Goal: Task Accomplishment & Management: Complete application form

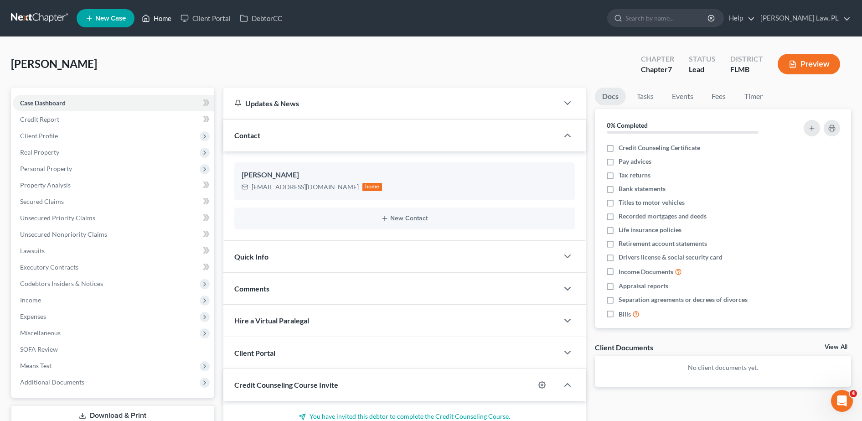
click at [164, 17] on link "Home" at bounding box center [156, 18] width 39 height 16
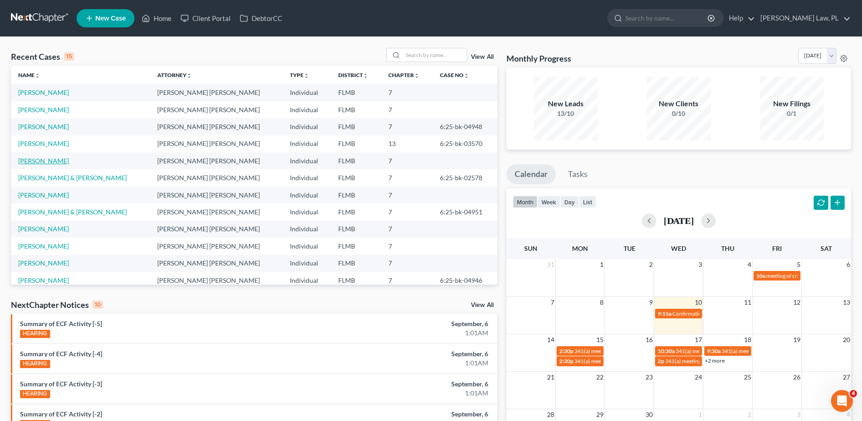
click at [50, 161] on link "[PERSON_NAME]" at bounding box center [43, 161] width 51 height 8
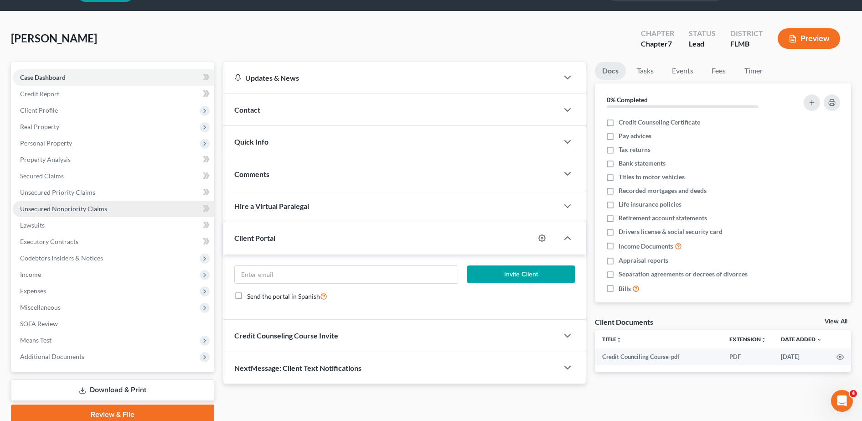
scroll to position [64, 0]
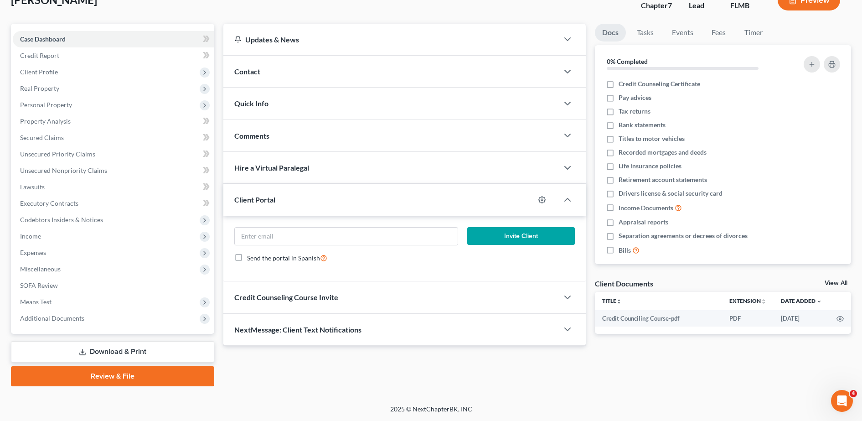
click at [136, 375] on link "Review & File" at bounding box center [112, 376] width 203 height 20
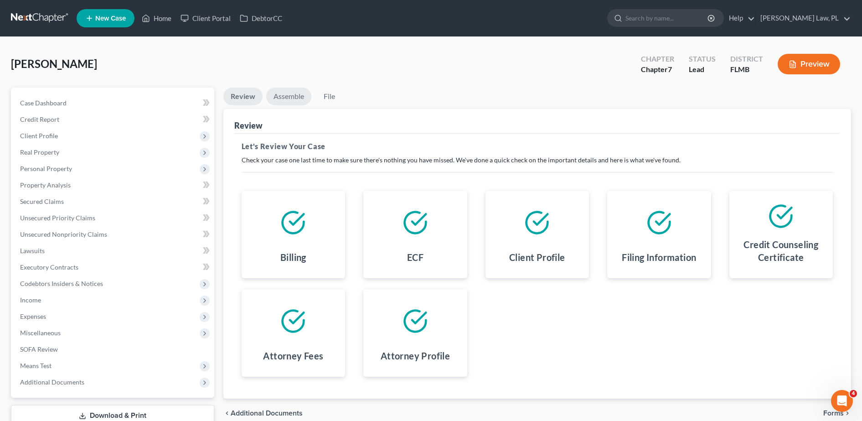
click at [289, 98] on link "Assemble" at bounding box center [288, 97] width 45 height 18
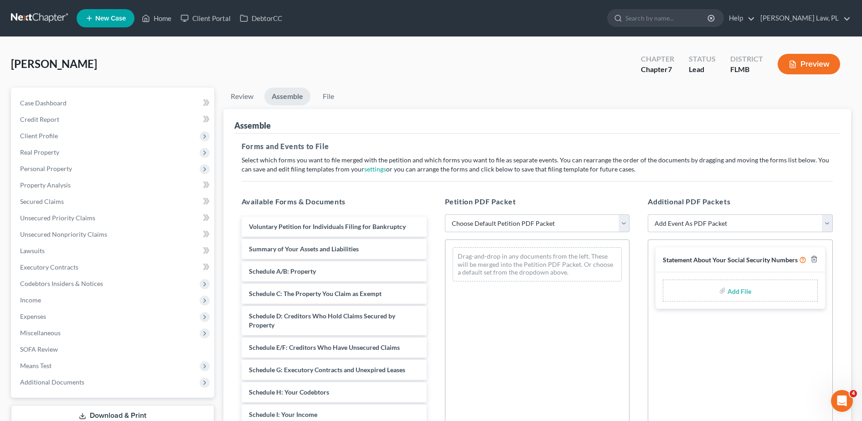
scroll to position [57, 0]
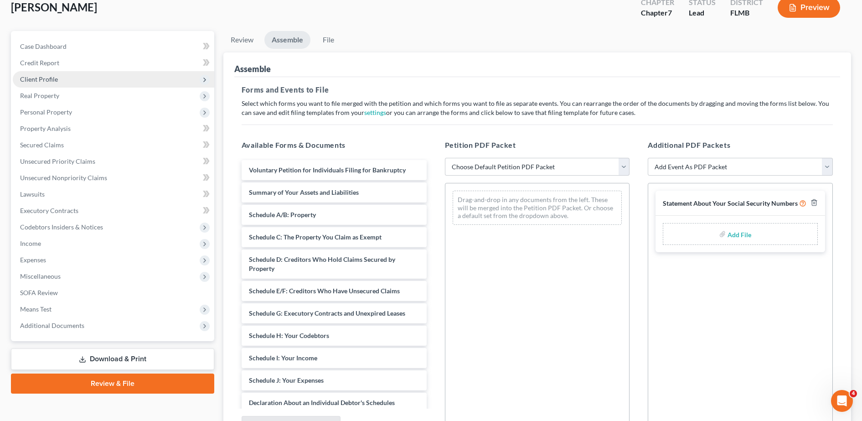
click at [47, 80] on span "Client Profile" at bounding box center [39, 79] width 38 height 8
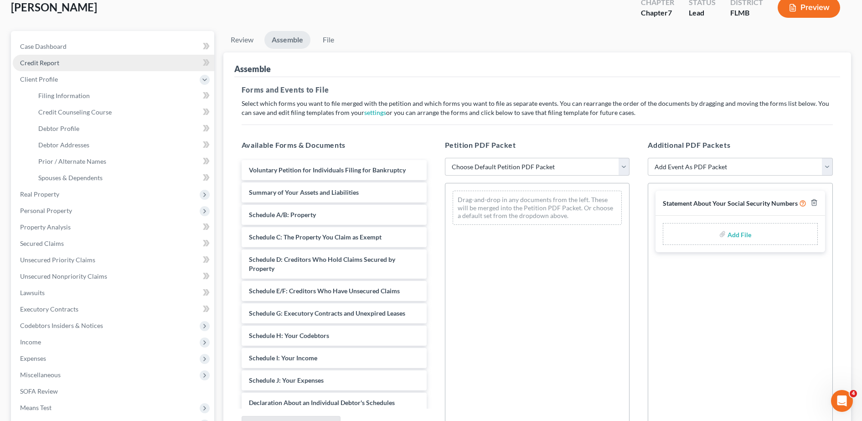
click at [75, 58] on link "Credit Report" at bounding box center [114, 63] width 202 height 16
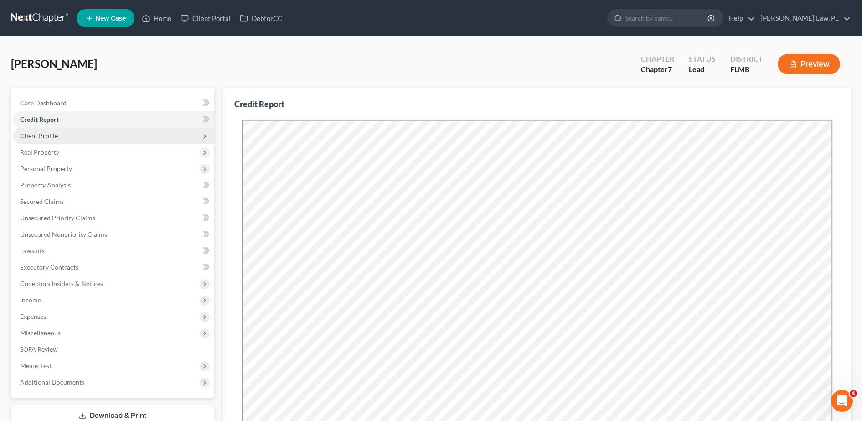
click at [55, 137] on span "Client Profile" at bounding box center [39, 136] width 38 height 8
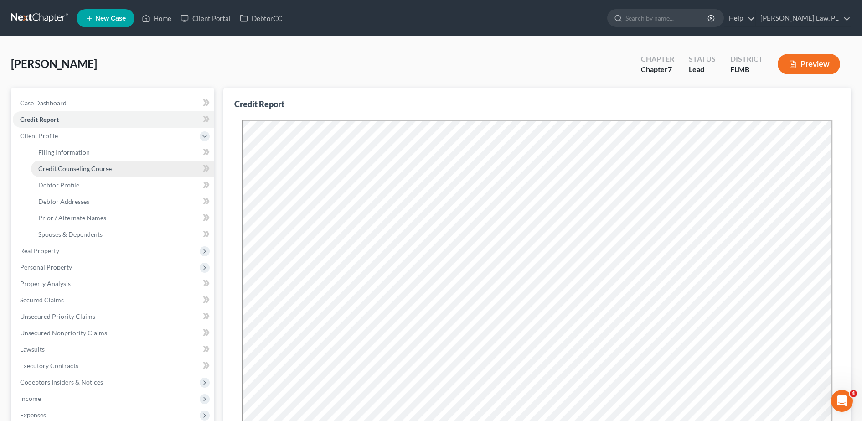
click at [74, 169] on span "Credit Counseling Course" at bounding box center [74, 169] width 73 height 8
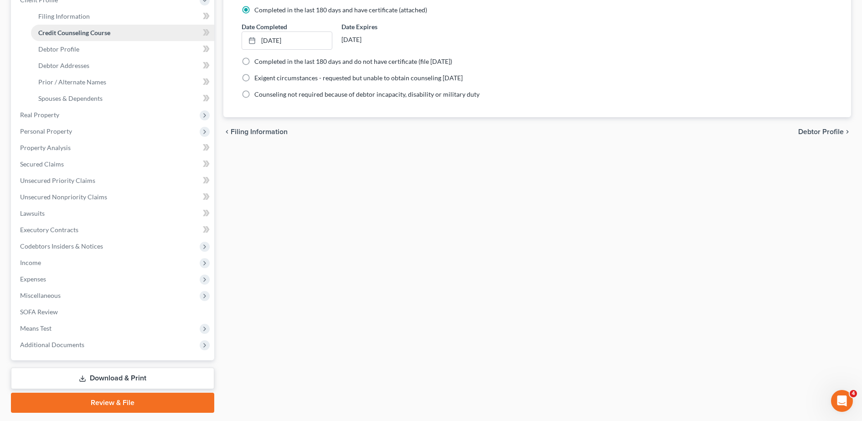
scroll to position [162, 0]
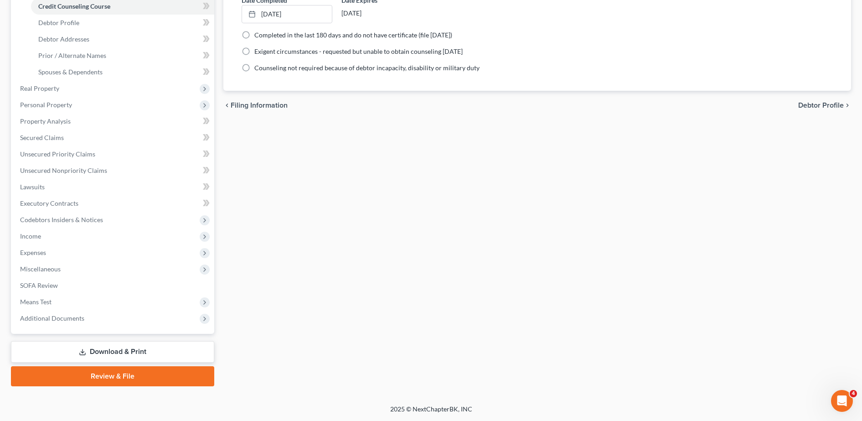
click at [136, 381] on link "Review & File" at bounding box center [112, 376] width 203 height 20
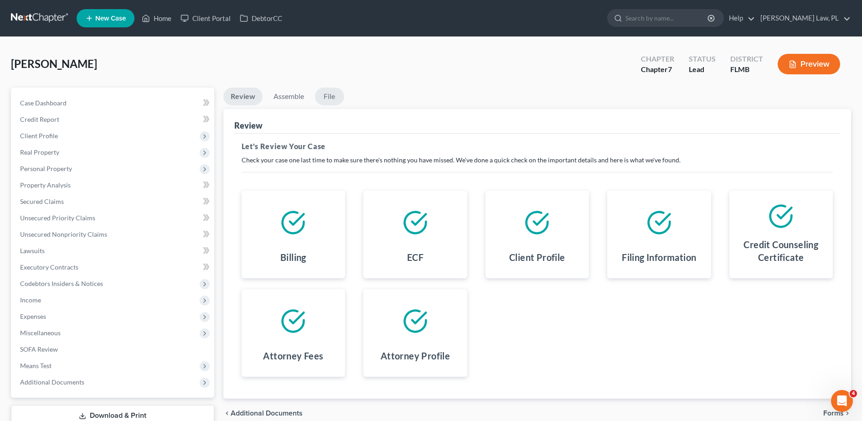
click at [324, 98] on link "File" at bounding box center [329, 97] width 29 height 18
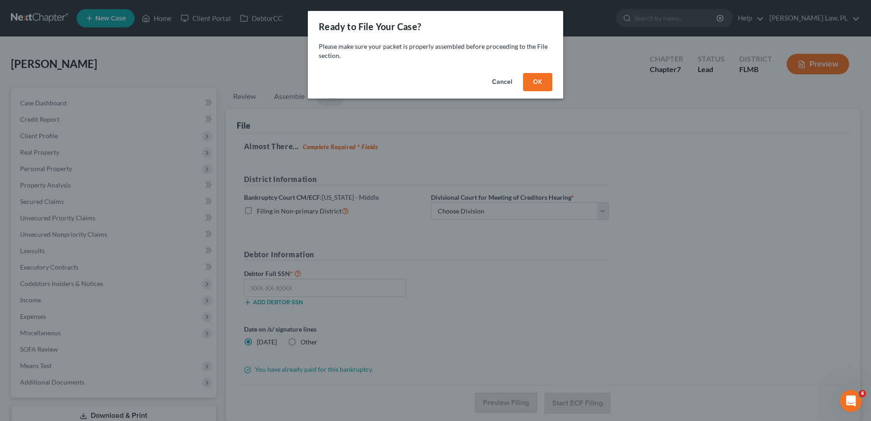
click at [501, 83] on button "Cancel" at bounding box center [502, 82] width 35 height 18
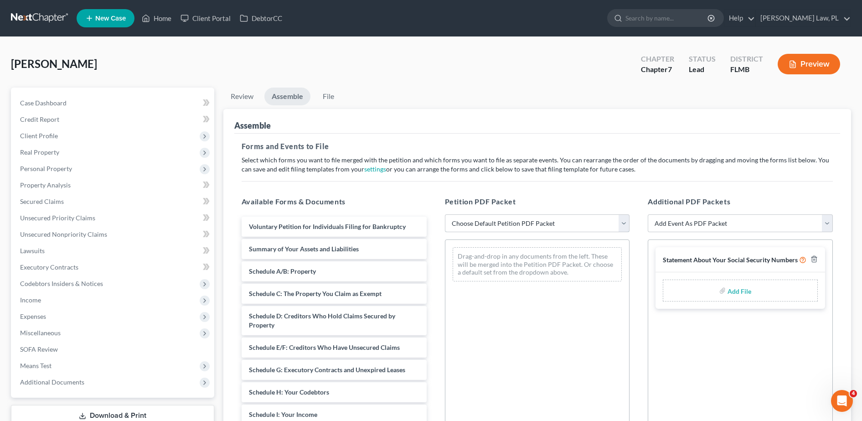
click at [527, 220] on select "Choose Default Petition PDF Packet Complete Bankruptcy Petition (all forms and …" at bounding box center [537, 223] width 185 height 18
select select "0"
click at [445, 214] on select "Choose Default Petition PDF Packet Complete Bankruptcy Petition (all forms and …" at bounding box center [537, 223] width 185 height 18
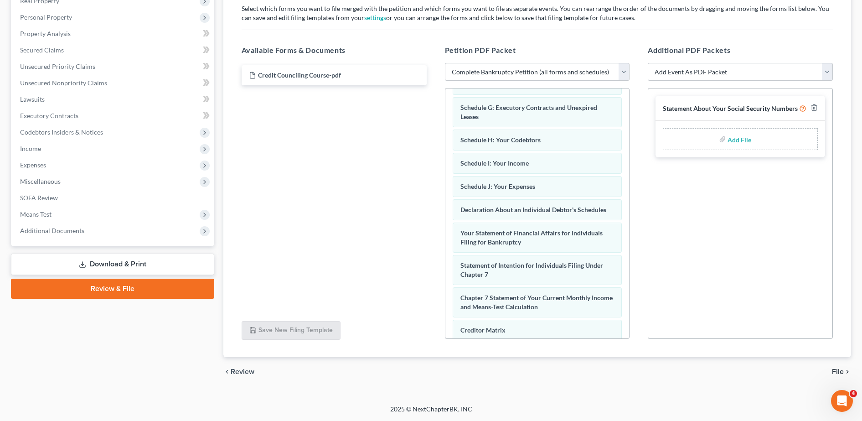
scroll to position [156, 0]
click at [732, 66] on select "Add Event As PDF Packet Amended Creditor Matrix (Fee)- Only use when no separat…" at bounding box center [740, 72] width 185 height 18
select select "4"
click at [648, 81] on select "Add Event As PDF Packet Amended Creditor Matrix (Fee)- Only use when no separat…" at bounding box center [740, 72] width 185 height 18
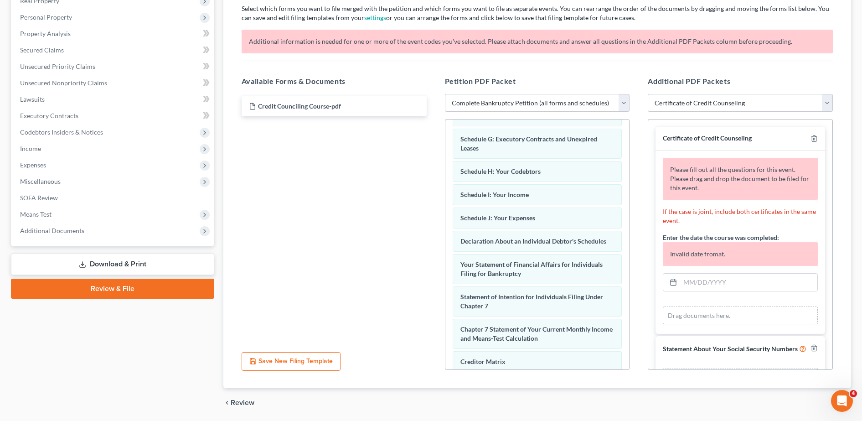
select select
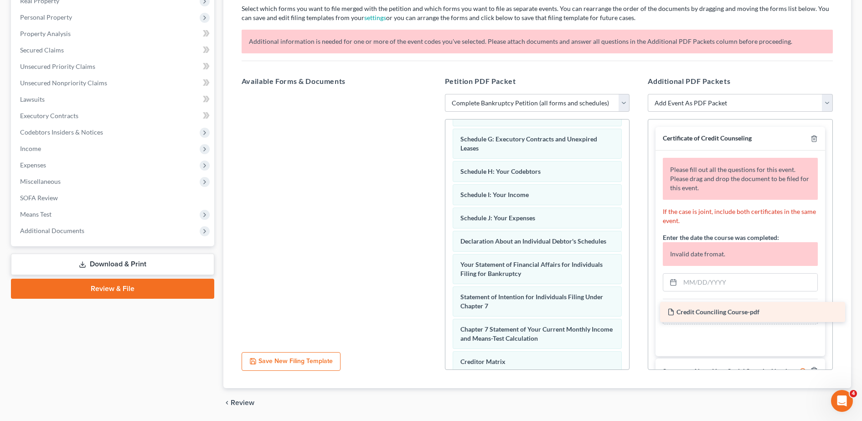
drag, startPoint x: 313, startPoint y: 105, endPoint x: 732, endPoint y: 311, distance: 466.4
click at [434, 94] on div "Credit Counciling Course-pdf Credit Counciling Course-pdf" at bounding box center [334, 94] width 200 height 0
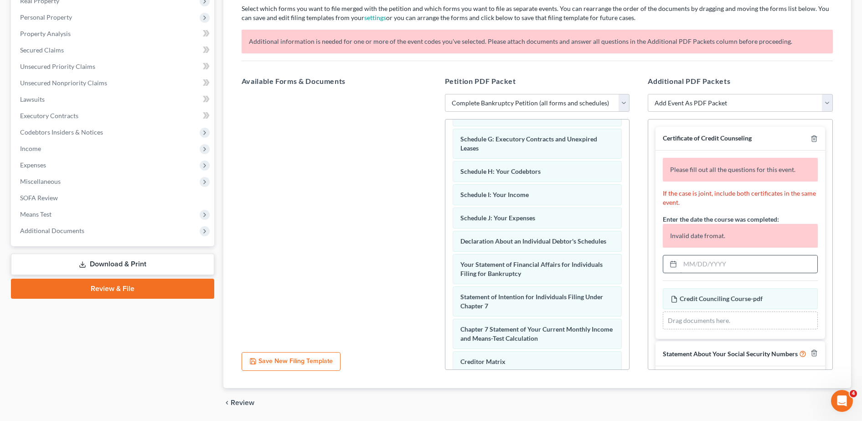
click at [717, 268] on input "text" at bounding box center [748, 263] width 137 height 17
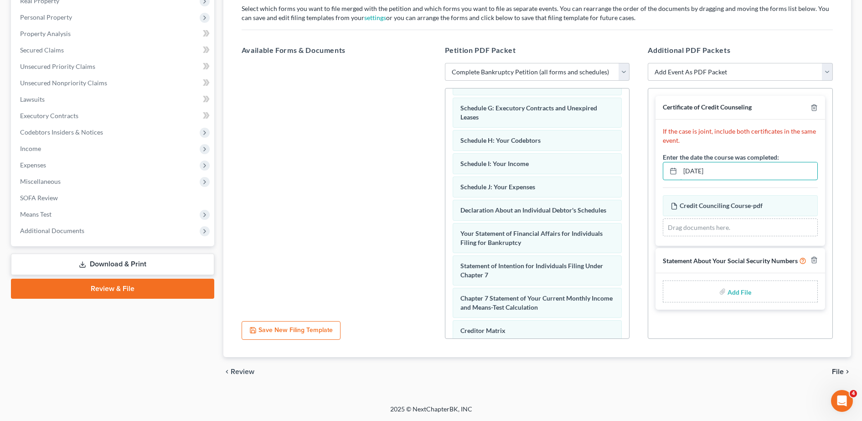
type input "06/05/2025"
click at [334, 226] on div at bounding box center [334, 188] width 200 height 251
click at [839, 368] on span "File" at bounding box center [838, 371] width 12 height 7
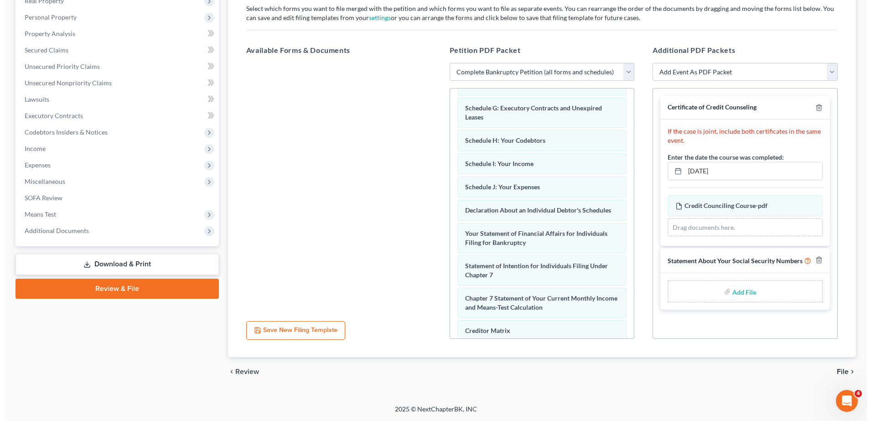
scroll to position [64, 0]
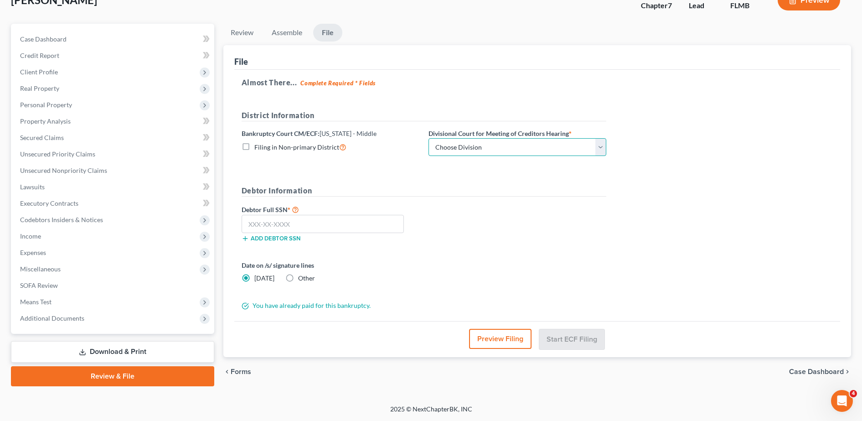
click at [447, 149] on select "Choose Division [GEOGRAPHIC_DATA][PERSON_NAME] [GEOGRAPHIC_DATA] [GEOGRAPHIC_DA…" at bounding box center [518, 147] width 178 height 18
select select "2"
click at [429, 138] on select "Choose Division [GEOGRAPHIC_DATA][PERSON_NAME] [GEOGRAPHIC_DATA] [GEOGRAPHIC_DA…" at bounding box center [518, 147] width 178 height 18
click at [349, 234] on div "Add debtor SSN" at bounding box center [330, 237] width 187 height 9
click at [337, 226] on input "text" at bounding box center [323, 224] width 162 height 18
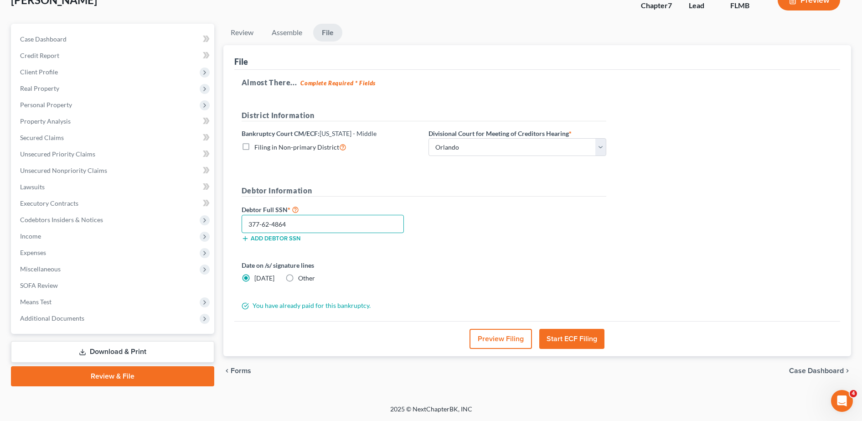
type input "377-62-4864"
click at [493, 332] on button "Preview Filing" at bounding box center [501, 339] width 62 height 20
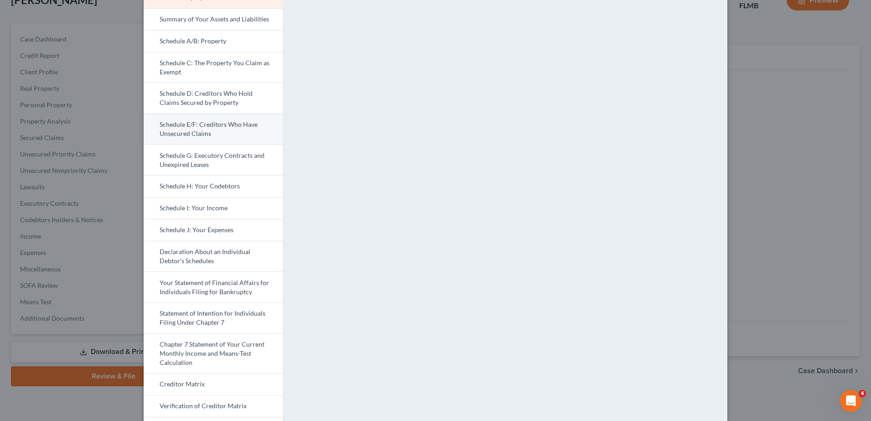
scroll to position [0, 0]
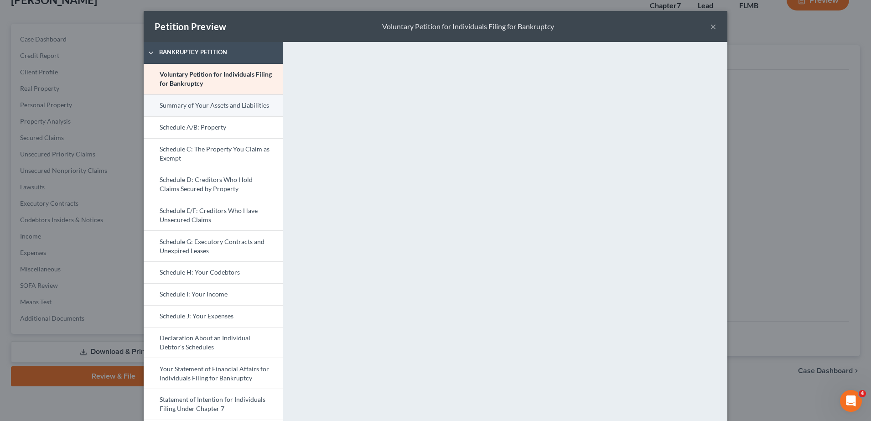
click at [215, 111] on link "Summary of Your Assets and Liabilities" at bounding box center [213, 105] width 139 height 22
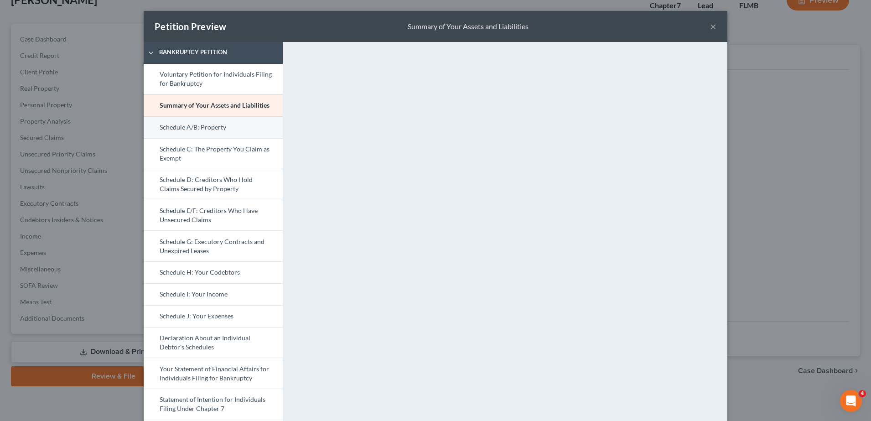
click at [198, 133] on link "Schedule A/B: Property" at bounding box center [213, 127] width 139 height 22
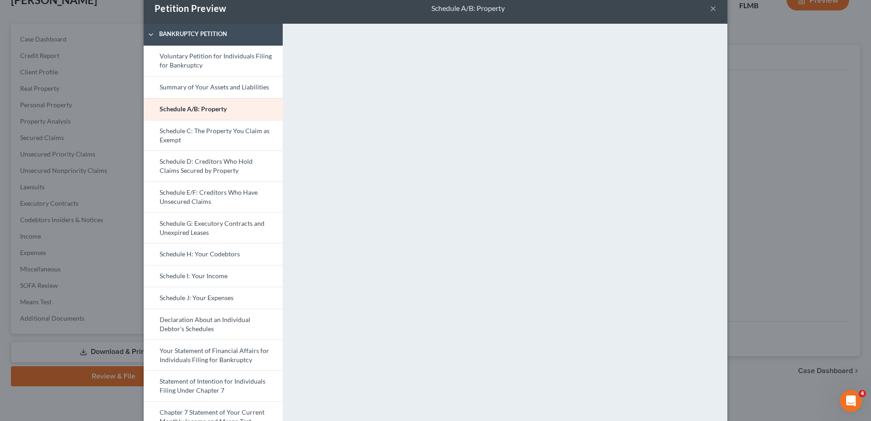
scroll to position [18, 0]
click at [173, 142] on link "Schedule C: The Property You Claim as Exempt" at bounding box center [213, 135] width 139 height 31
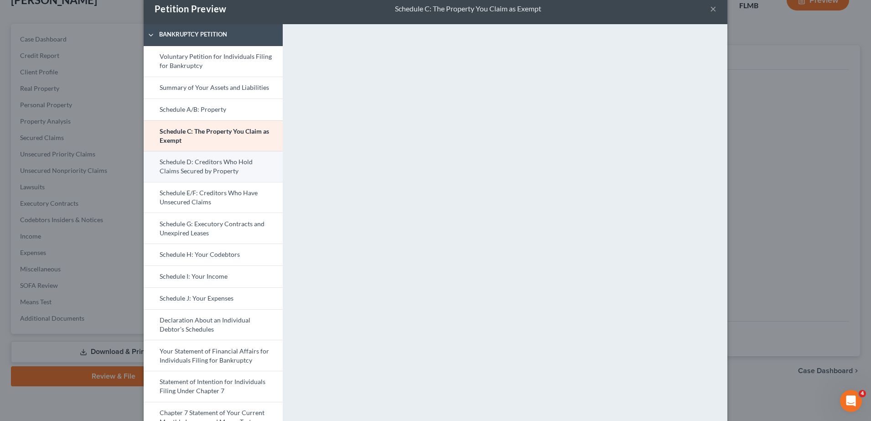
click at [170, 164] on link "Schedule D: Creditors Who Hold Claims Secured by Property" at bounding box center [213, 166] width 139 height 31
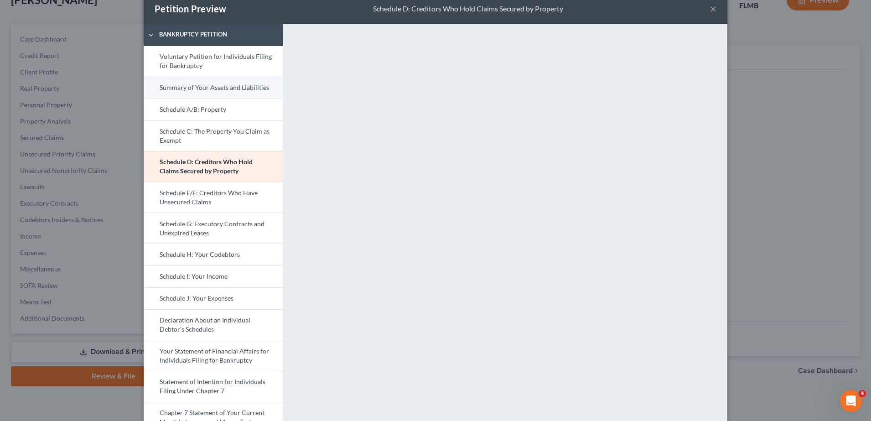
click at [249, 90] on link "Summary of Your Assets and Liabilities" at bounding box center [213, 88] width 139 height 22
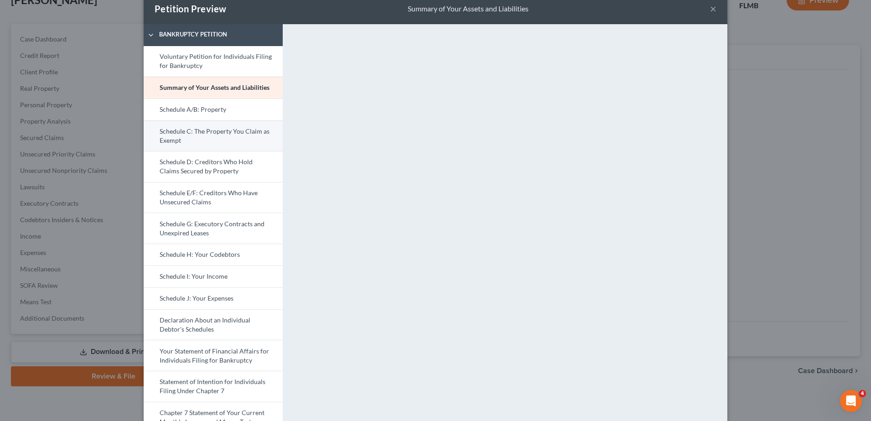
click at [198, 120] on link "Schedule C: The Property You Claim as Exempt" at bounding box center [213, 135] width 139 height 31
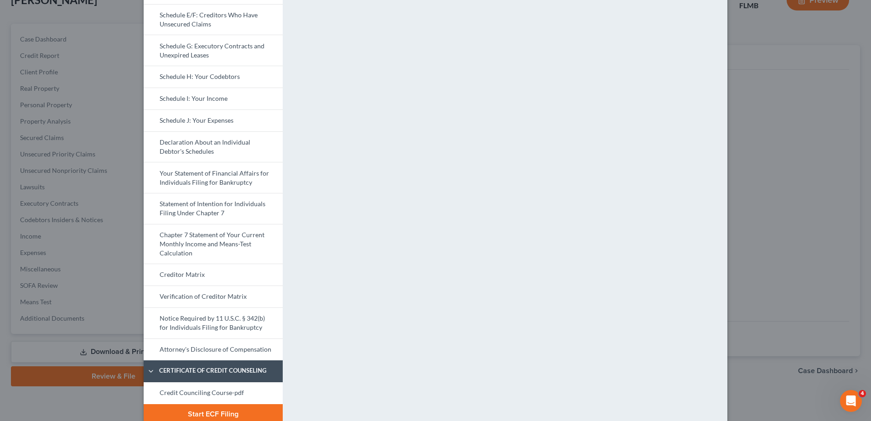
scroll to position [0, 0]
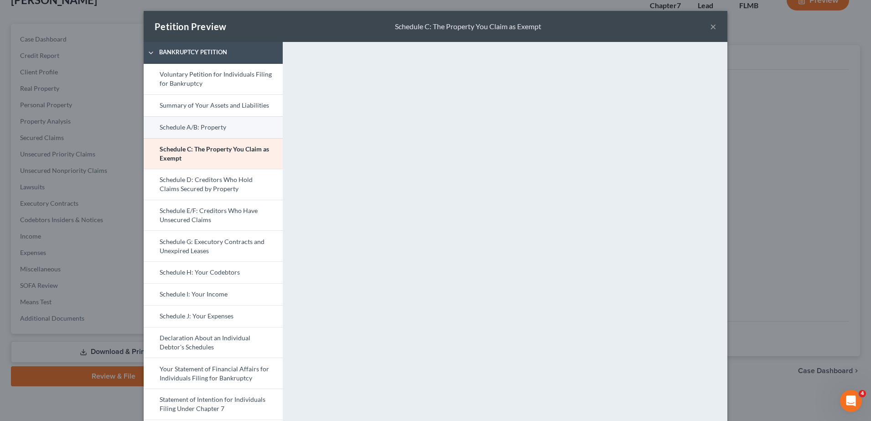
click at [199, 125] on link "Schedule A/B: Property" at bounding box center [213, 127] width 139 height 22
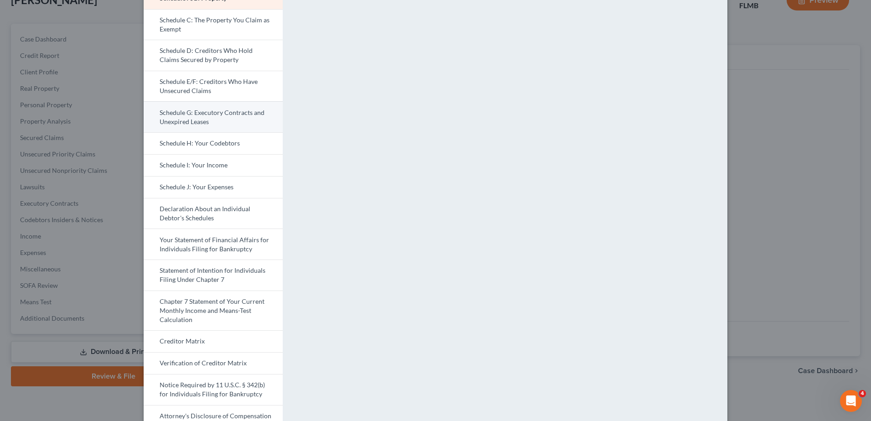
scroll to position [130, 0]
click at [218, 271] on link "Statement of Intention for Individuals Filing Under Chapter 7" at bounding box center [213, 274] width 139 height 31
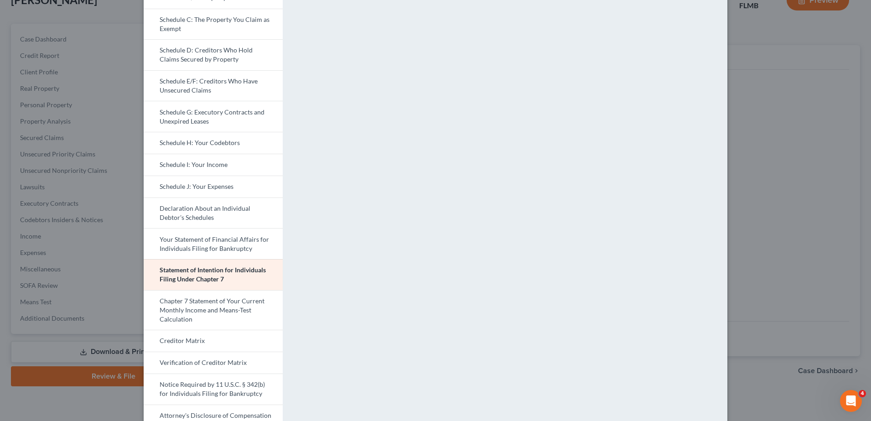
scroll to position [0, 0]
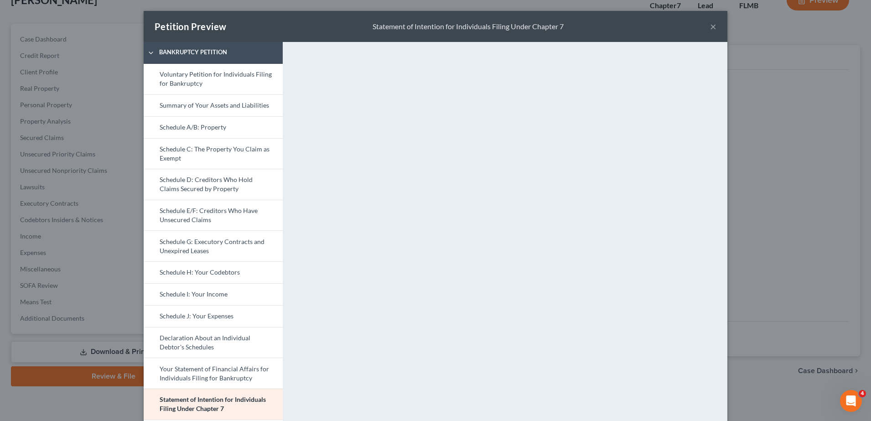
click at [710, 28] on button "×" at bounding box center [713, 26] width 6 height 11
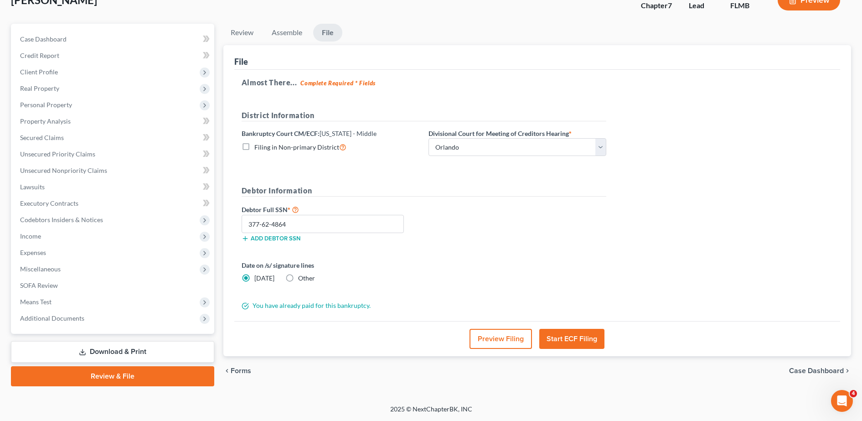
click at [504, 337] on button "Preview Filing" at bounding box center [501, 339] width 62 height 20
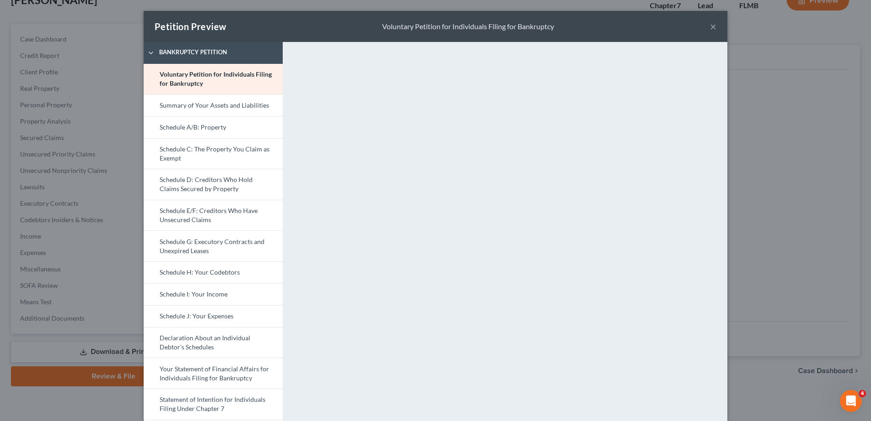
click at [704, 27] on div "Petition Preview Voluntary Petition for Individuals Filing for Bankruptcy ×" at bounding box center [436, 26] width 584 height 31
click at [711, 24] on button "×" at bounding box center [713, 26] width 6 height 11
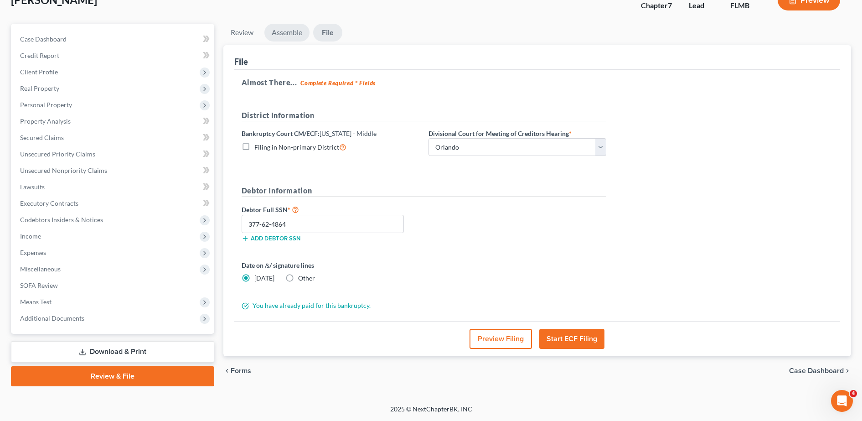
click at [283, 31] on link "Assemble" at bounding box center [287, 33] width 45 height 18
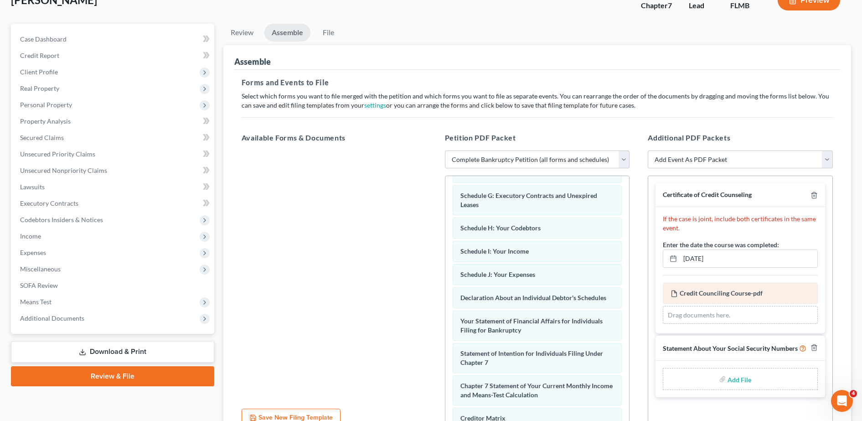
scroll to position [149, 0]
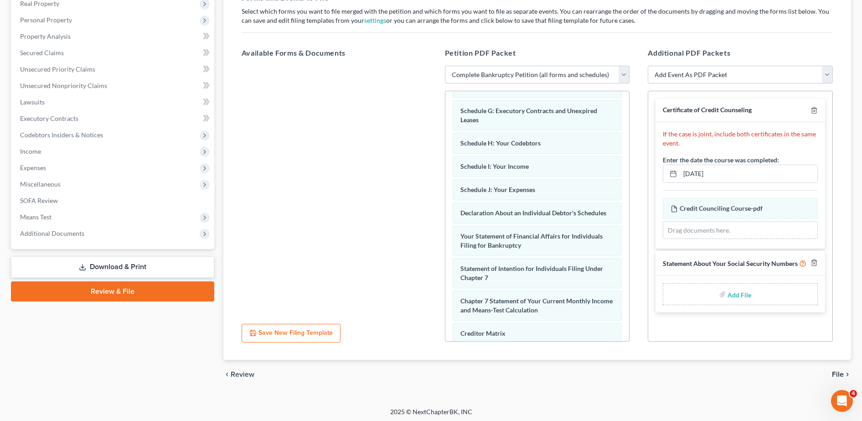
click at [736, 294] on input "file" at bounding box center [739, 294] width 22 height 16
type input "C:\fakepath\SIGNED SSSN.pdf"
click at [840, 371] on span "File" at bounding box center [838, 374] width 12 height 7
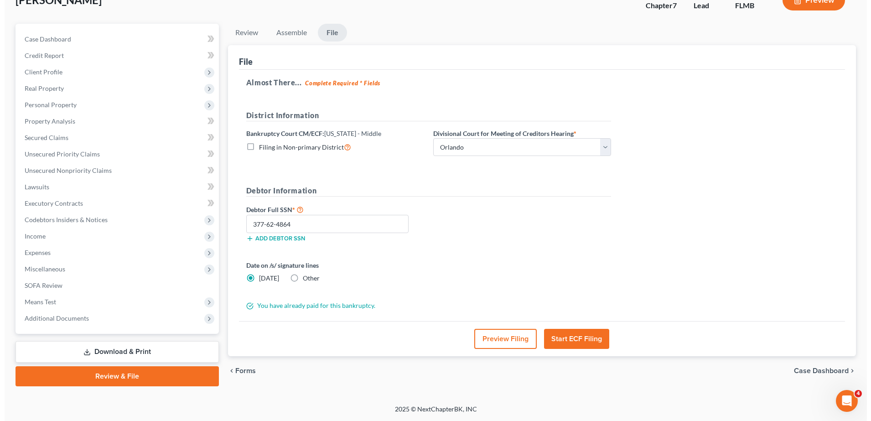
scroll to position [64, 0]
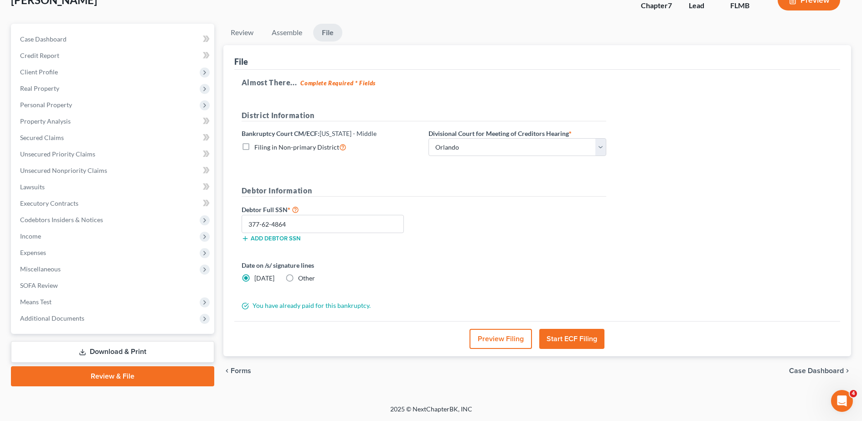
click at [502, 333] on button "Preview Filing" at bounding box center [501, 339] width 62 height 20
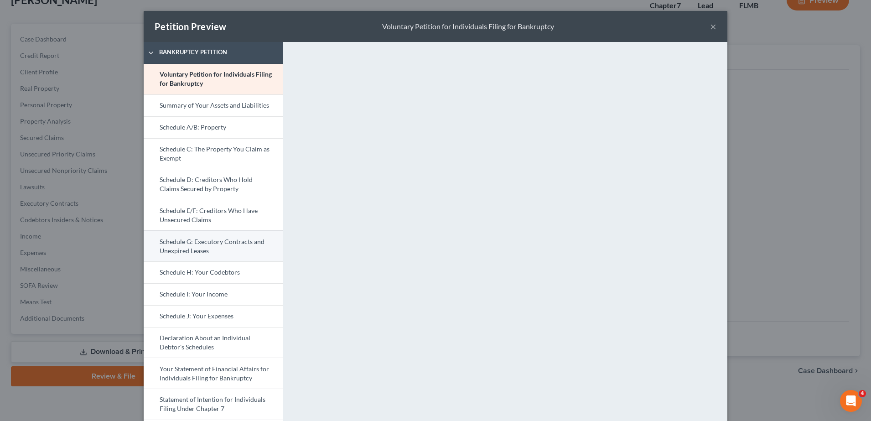
scroll to position [261, 0]
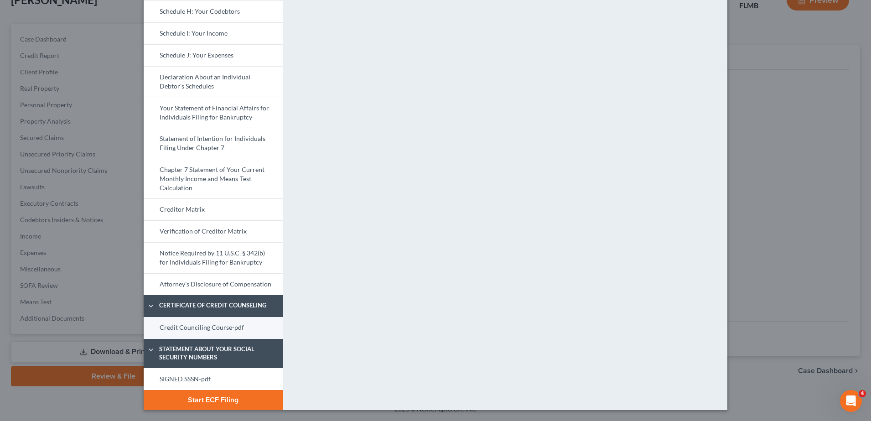
click at [222, 326] on link "Credit Counciling Course-pdf" at bounding box center [213, 328] width 139 height 22
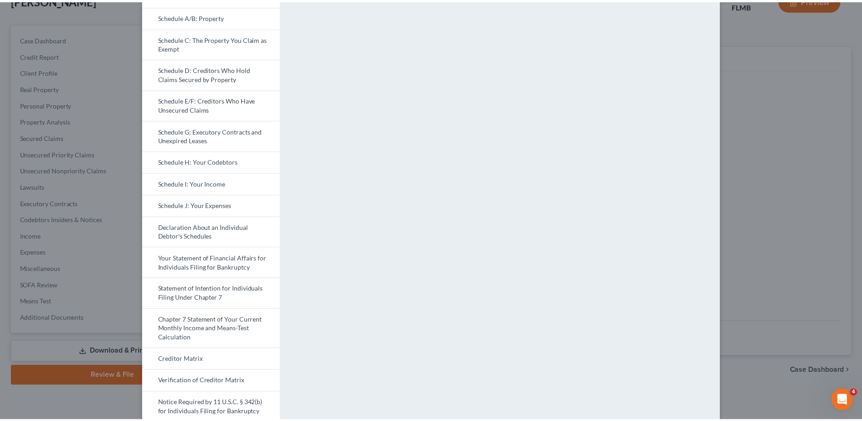
scroll to position [0, 0]
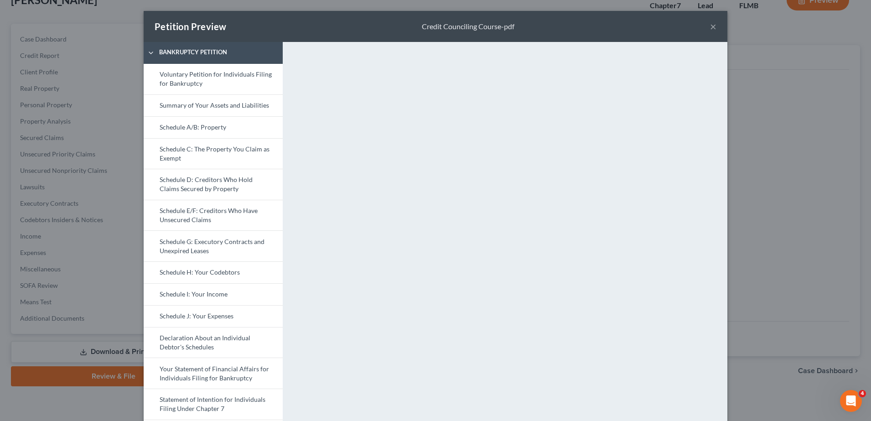
click at [710, 30] on button "×" at bounding box center [713, 26] width 6 height 11
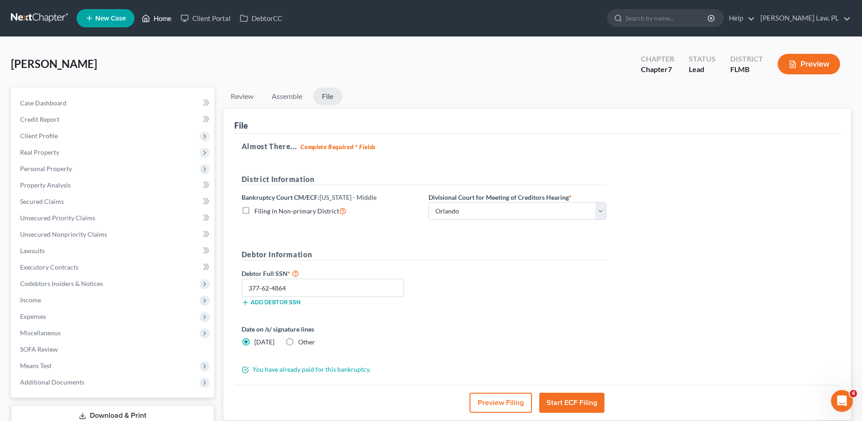
click at [150, 20] on icon at bounding box center [146, 18] width 8 height 11
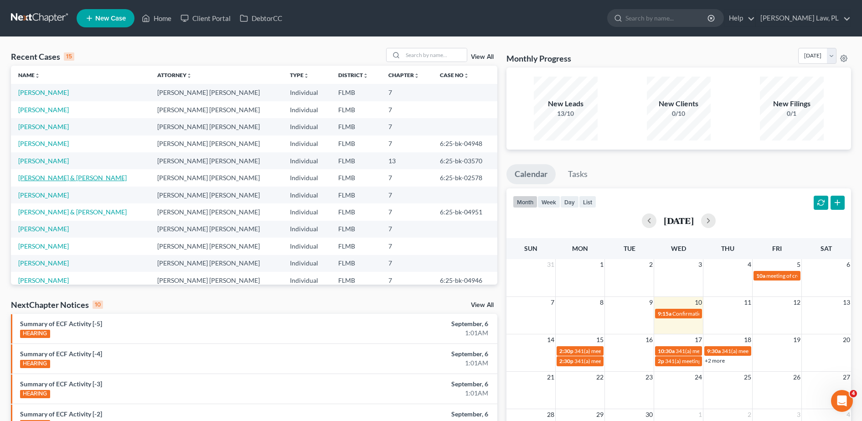
click at [89, 176] on link "[PERSON_NAME] & [PERSON_NAME]" at bounding box center [72, 178] width 109 height 8
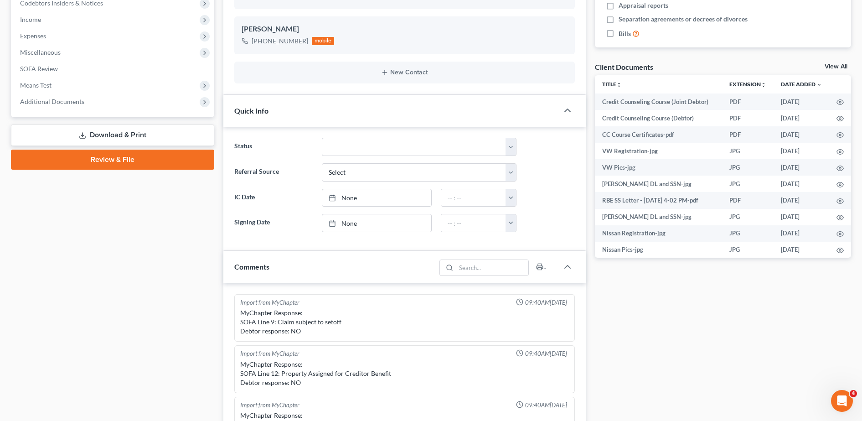
scroll to position [201, 0]
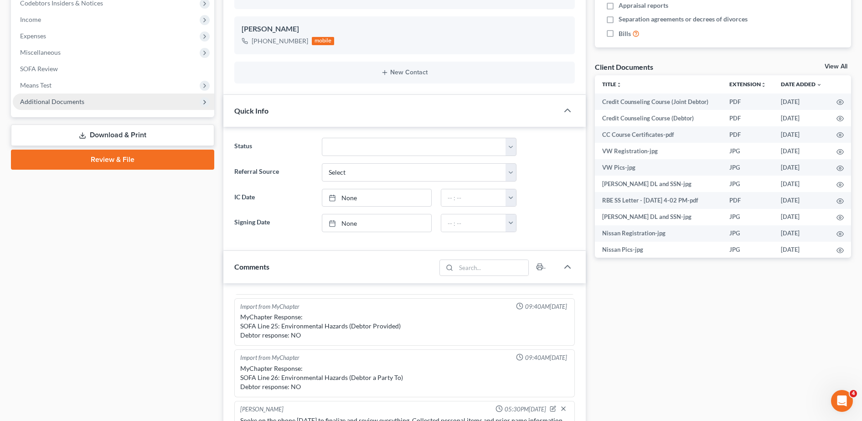
click at [69, 104] on span "Additional Documents" at bounding box center [52, 102] width 64 height 8
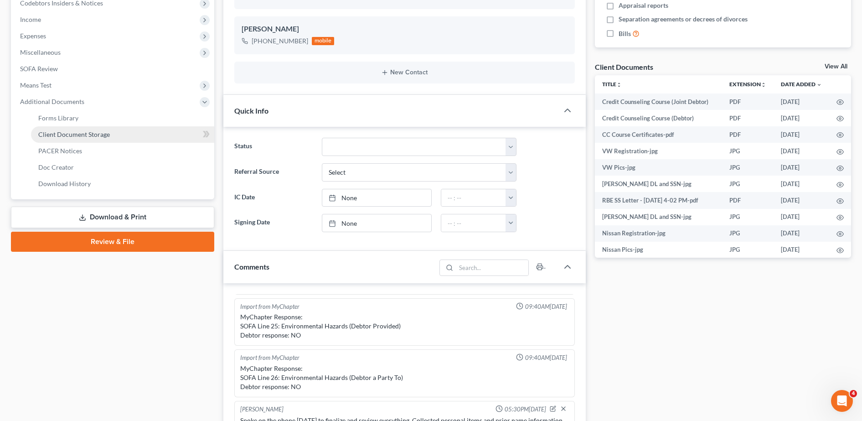
click at [111, 129] on link "Client Document Storage" at bounding box center [122, 134] width 183 height 16
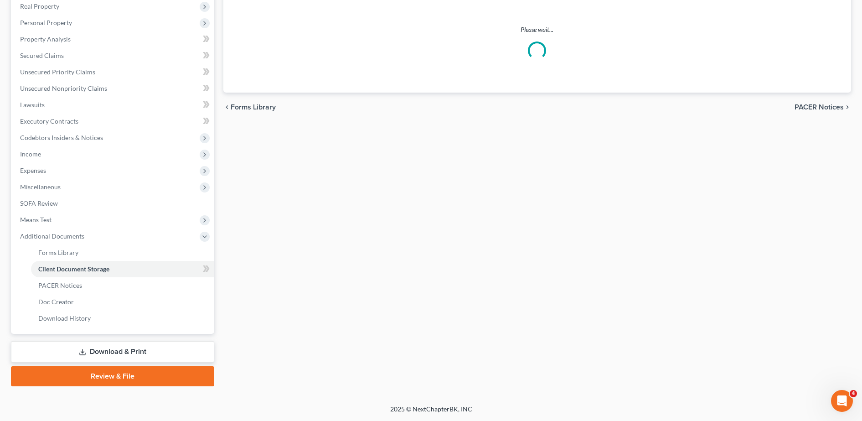
scroll to position [122, 0]
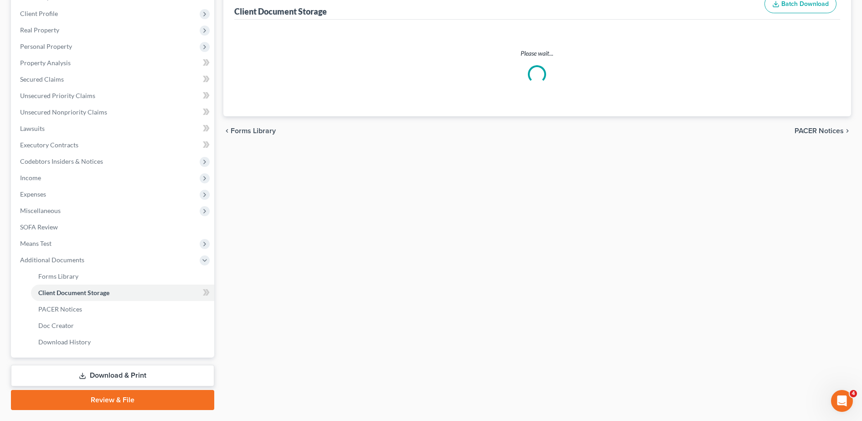
select select "9"
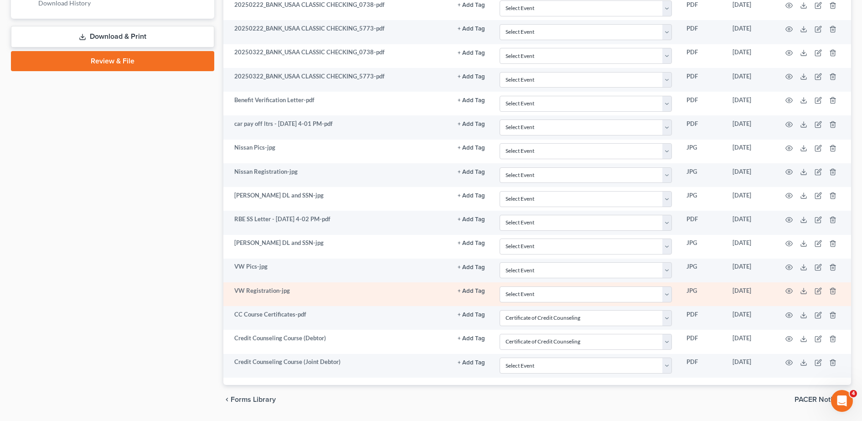
scroll to position [462, 0]
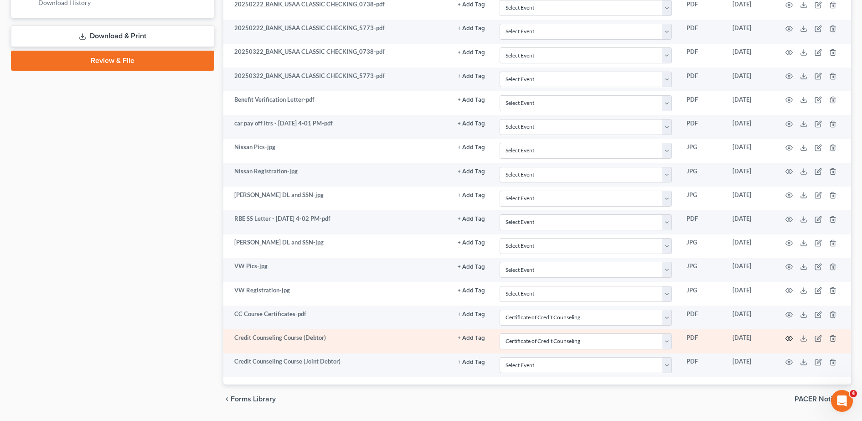
click at [790, 337] on icon "button" at bounding box center [789, 338] width 7 height 7
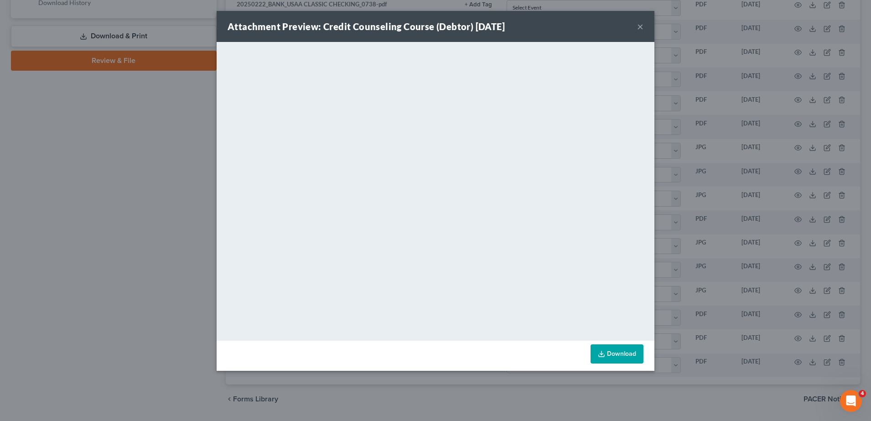
click at [640, 26] on button "×" at bounding box center [640, 26] width 6 height 11
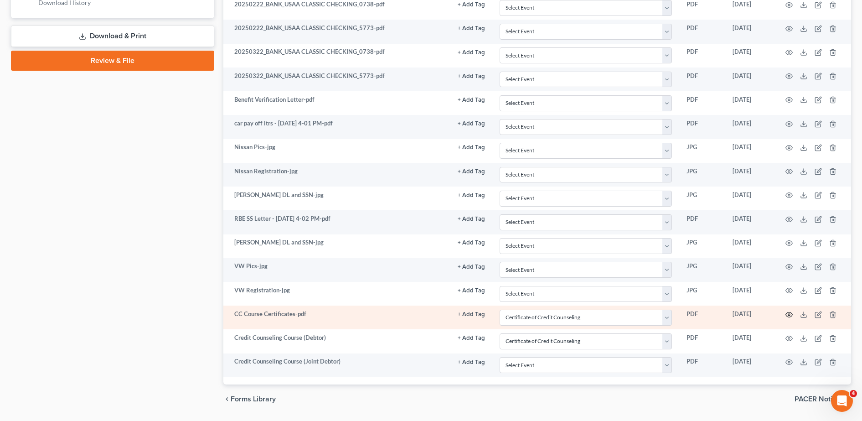
click at [788, 314] on icon "button" at bounding box center [789, 314] width 7 height 7
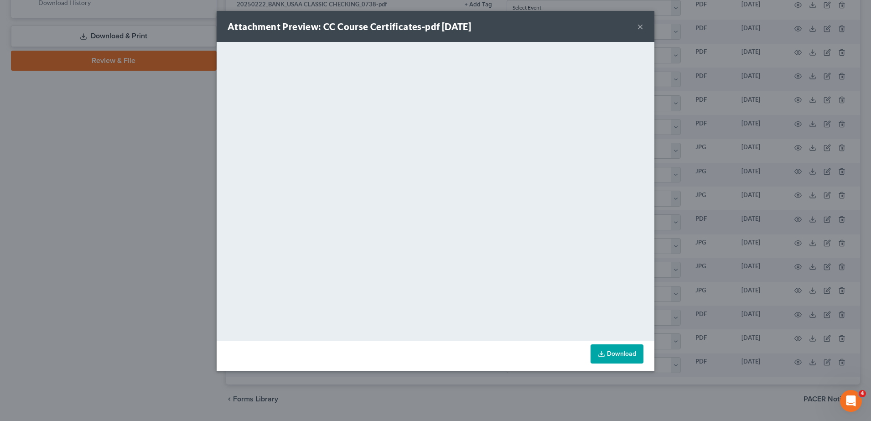
click at [611, 355] on link "Download" at bounding box center [617, 353] width 53 height 19
click at [639, 27] on button "×" at bounding box center [640, 26] width 6 height 11
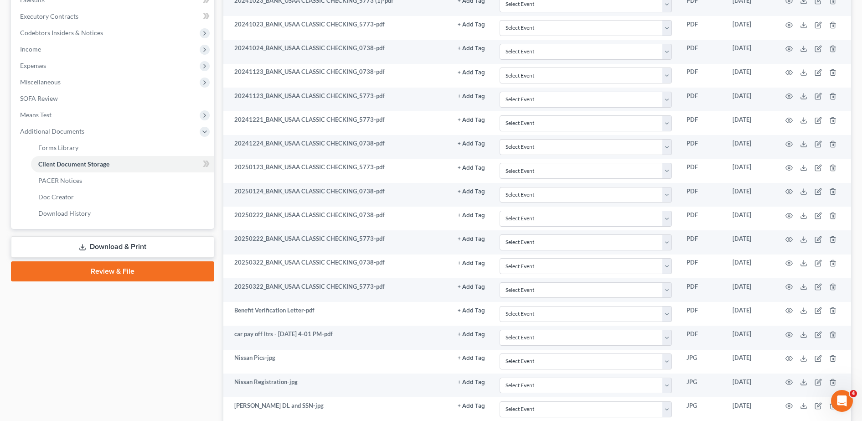
scroll to position [0, 0]
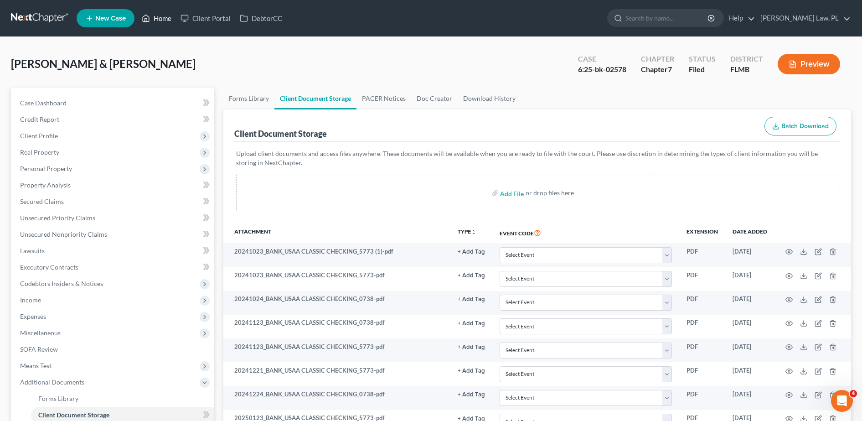
click at [158, 21] on link "Home" at bounding box center [156, 18] width 39 height 16
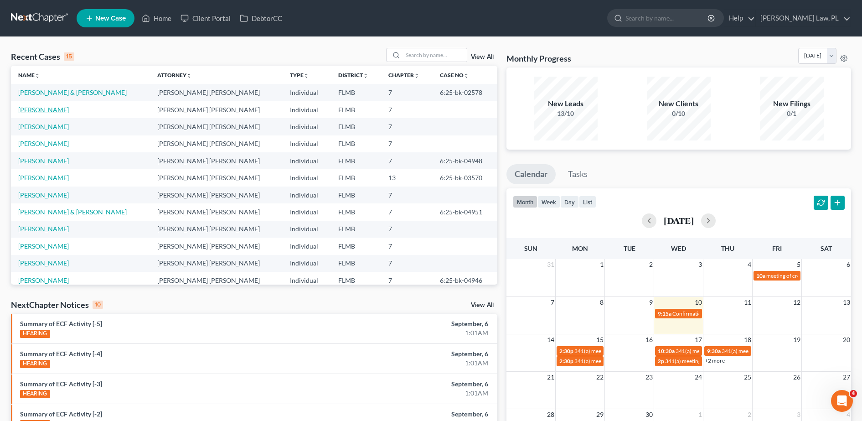
click at [62, 106] on link "[PERSON_NAME]" at bounding box center [43, 110] width 51 height 8
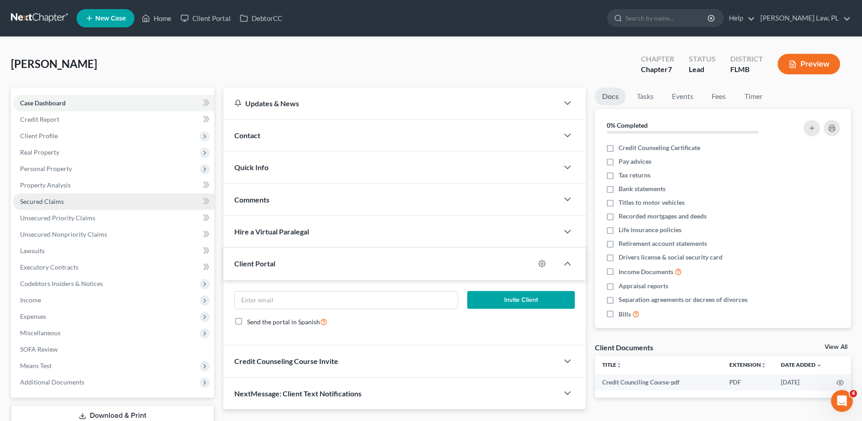
scroll to position [64, 0]
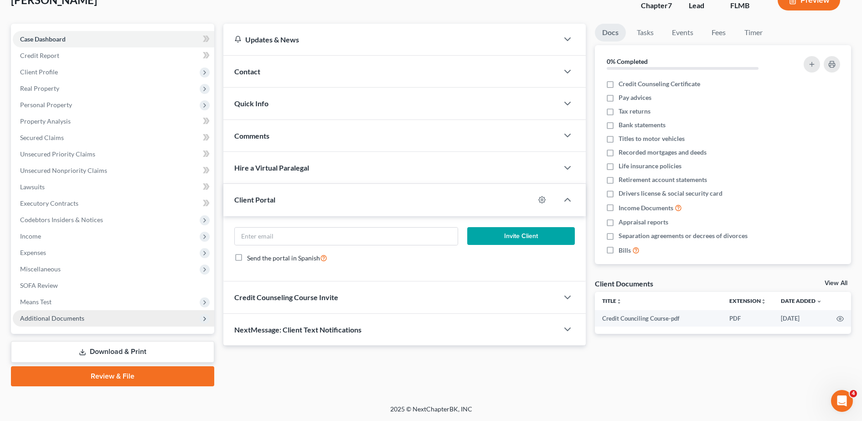
click at [68, 319] on span "Additional Documents" at bounding box center [52, 318] width 64 height 8
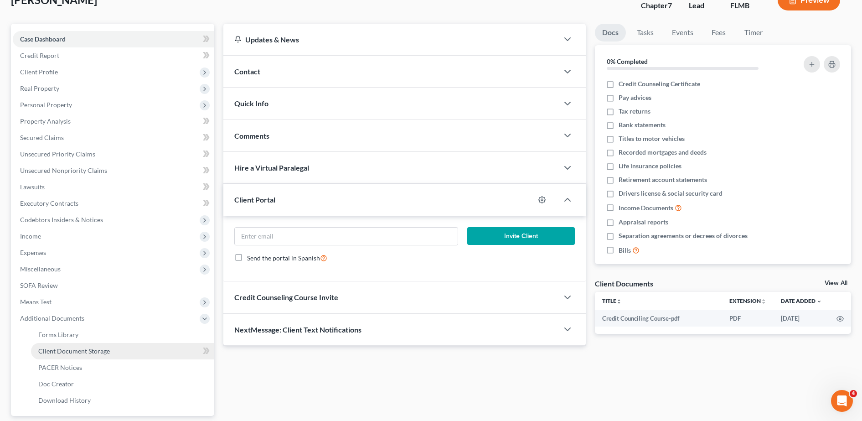
click at [93, 347] on span "Client Document Storage" at bounding box center [74, 351] width 72 height 8
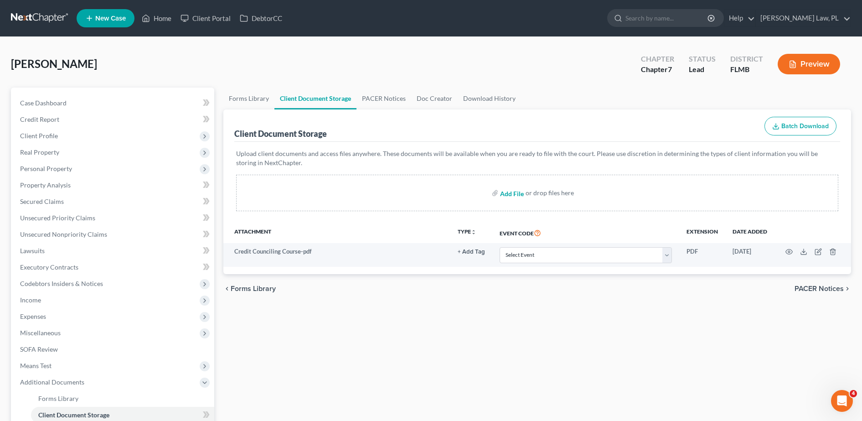
click at [522, 192] on input "file" at bounding box center [511, 193] width 22 height 16
type input "C:\fakepath\CC Course.pdf"
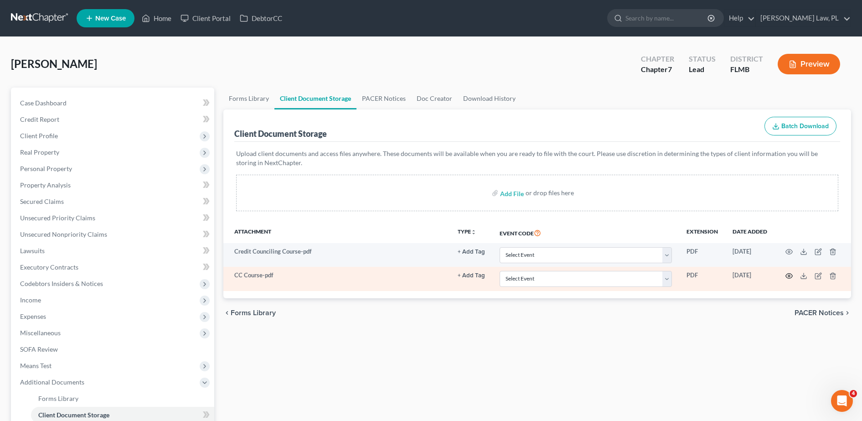
click at [787, 272] on icon "button" at bounding box center [789, 275] width 7 height 7
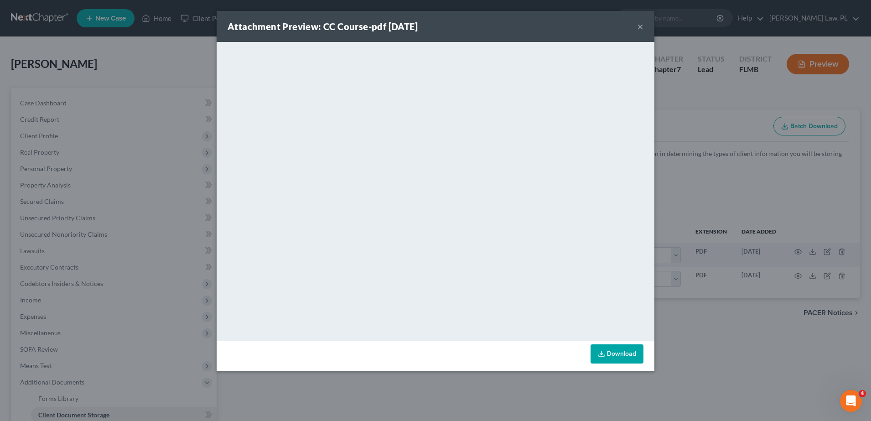
click at [641, 27] on button "×" at bounding box center [640, 26] width 6 height 11
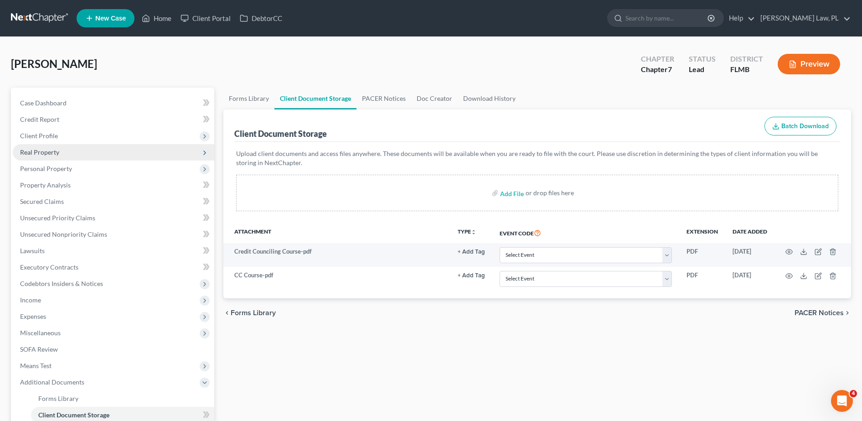
click at [52, 146] on span "Real Property" at bounding box center [114, 152] width 202 height 16
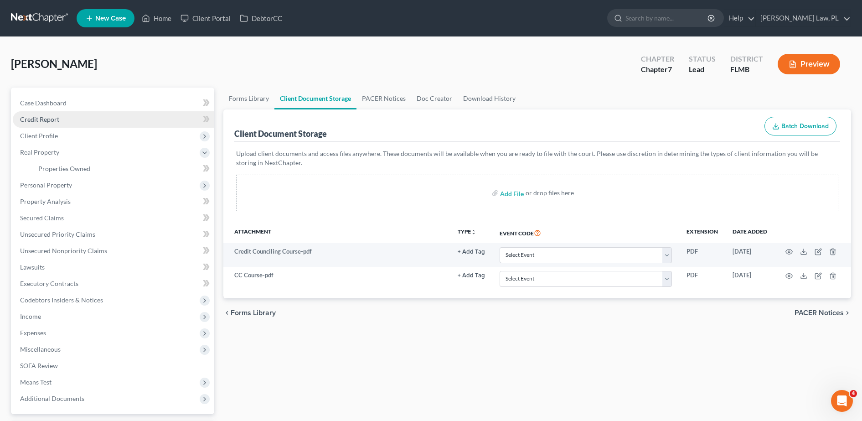
click at [60, 111] on link "Credit Report" at bounding box center [114, 119] width 202 height 16
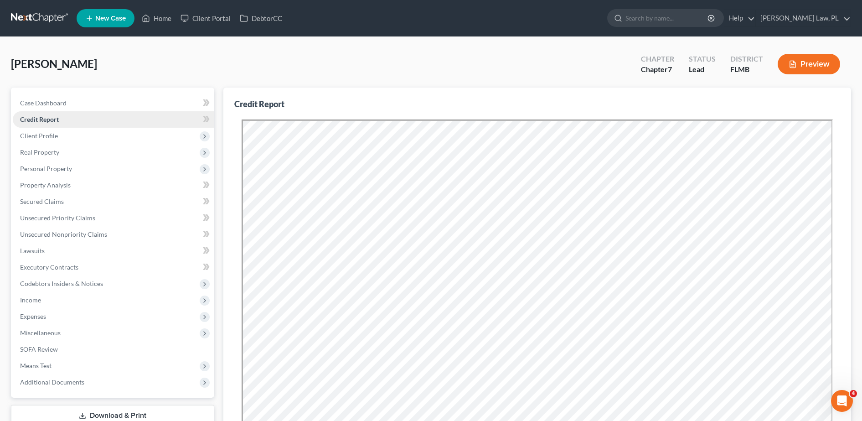
click at [62, 126] on link "Credit Report" at bounding box center [114, 119] width 202 height 16
click at [64, 138] on span "Client Profile" at bounding box center [114, 136] width 202 height 16
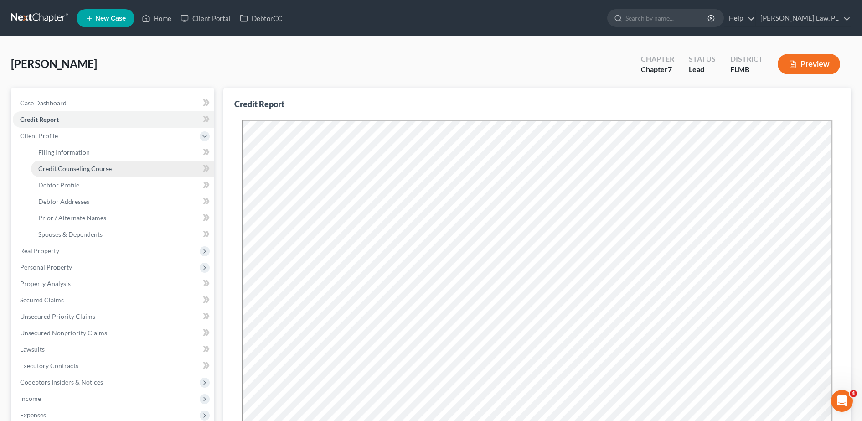
click at [76, 168] on span "Credit Counseling Course" at bounding box center [74, 169] width 73 height 8
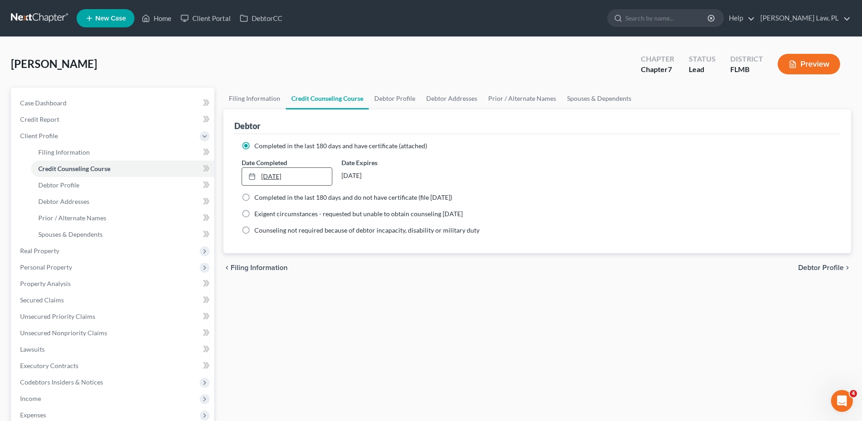
click at [253, 178] on icon at bounding box center [252, 176] width 7 height 7
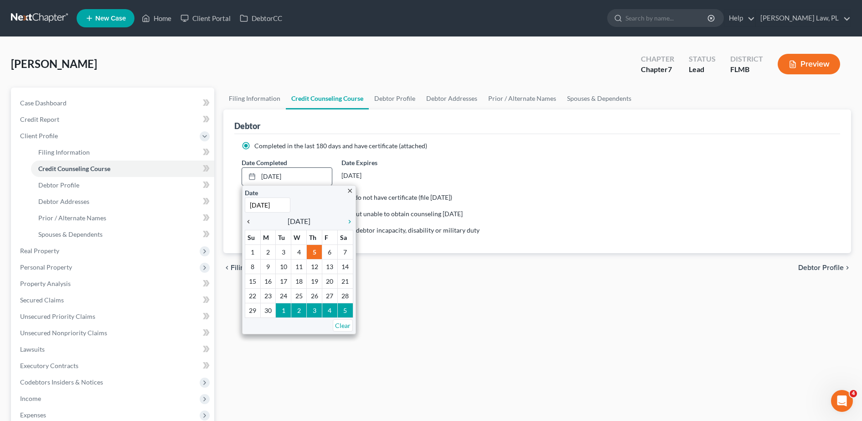
click at [248, 221] on icon "chevron_left" at bounding box center [251, 221] width 12 height 7
click at [249, 221] on icon "chevron_left" at bounding box center [251, 221] width 12 height 7
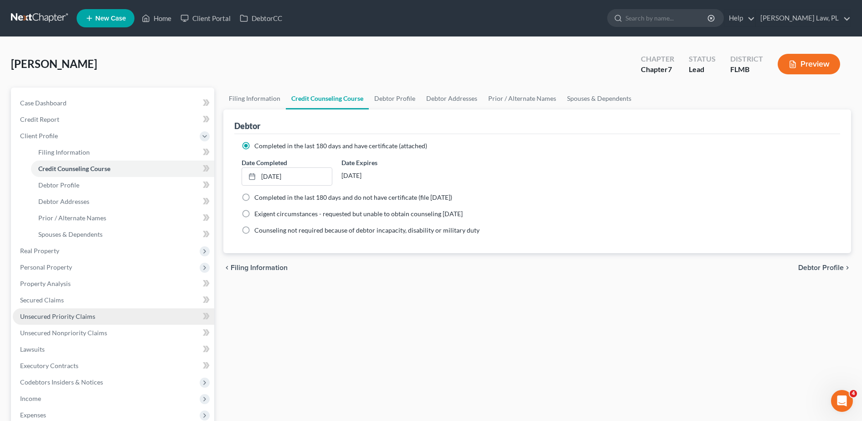
scroll to position [162, 0]
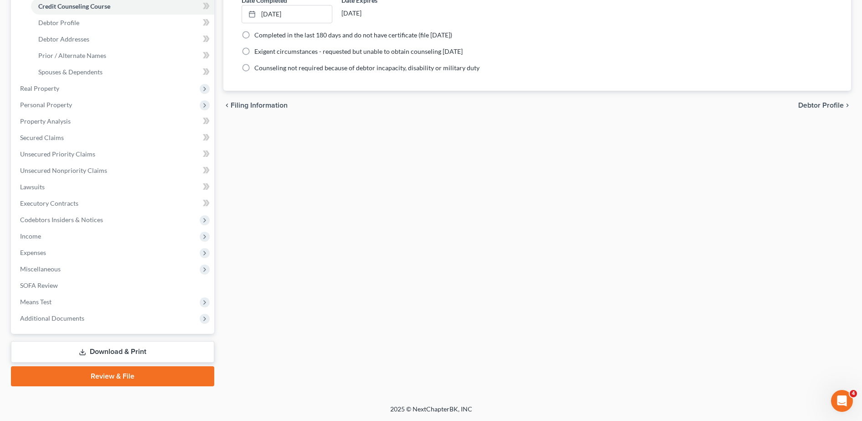
click at [109, 372] on link "Review & File" at bounding box center [112, 376] width 203 height 20
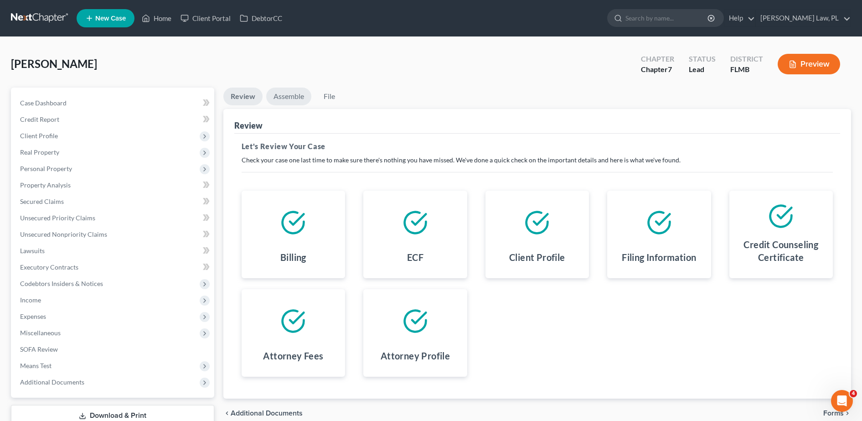
click at [302, 104] on link "Assemble" at bounding box center [288, 97] width 45 height 18
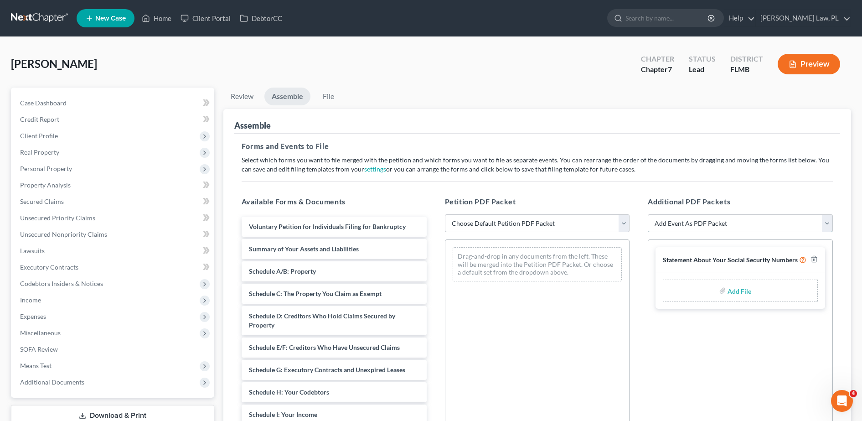
click at [736, 217] on select "Add Event As PDF Packet Amended Creditor Matrix (Fee)- Only use when no separat…" at bounding box center [740, 223] width 185 height 18
click at [580, 225] on select "Choose Default Petition PDF Packet Complete Bankruptcy Petition (all forms and …" at bounding box center [537, 223] width 185 height 18
select select "0"
click at [445, 214] on select "Choose Default Petition PDF Packet Complete Bankruptcy Petition (all forms and …" at bounding box center [537, 223] width 185 height 18
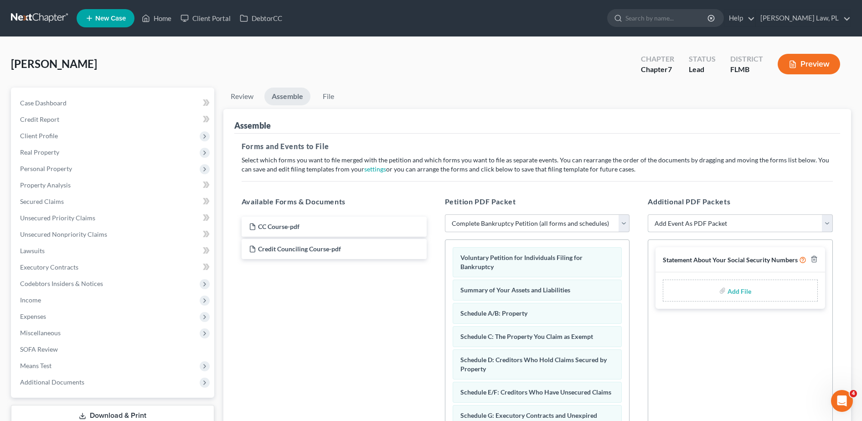
click at [719, 223] on select "Add Event As PDF Packet Amended Creditor Matrix (Fee)- Only use when no separat…" at bounding box center [740, 223] width 185 height 18
select select "4"
click at [648, 214] on select "Add Event As PDF Packet Amended Creditor Matrix (Fee)- Only use when no separat…" at bounding box center [740, 223] width 185 height 18
select select
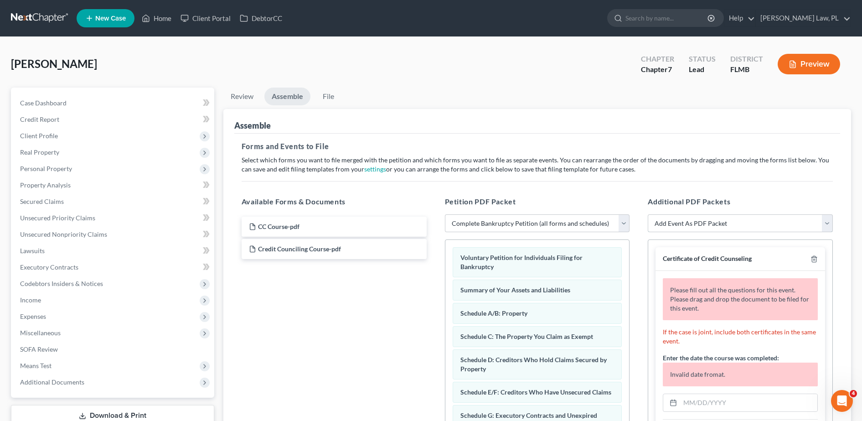
scroll to position [151, 0]
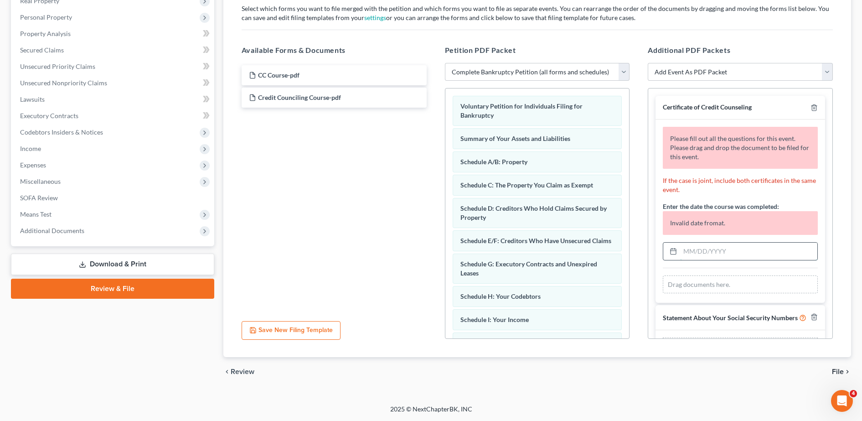
click at [724, 255] on input "text" at bounding box center [748, 251] width 137 height 17
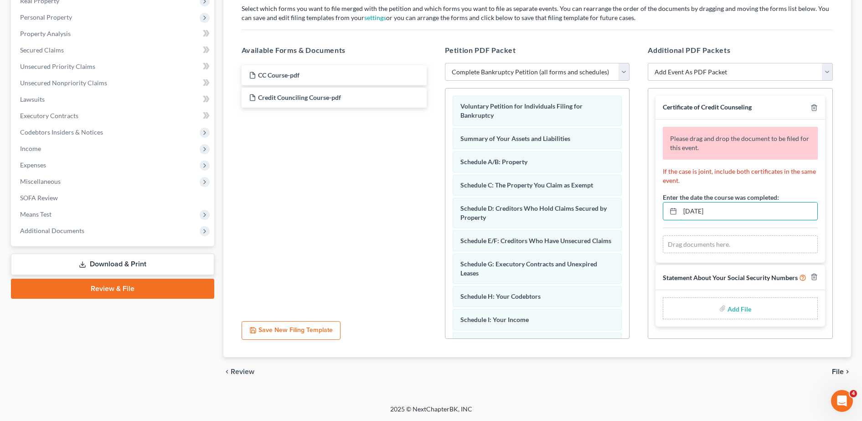
type input "06/05/2025"
drag, startPoint x: 299, startPoint y: 59, endPoint x: 300, endPoint y: 64, distance: 5.1
click at [300, 64] on div "Available Forms & Documents CC Course-pdf Credit Counciling Course-pdf Save New…" at bounding box center [334, 191] width 203 height 309
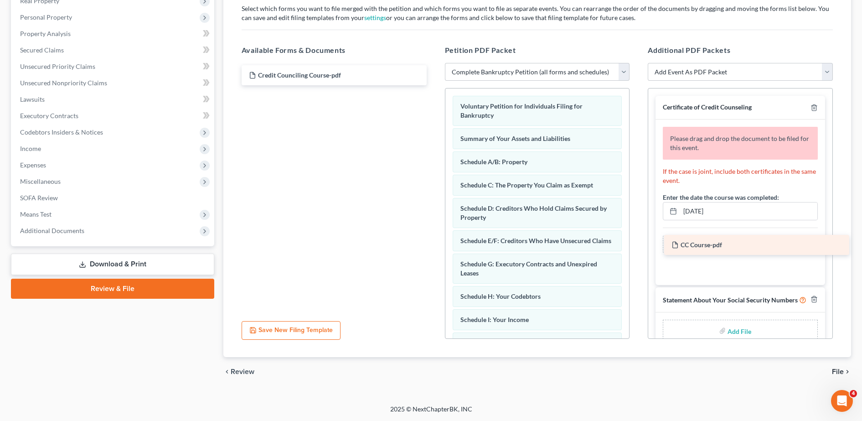
drag, startPoint x: 300, startPoint y: 64, endPoint x: 697, endPoint y: 251, distance: 439.4
click at [434, 85] on div "CC Course-pdf CC Course-pdf Credit Counciling Course-pdf" at bounding box center [334, 75] width 200 height 20
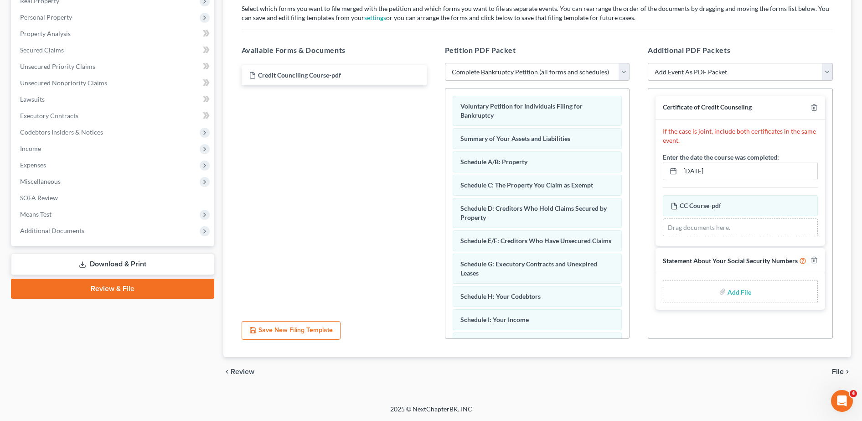
click at [708, 291] on div "Add File" at bounding box center [740, 291] width 155 height 22
click at [728, 294] on label "Add File" at bounding box center [741, 293] width 26 height 16
click at [735, 290] on input "file" at bounding box center [739, 291] width 22 height 16
type input "C:\fakepath\SIGNED SSSN.pdf"
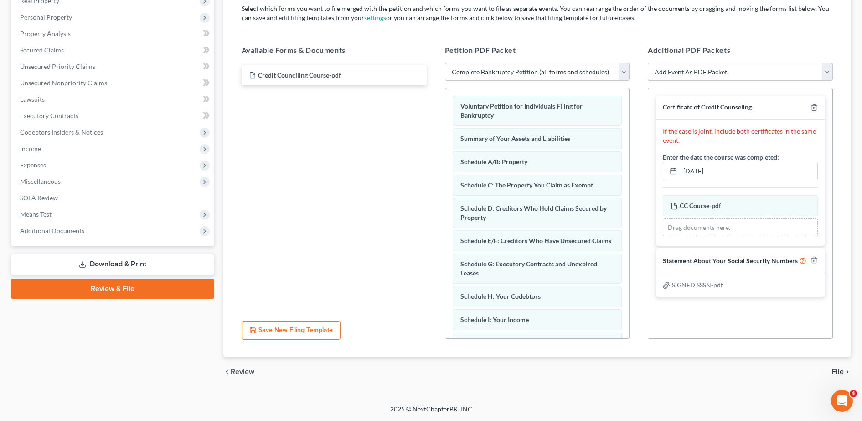
click at [839, 366] on div "chevron_left Review File chevron_right" at bounding box center [537, 371] width 628 height 29
click at [840, 369] on span "File" at bounding box center [838, 371] width 12 height 7
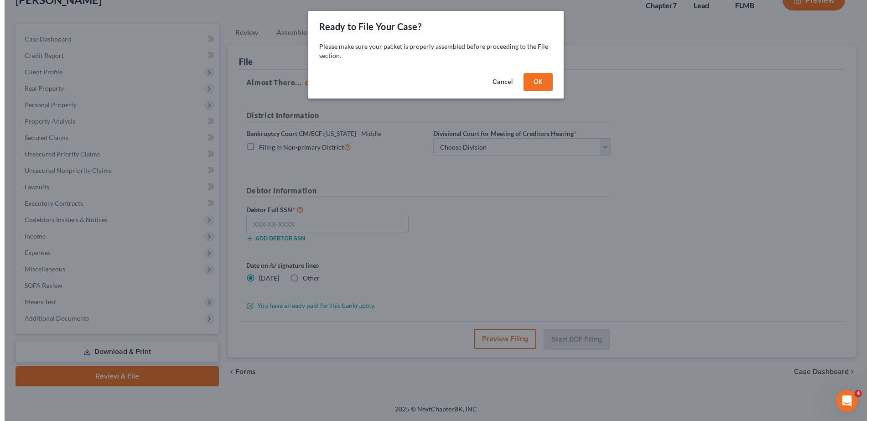
scroll to position [64, 0]
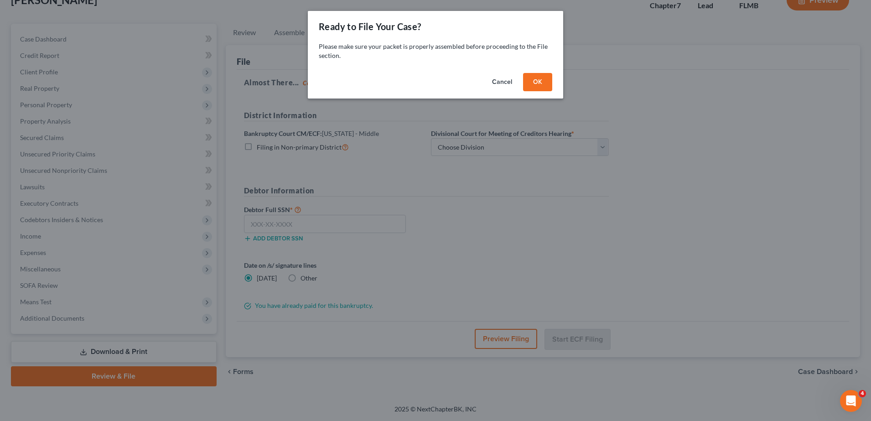
click at [537, 83] on button "OK" at bounding box center [537, 82] width 29 height 18
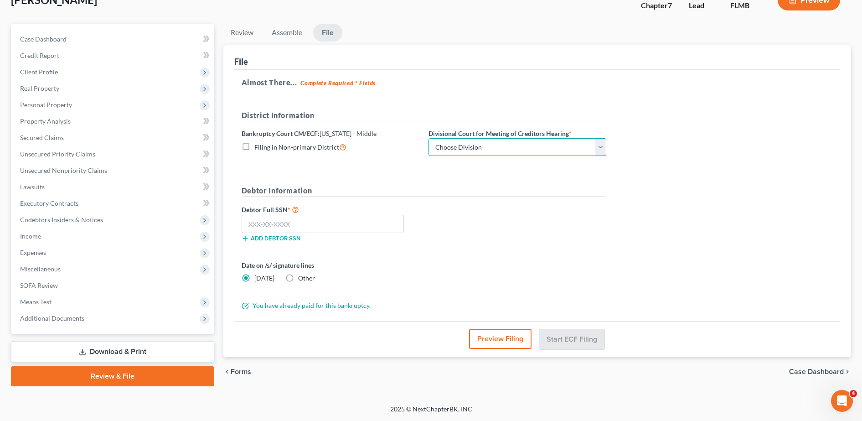
click at [506, 153] on select "Choose Division [GEOGRAPHIC_DATA][PERSON_NAME] [GEOGRAPHIC_DATA] [GEOGRAPHIC_DA…" at bounding box center [518, 147] width 178 height 18
select select "2"
click at [429, 138] on select "Choose Division [GEOGRAPHIC_DATA][PERSON_NAME] [GEOGRAPHIC_DATA] [GEOGRAPHIC_DA…" at bounding box center [518, 147] width 178 height 18
click at [284, 227] on input "text" at bounding box center [323, 224] width 162 height 18
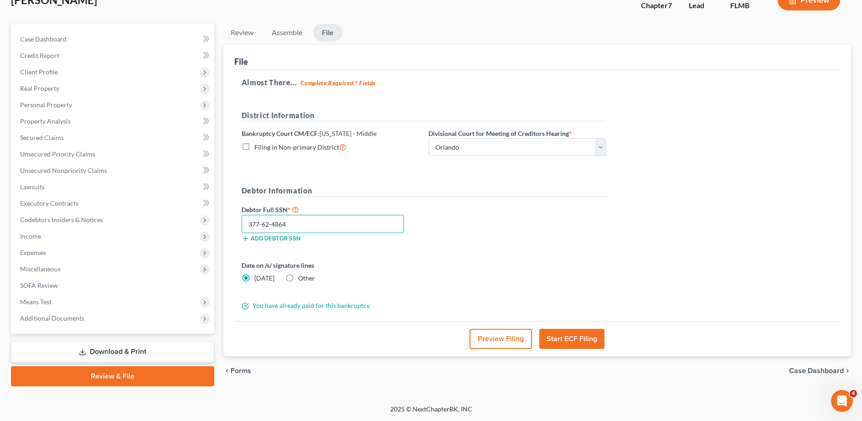
type input "377-62-4864"
click at [477, 338] on button "Preview Filing" at bounding box center [501, 339] width 62 height 20
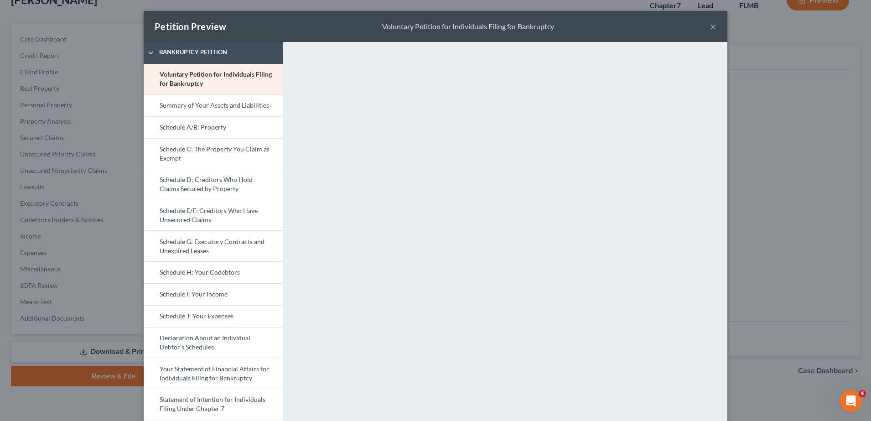
scroll to position [261, 0]
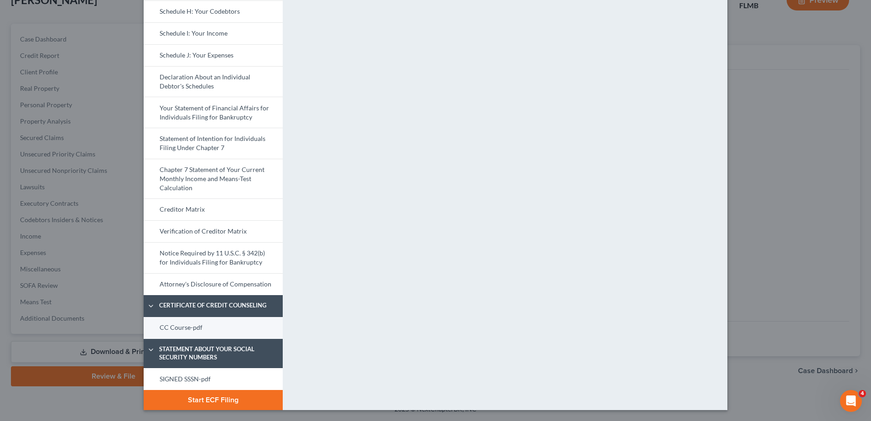
click at [236, 322] on link "CC Course-pdf" at bounding box center [213, 328] width 139 height 22
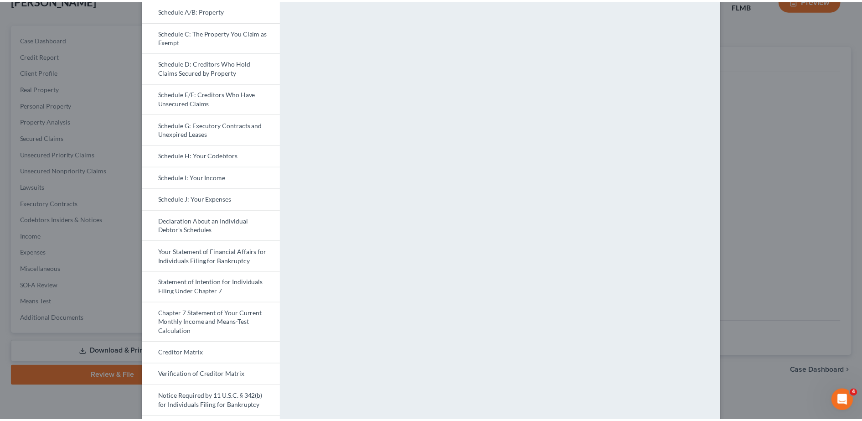
scroll to position [0, 0]
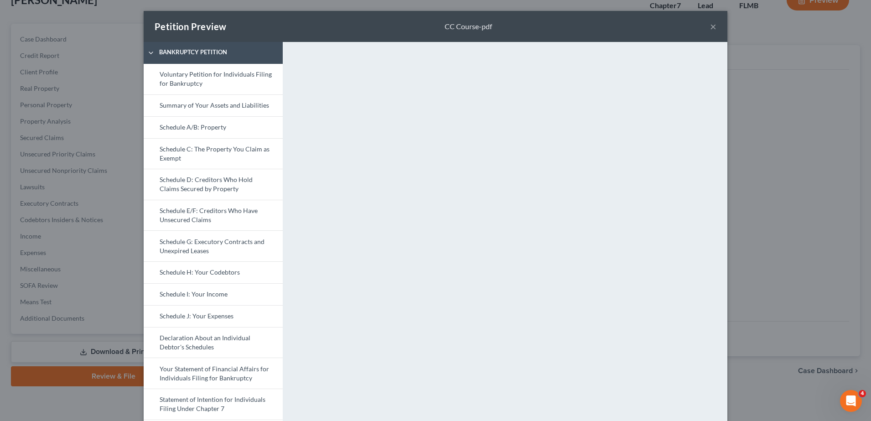
click at [710, 28] on button "×" at bounding box center [713, 26] width 6 height 11
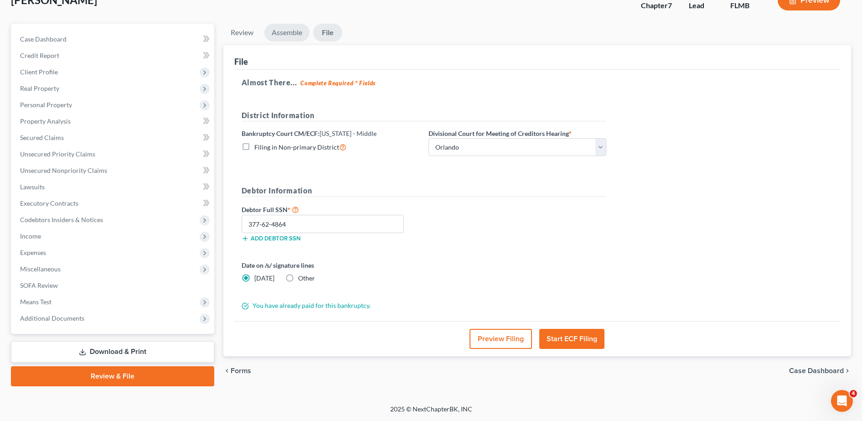
click at [291, 32] on link "Assemble" at bounding box center [287, 33] width 45 height 18
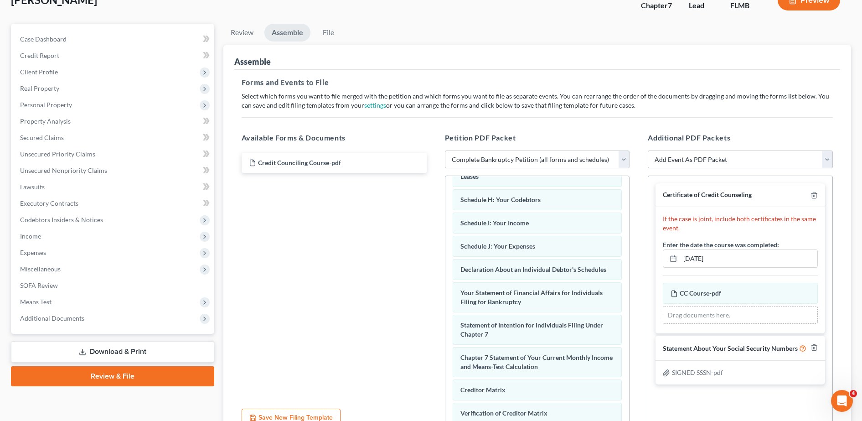
scroll to position [196, 0]
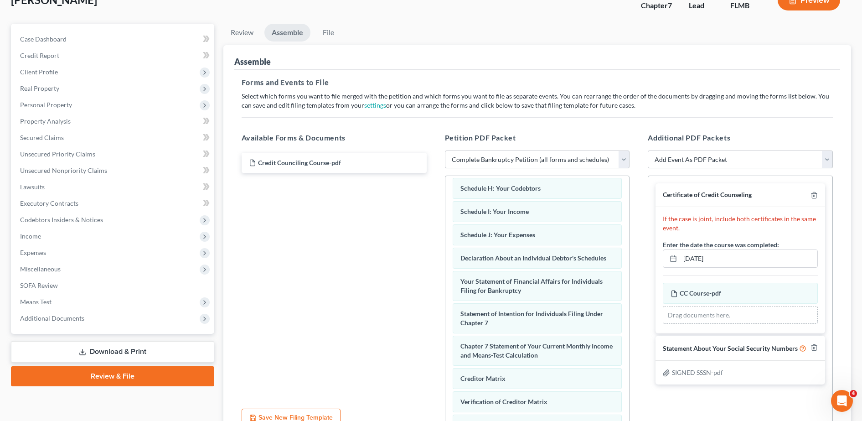
drag, startPoint x: 712, startPoint y: 296, endPoint x: 357, endPoint y: 266, distance: 356.5
drag, startPoint x: 357, startPoint y: 266, endPoint x: 270, endPoint y: 247, distance: 88.7
click at [270, 247] on div "Credit Counciling Course-pdf" at bounding box center [334, 275] width 200 height 251
click at [137, 319] on span "Additional Documents" at bounding box center [114, 318] width 202 height 16
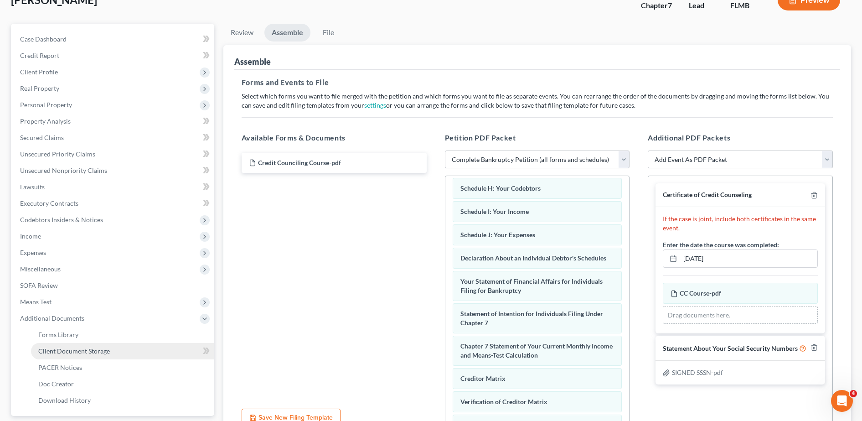
click at [93, 350] on span "Client Document Storage" at bounding box center [74, 351] width 72 height 8
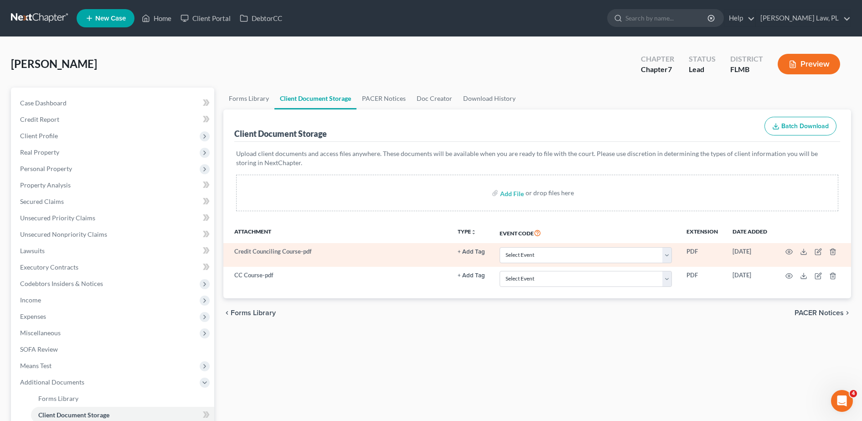
click at [838, 252] on td at bounding box center [813, 255] width 77 height 24
click at [831, 252] on icon "button" at bounding box center [833, 252] width 4 height 6
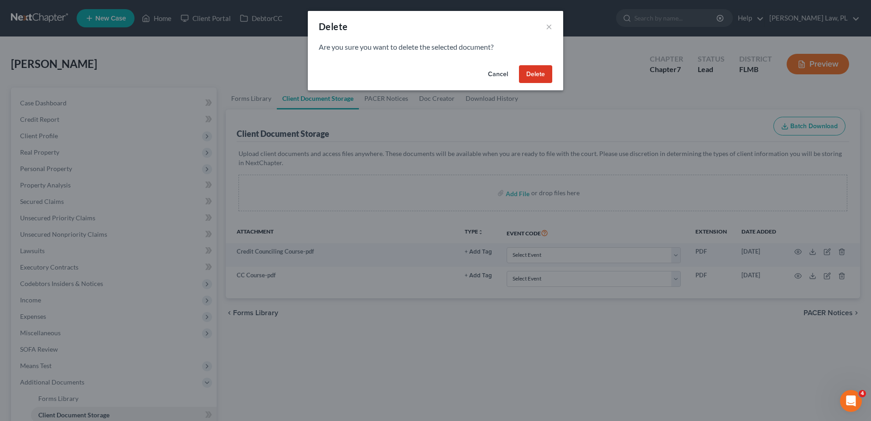
click at [533, 83] on div "Cancel Delete" at bounding box center [435, 76] width 255 height 29
click at [534, 82] on button "Delete" at bounding box center [535, 74] width 33 height 18
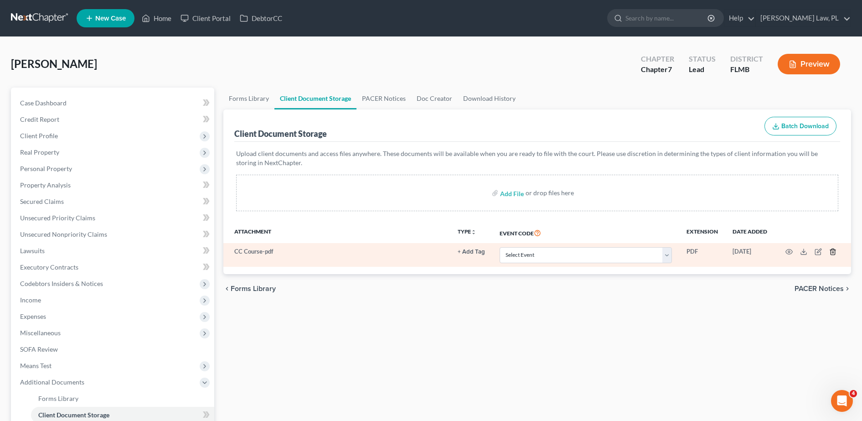
click at [835, 252] on icon "button" at bounding box center [833, 251] width 7 height 7
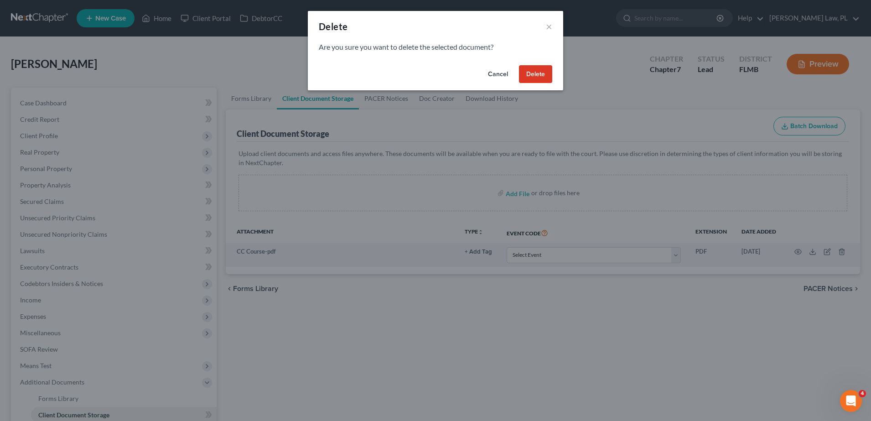
click at [526, 68] on button "Delete" at bounding box center [535, 74] width 33 height 18
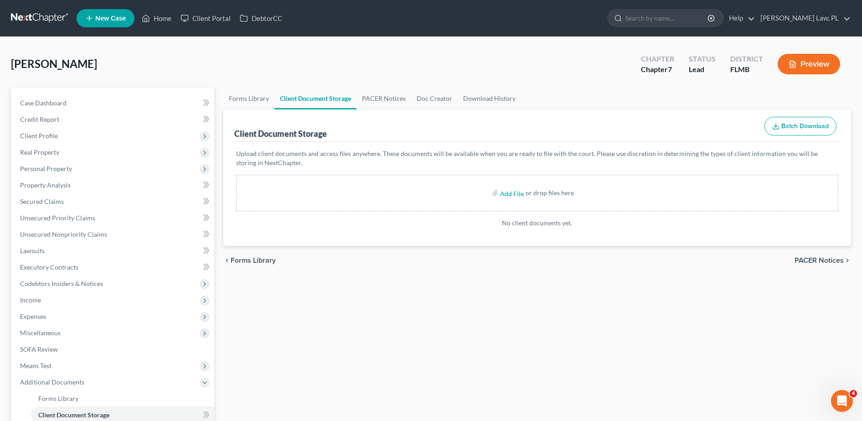
click at [526, 183] on div "Add File or drop files here" at bounding box center [537, 193] width 602 height 36
click at [504, 192] on input "file" at bounding box center [511, 193] width 22 height 16
type input "C:\fakepath\CC Course.pdf"
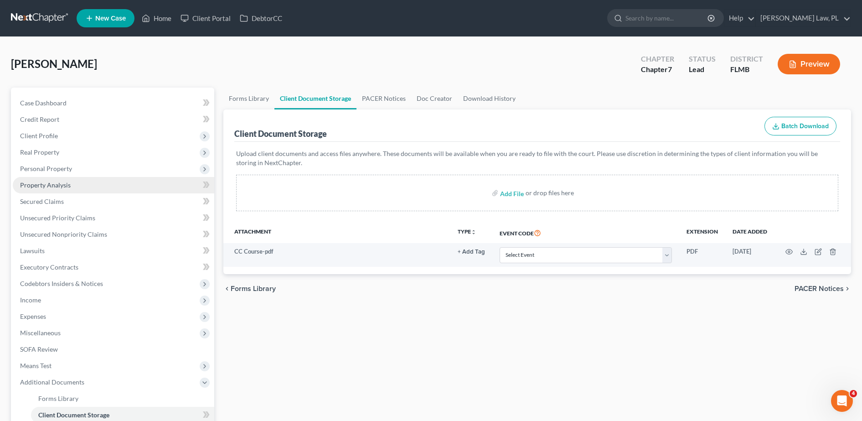
scroll to position [146, 0]
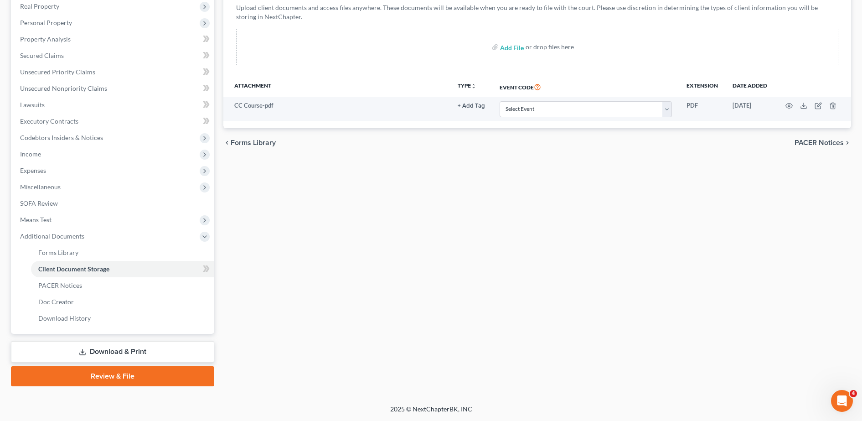
click at [141, 376] on link "Review & File" at bounding box center [112, 376] width 203 height 20
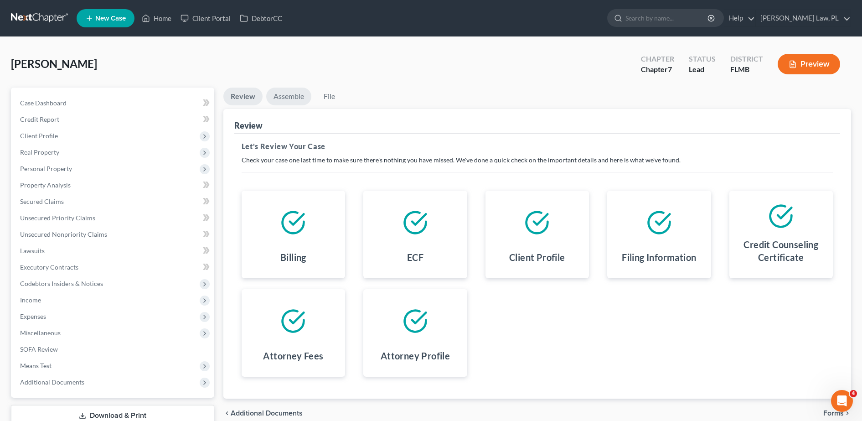
click at [290, 96] on link "Assemble" at bounding box center [288, 97] width 45 height 18
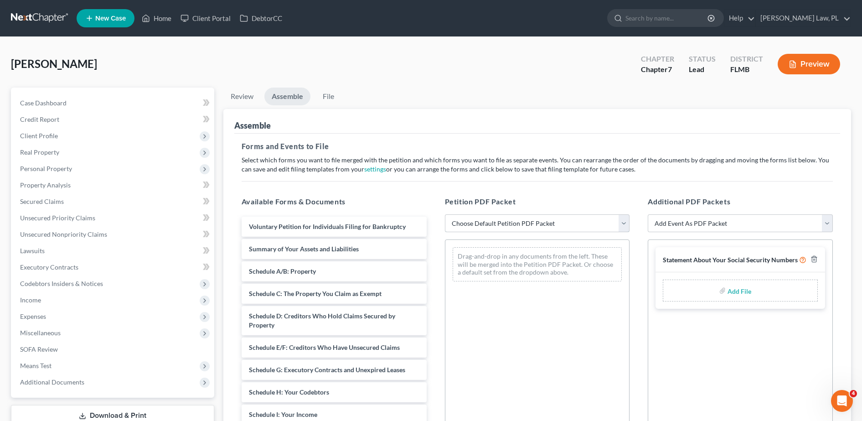
click at [518, 221] on select "Choose Default Petition PDF Packet Complete Bankruptcy Petition (all forms and …" at bounding box center [537, 223] width 185 height 18
select select "0"
click at [445, 214] on select "Choose Default Petition PDF Packet Complete Bankruptcy Petition (all forms and …" at bounding box center [537, 223] width 185 height 18
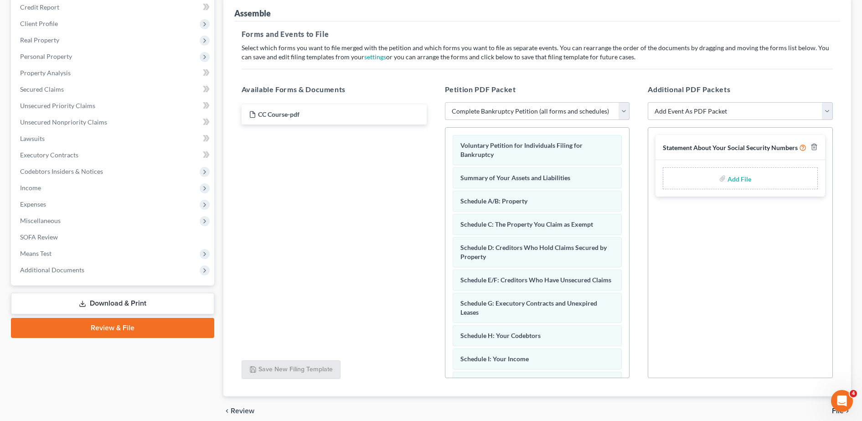
scroll to position [114, 0]
click at [752, 109] on select "Add Event As PDF Packet Amended Creditor Matrix (Fee)- Only use when no separat…" at bounding box center [740, 110] width 185 height 18
select select "4"
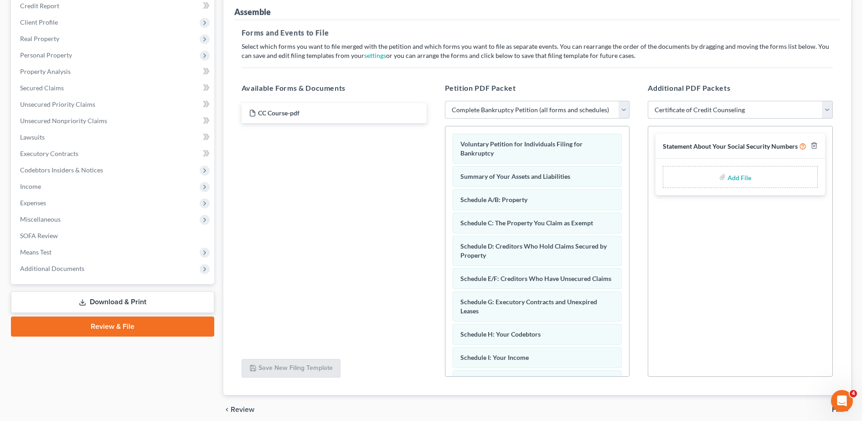
click at [648, 101] on select "Add Event As PDF Packet Amended Creditor Matrix (Fee)- Only use when no separat…" at bounding box center [740, 110] width 185 height 18
select select
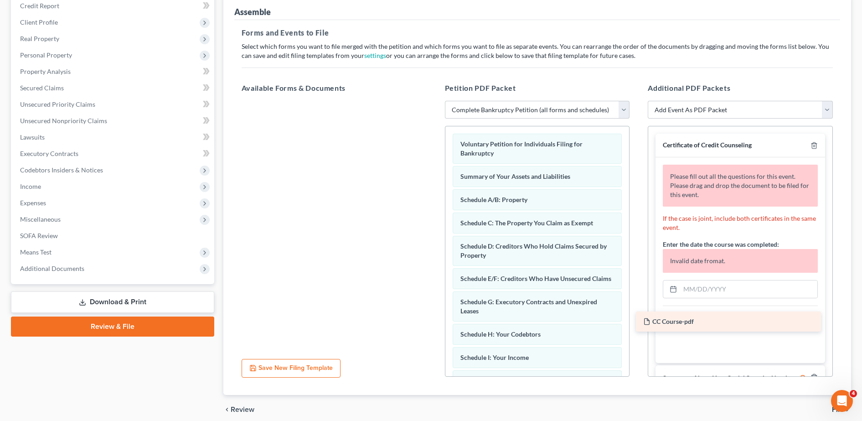
drag, startPoint x: 327, startPoint y: 115, endPoint x: 721, endPoint y: 323, distance: 446.1
click at [434, 101] on div "CC Course-pdf CC Course-pdf" at bounding box center [334, 101] width 200 height 0
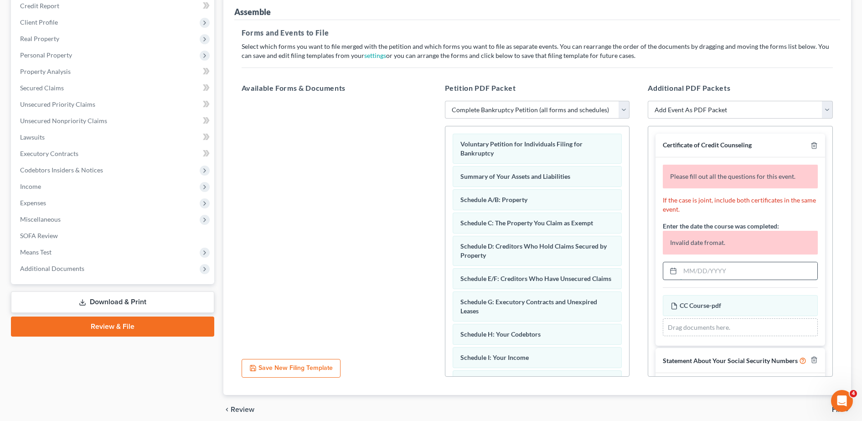
click at [742, 264] on input "text" at bounding box center [748, 270] width 137 height 17
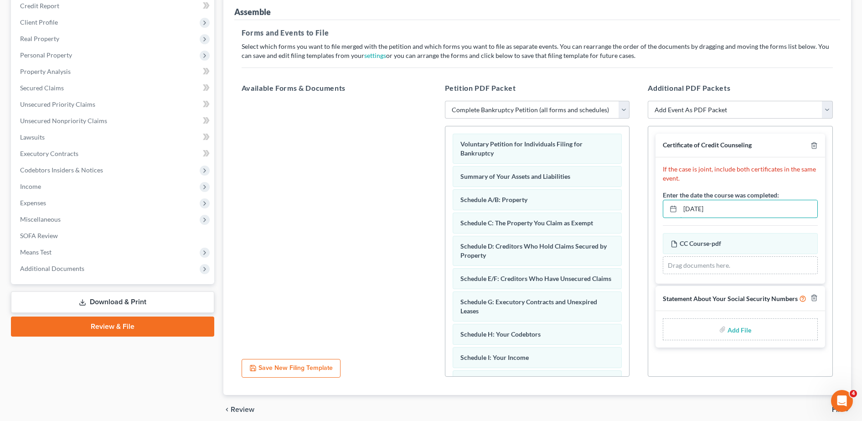
type input "06/05/2025"
click at [402, 179] on div at bounding box center [334, 226] width 200 height 251
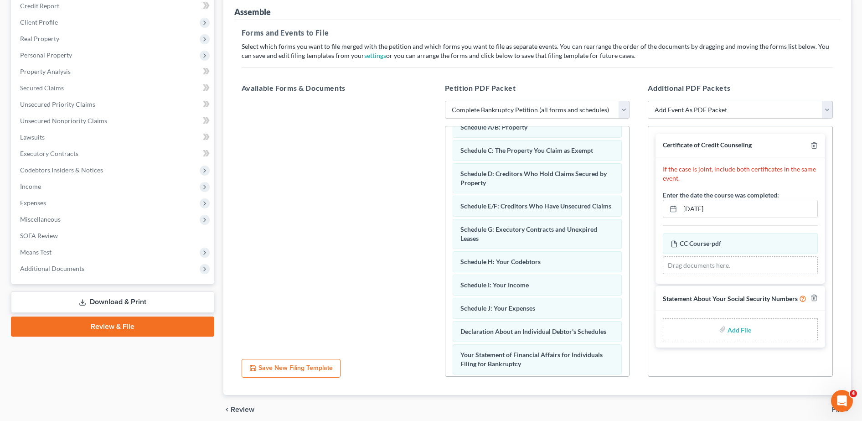
scroll to position [151, 0]
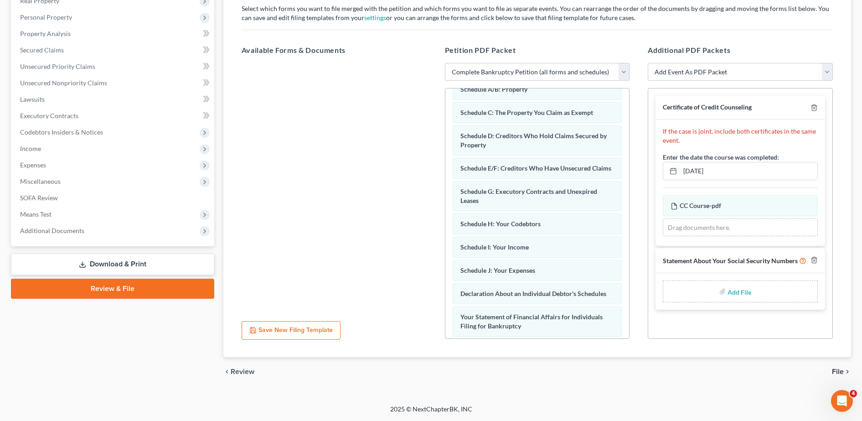
click at [728, 293] on label "Add File" at bounding box center [741, 293] width 26 height 16
click at [743, 291] on input "file" at bounding box center [739, 291] width 22 height 16
type input "C:\fakepath\SIGNED SSSN.pdf"
click at [837, 368] on span "File" at bounding box center [838, 371] width 12 height 7
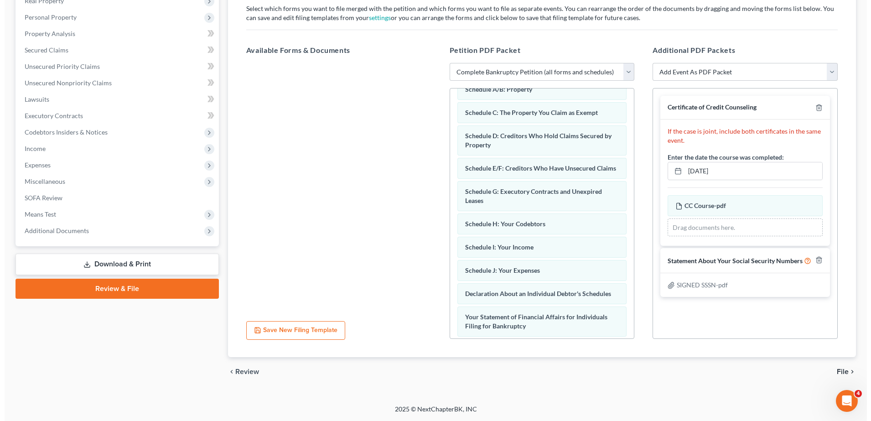
scroll to position [64, 0]
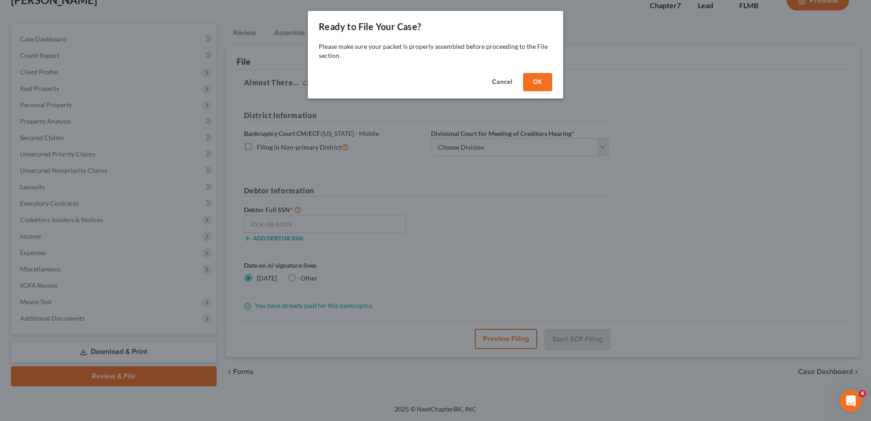
click at [536, 77] on button "OK" at bounding box center [537, 82] width 29 height 18
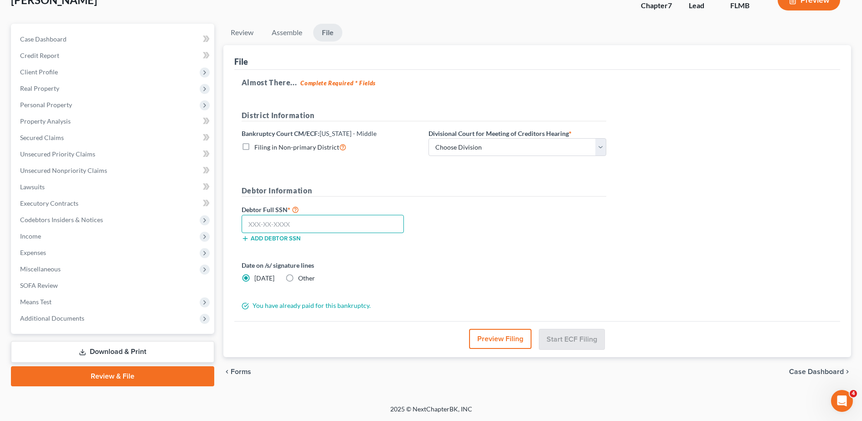
click at [301, 222] on input "text" at bounding box center [323, 224] width 162 height 18
type input "377-62-4864"
click at [507, 337] on button "Preview Filing" at bounding box center [500, 339] width 62 height 20
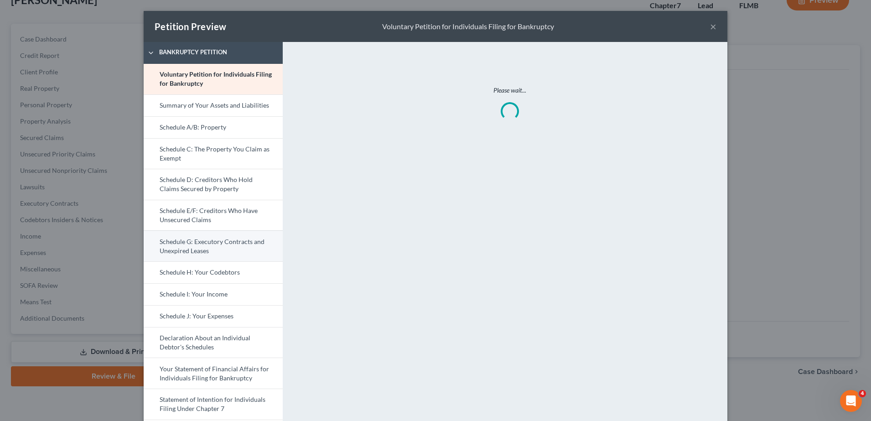
scroll to position [241, 0]
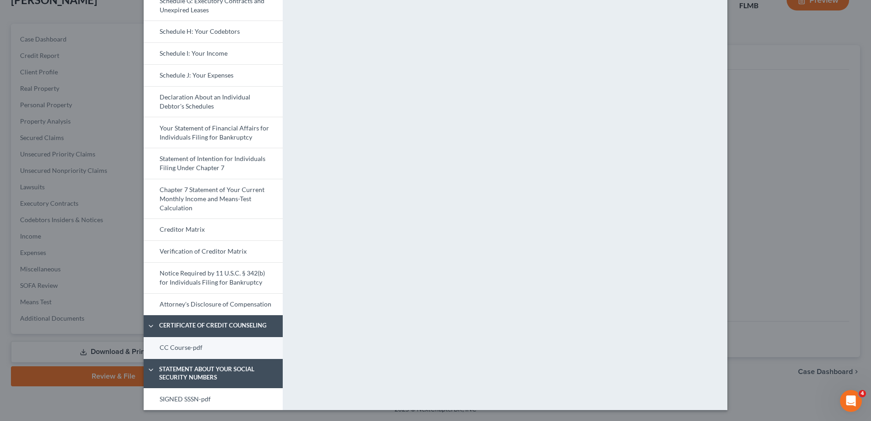
click at [195, 339] on link "CC Course-pdf" at bounding box center [213, 348] width 139 height 22
click at [226, 399] on link "SIGNED SSSN-pdf" at bounding box center [213, 399] width 139 height 22
click at [216, 345] on link "CC Course-pdf" at bounding box center [213, 348] width 139 height 22
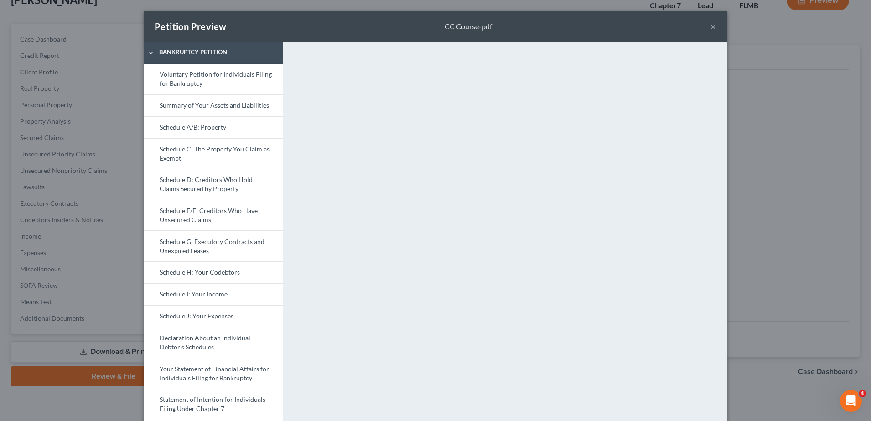
click at [710, 23] on button "×" at bounding box center [713, 26] width 6 height 11
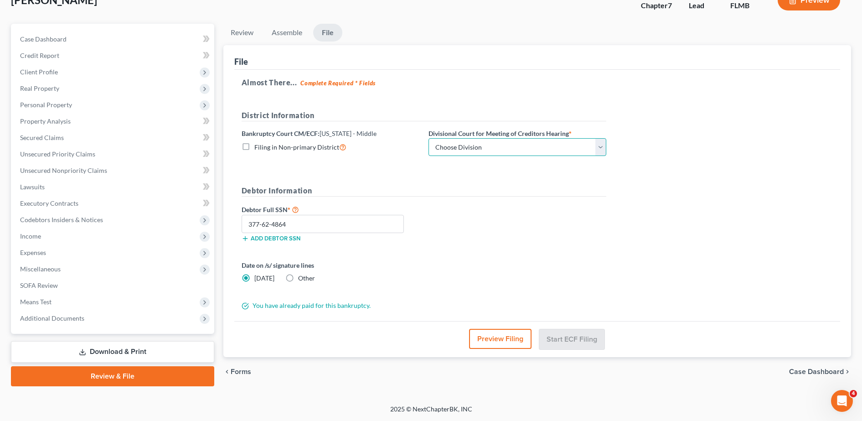
click at [492, 153] on select "Choose Division [GEOGRAPHIC_DATA][PERSON_NAME] [GEOGRAPHIC_DATA] [GEOGRAPHIC_DA…" at bounding box center [518, 147] width 178 height 18
select select "2"
click at [429, 138] on select "Choose Division [GEOGRAPHIC_DATA][PERSON_NAME] [GEOGRAPHIC_DATA] [GEOGRAPHIC_DA…" at bounding box center [518, 147] width 178 height 18
click at [498, 342] on button "Preview Filing" at bounding box center [501, 339] width 62 height 20
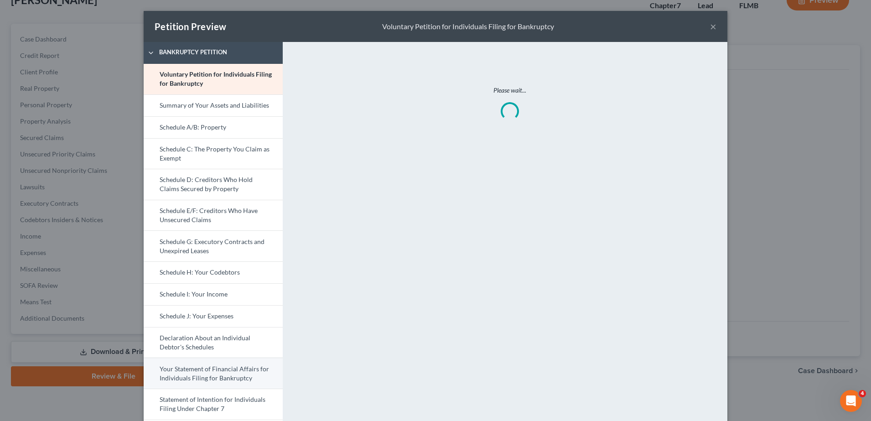
scroll to position [261, 0]
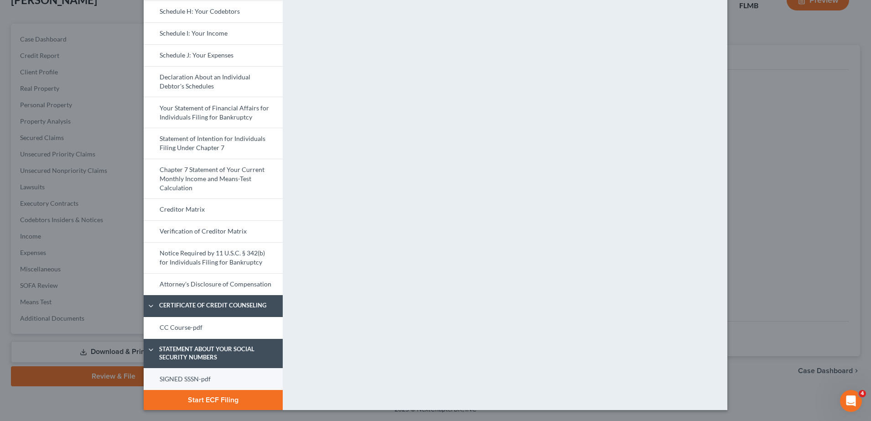
click at [227, 371] on link "SIGNED SSSN-pdf" at bounding box center [213, 379] width 139 height 22
click at [194, 376] on link "SIGNED SSSN-pdf" at bounding box center [213, 379] width 139 height 22
click at [226, 403] on button "Start ECF Filing" at bounding box center [213, 400] width 139 height 20
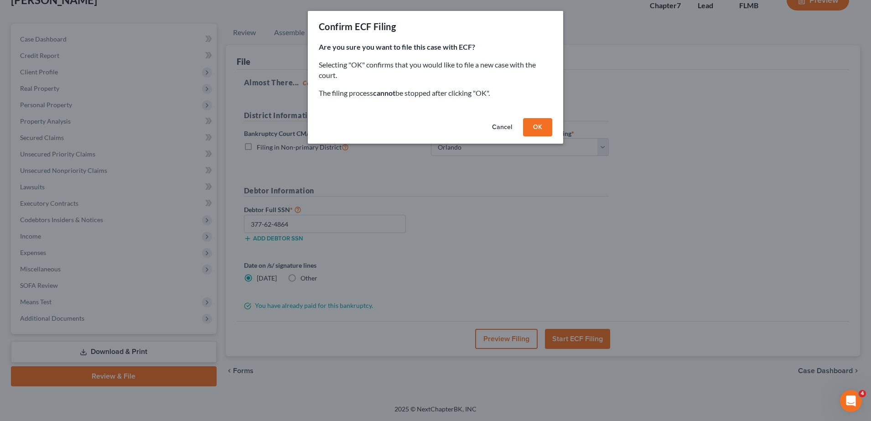
click at [530, 132] on button "OK" at bounding box center [537, 127] width 29 height 18
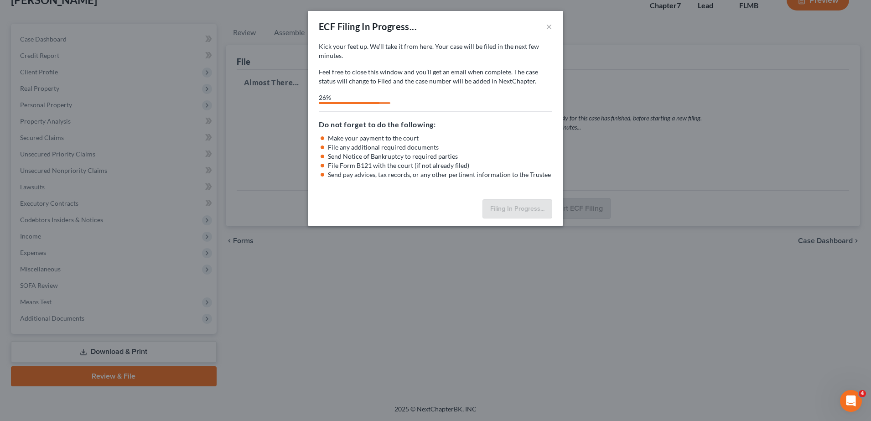
select select "2"
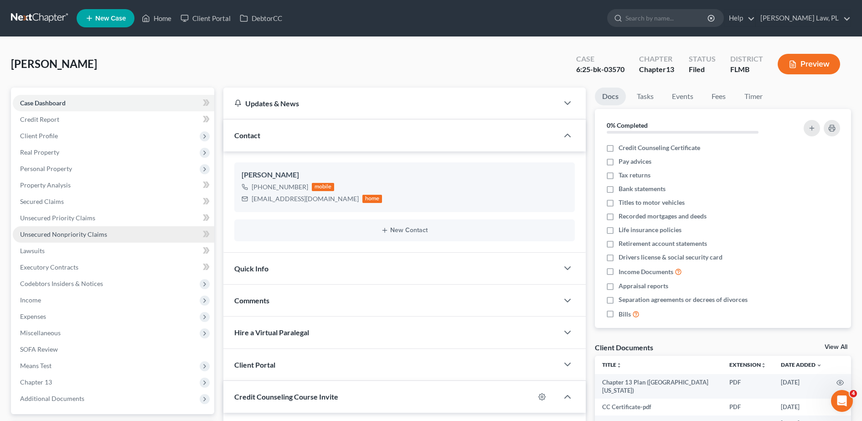
click at [82, 229] on link "Unsecured Nonpriority Claims" at bounding box center [114, 234] width 202 height 16
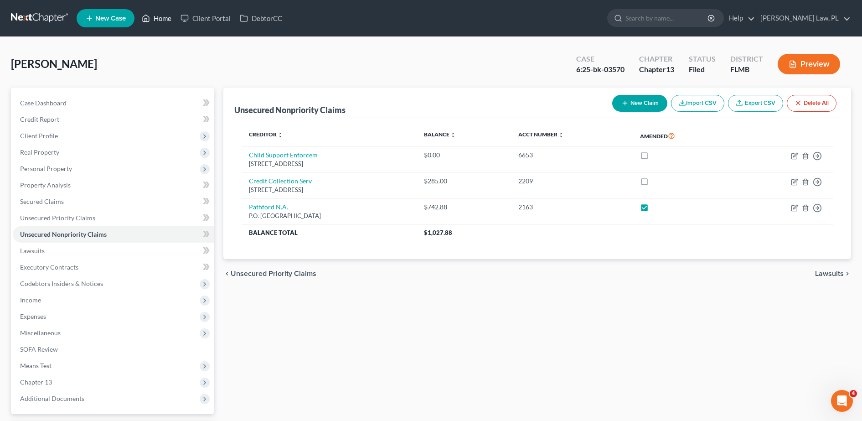
click at [169, 16] on link "Home" at bounding box center [156, 18] width 39 height 16
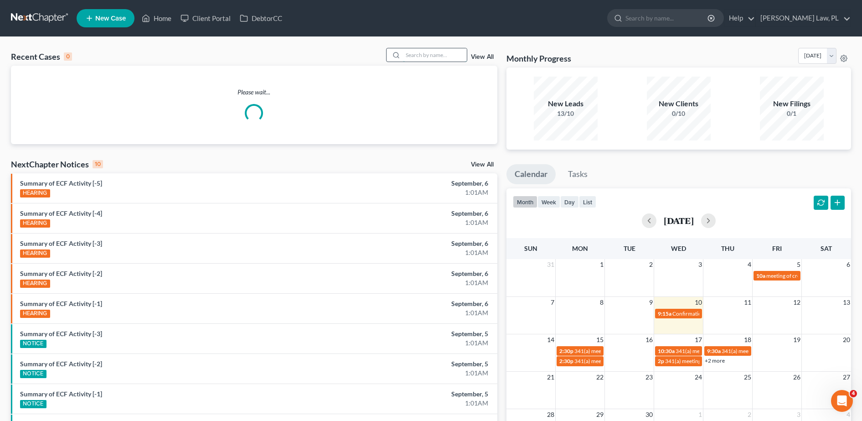
click at [457, 54] on input "search" at bounding box center [435, 54] width 64 height 13
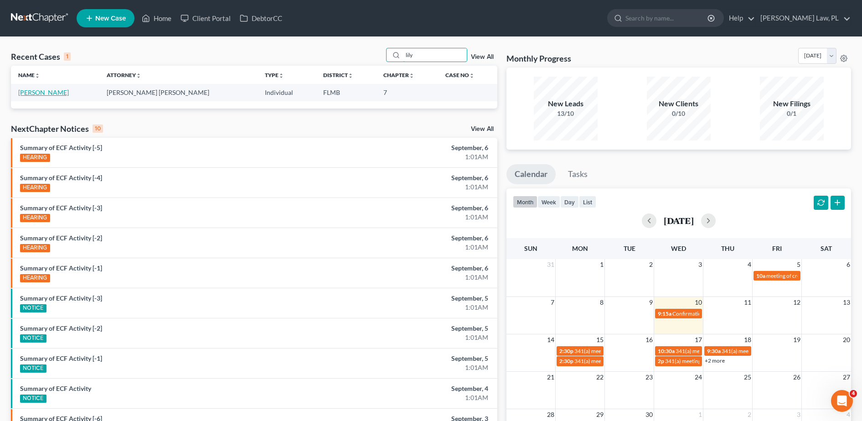
type input "lily"
click at [38, 93] on link "[PERSON_NAME]" at bounding box center [43, 92] width 51 height 8
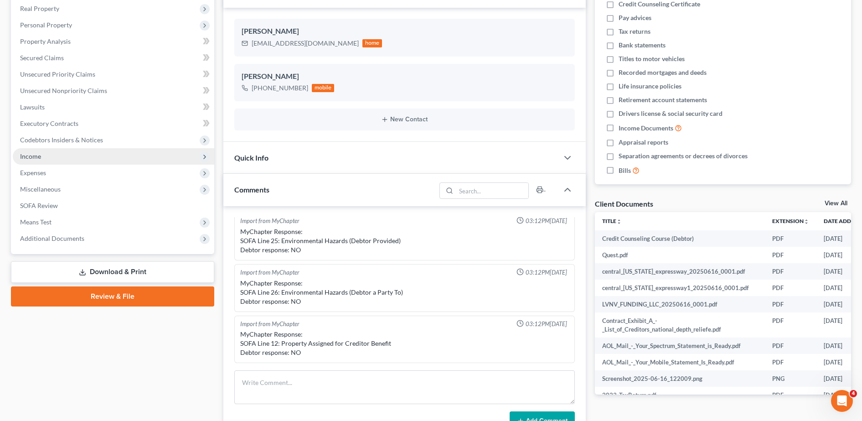
scroll to position [47, 0]
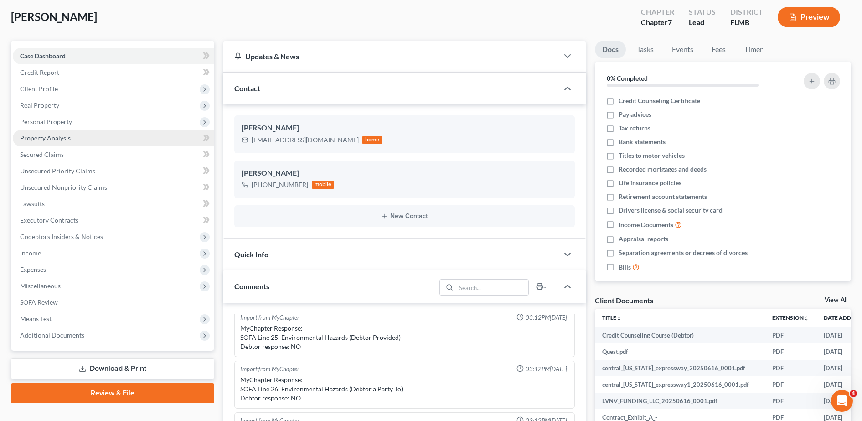
click at [81, 142] on link "Property Analysis" at bounding box center [114, 138] width 202 height 16
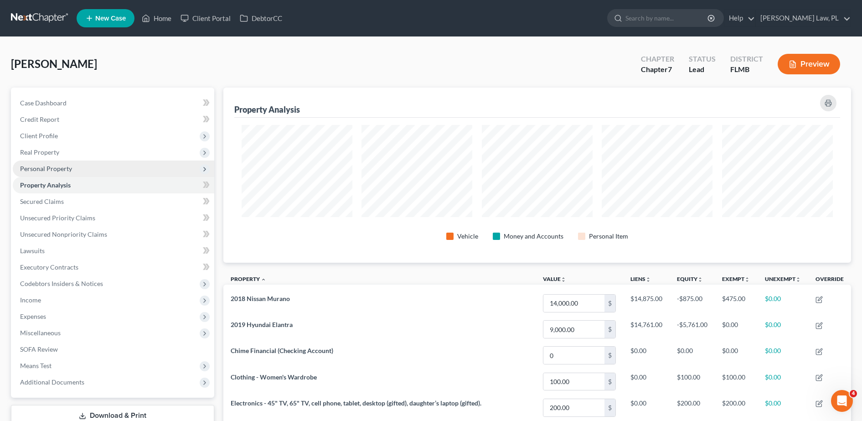
click at [52, 173] on span "Personal Property" at bounding box center [114, 169] width 202 height 16
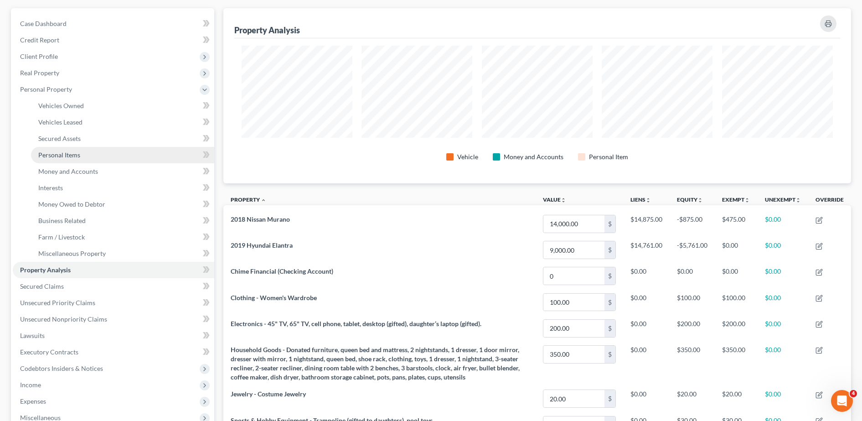
scroll to position [80, 0]
click at [83, 317] on span "Unsecured Nonpriority Claims" at bounding box center [63, 318] width 87 height 8
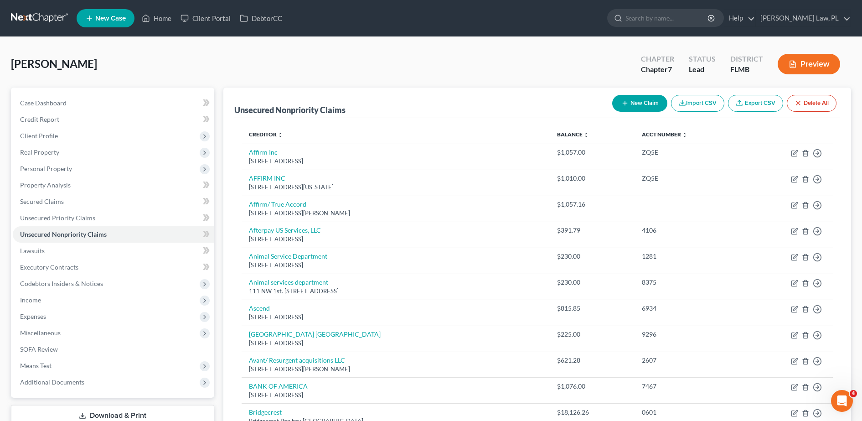
scroll to position [632, 0]
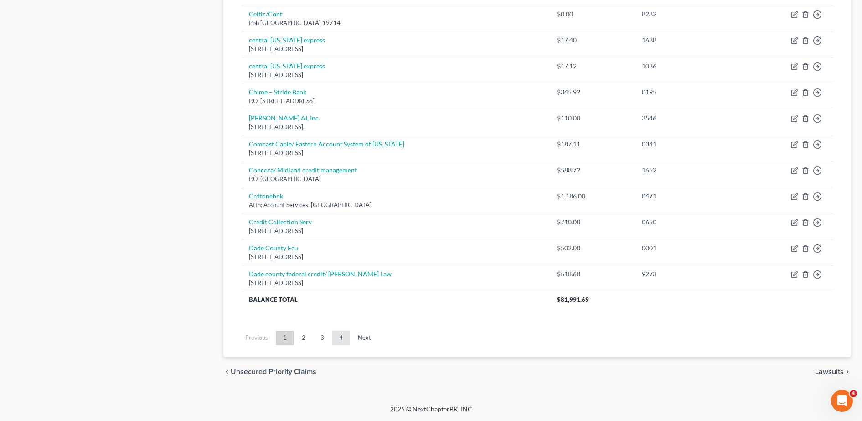
click at [337, 344] on link "4" at bounding box center [341, 338] width 18 height 15
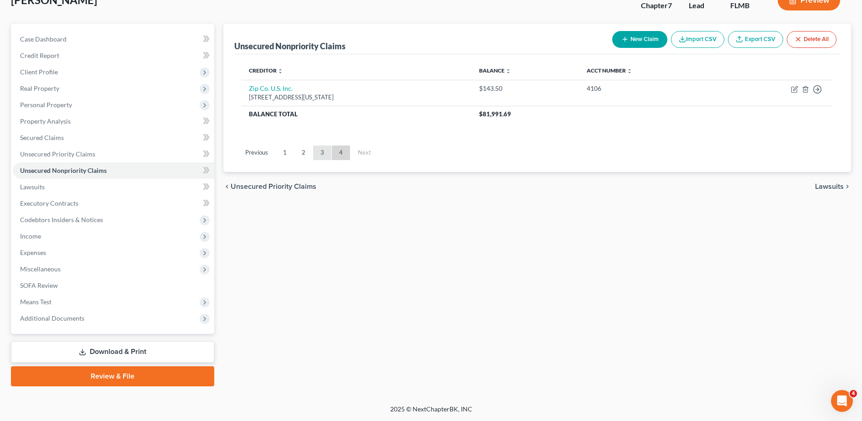
click at [317, 156] on link "3" at bounding box center [322, 152] width 18 height 15
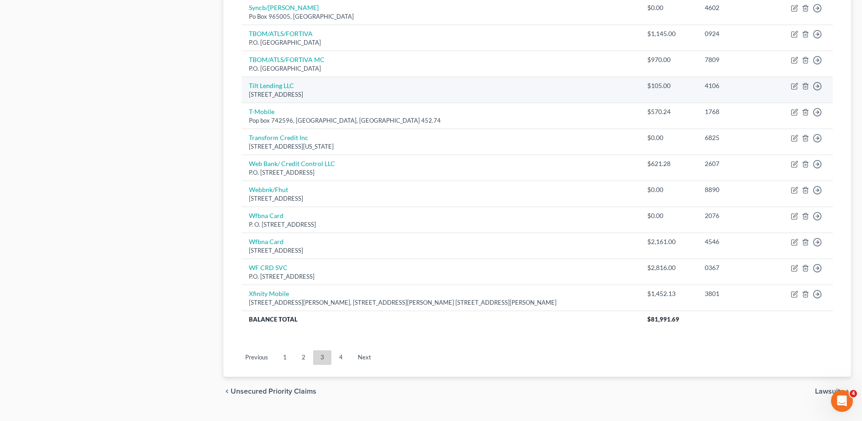
scroll to position [632, 0]
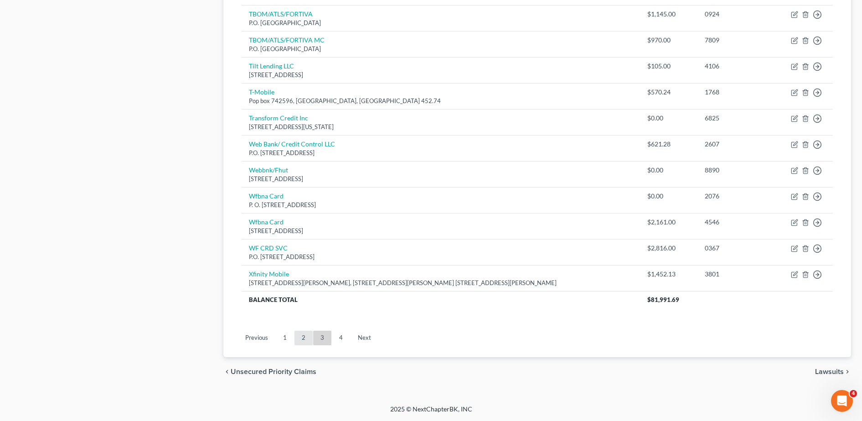
click at [307, 343] on link "2" at bounding box center [304, 338] width 18 height 15
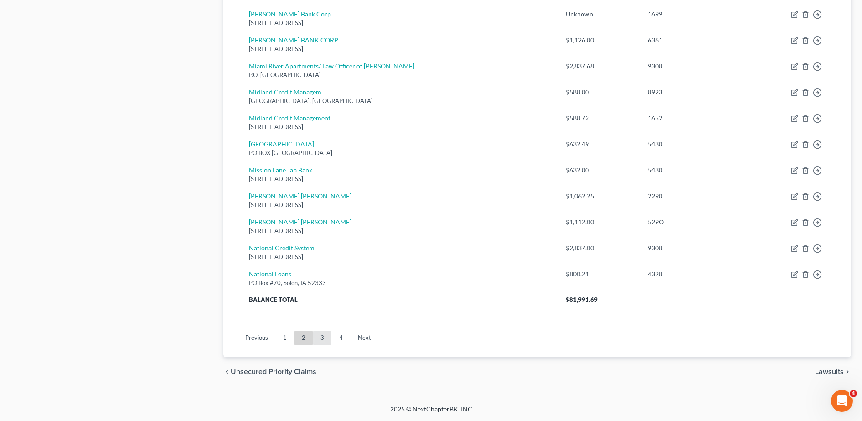
click at [323, 333] on link "3" at bounding box center [322, 338] width 18 height 15
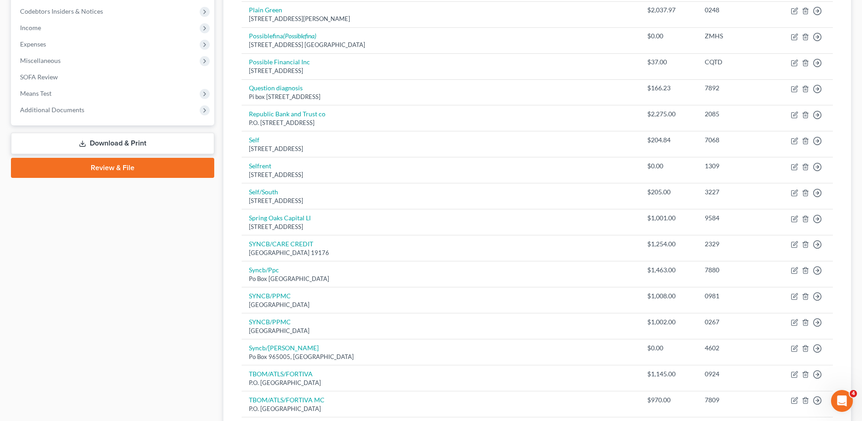
scroll to position [266, 0]
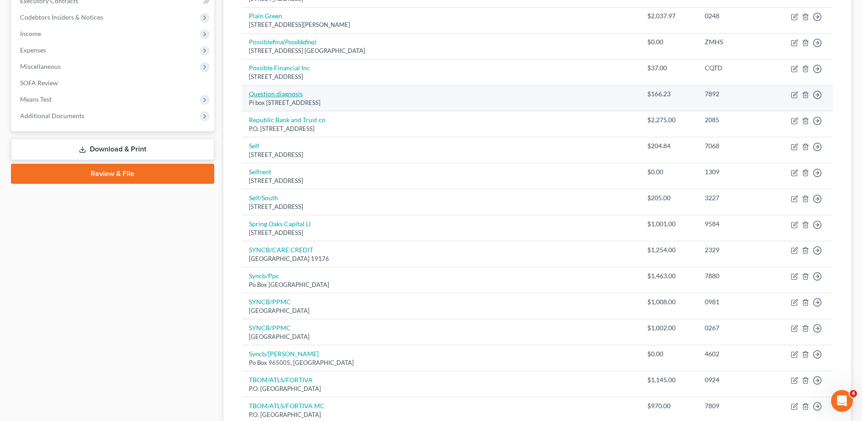
click at [286, 95] on link "Question diagnosis" at bounding box center [276, 94] width 54 height 8
select select "6"
select select "9"
select select "0"
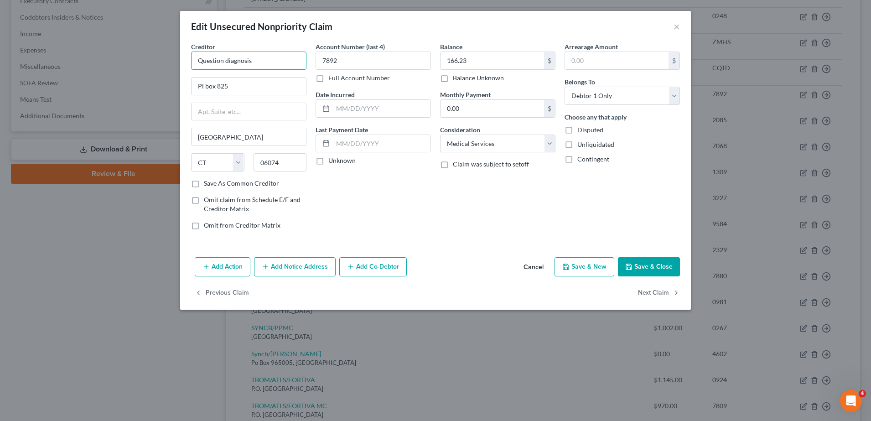
click at [222, 60] on input "Question diagnosis" at bounding box center [248, 61] width 115 height 18
type input "Quest diagnosis"
click at [203, 89] on input "Pi box 825" at bounding box center [249, 86] width 114 height 17
type input "PO box 825"
click at [644, 272] on button "Save & Close" at bounding box center [649, 266] width 62 height 19
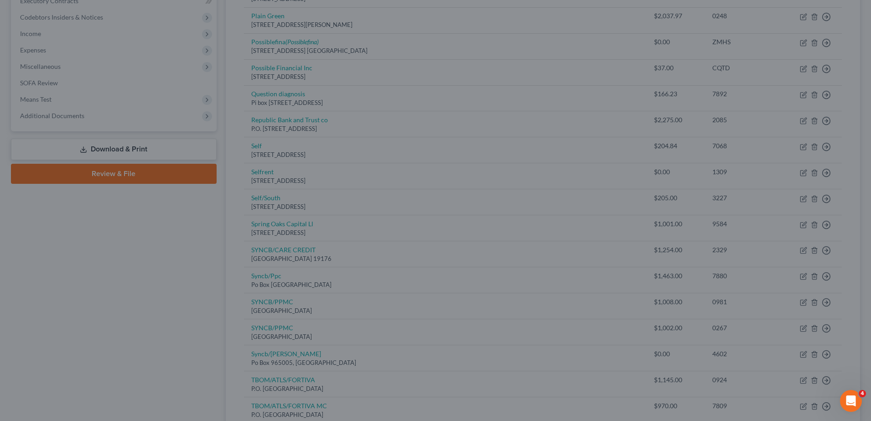
type input "0"
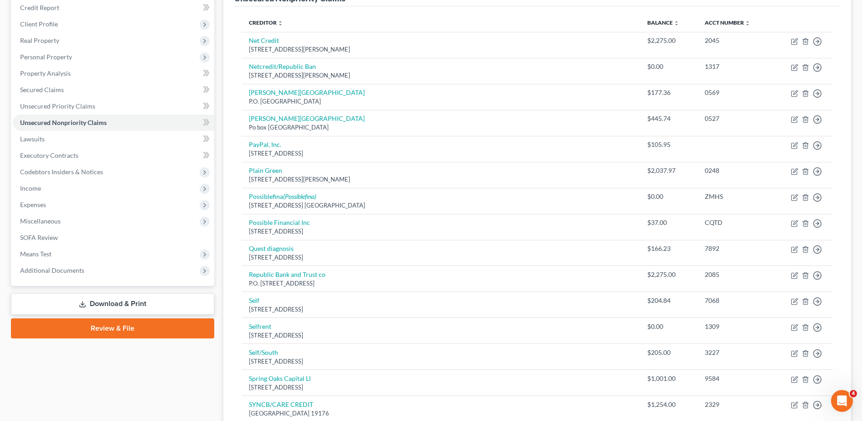
scroll to position [112, 0]
click at [66, 149] on link "Executory Contracts" at bounding box center [114, 155] width 202 height 16
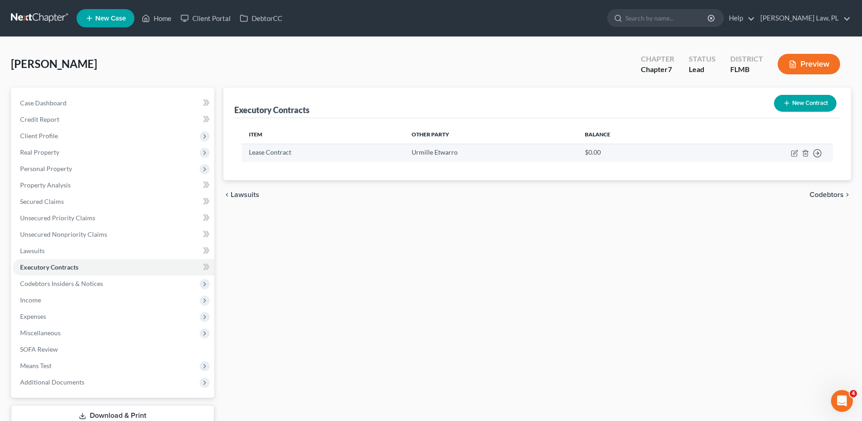
click at [790, 156] on td "Move to D Move to E Move to F Move to Notice Only" at bounding box center [762, 153] width 141 height 18
click at [793, 155] on icon "button" at bounding box center [794, 153] width 7 height 7
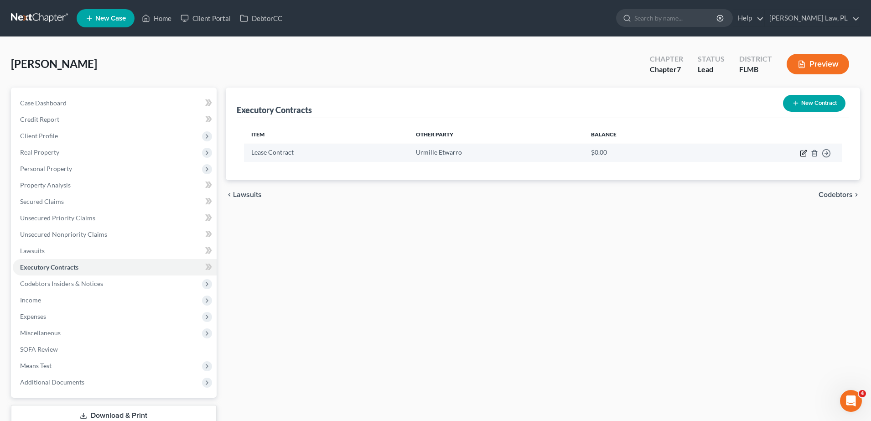
select select "3"
select select "0"
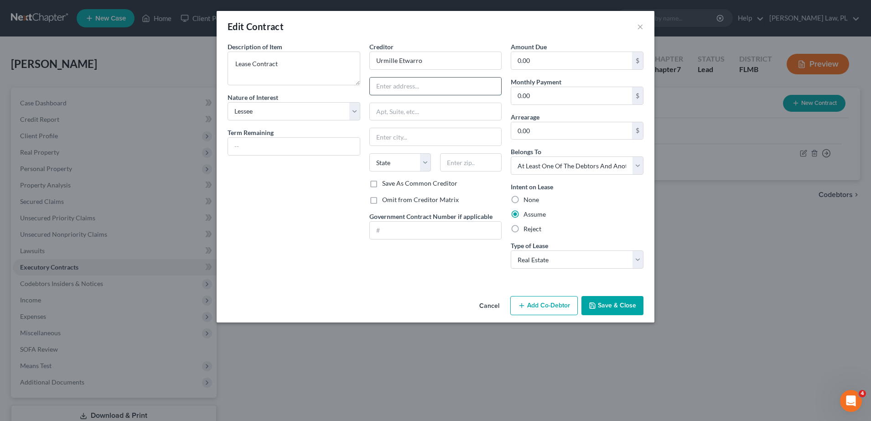
click at [425, 78] on input "text" at bounding box center [436, 86] width 132 height 17
drag, startPoint x: 441, startPoint y: 61, endPoint x: 312, endPoint y: 52, distance: 129.8
click at [312, 52] on div "Description of non-residential real property * Description of Item * Lease Cont…" at bounding box center [435, 159] width 425 height 234
type input "[PERSON_NAME]"
click at [381, 89] on input "text" at bounding box center [436, 86] width 132 height 17
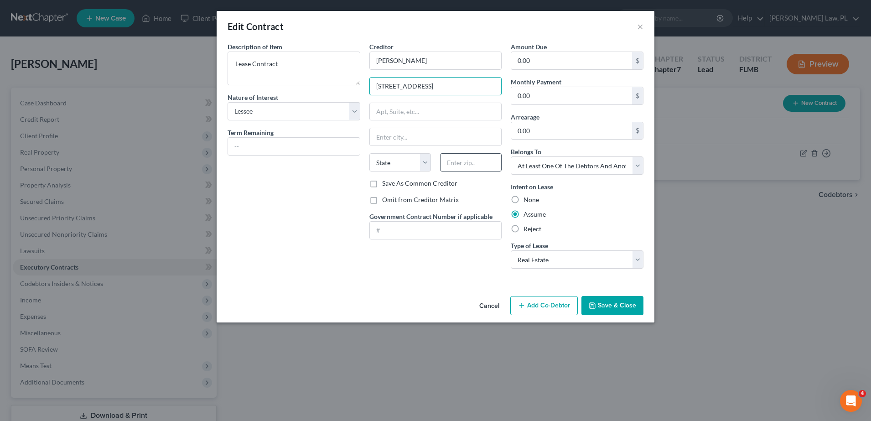
type input "[STREET_ADDRESS]"
click at [470, 162] on input "text" at bounding box center [471, 162] width 62 height 18
type input "11385"
type input "Ridgewood"
select select "35"
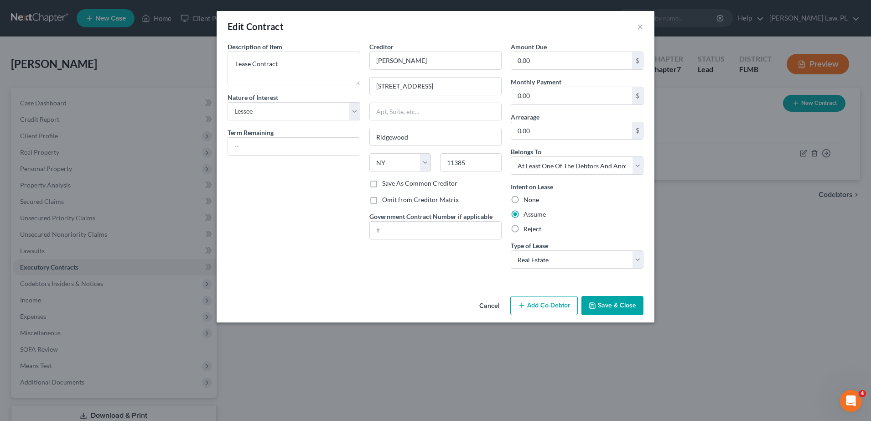
click at [327, 189] on div "Description of non-residential real property * Description of Item * Lease Cont…" at bounding box center [294, 159] width 142 height 234
click at [527, 261] on select "Select Real Estate Car Other" at bounding box center [577, 259] width 133 height 18
click at [511, 250] on select "Select Real Estate Car Other" at bounding box center [577, 259] width 133 height 18
click at [627, 303] on button "Save & Close" at bounding box center [612, 305] width 62 height 19
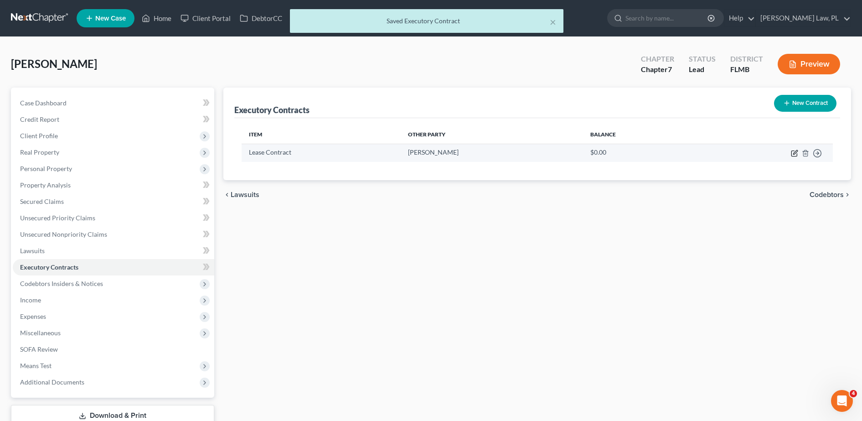
click at [795, 152] on icon "button" at bounding box center [794, 153] width 7 height 7
select select "3"
select select "35"
select select "3"
select select "0"
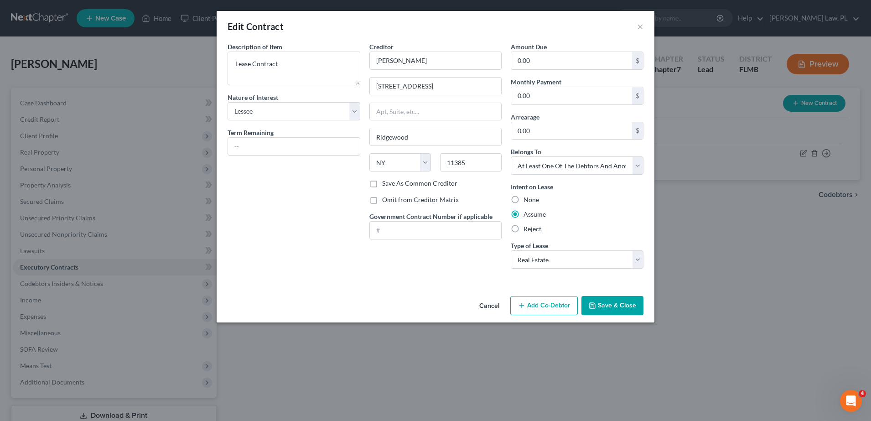
click at [414, 178] on div "State [US_STATE] AK AR AZ CA CO CT DE DC [GEOGRAPHIC_DATA] [GEOGRAPHIC_DATA] GU…" at bounding box center [436, 166] width 142 height 26
click at [419, 187] on label "Save As Common Creditor" at bounding box center [419, 183] width 75 height 9
click at [392, 185] on input "Save As Common Creditor" at bounding box center [389, 182] width 6 height 6
checkbox input "true"
click at [601, 304] on button "Save & Close" at bounding box center [612, 305] width 62 height 19
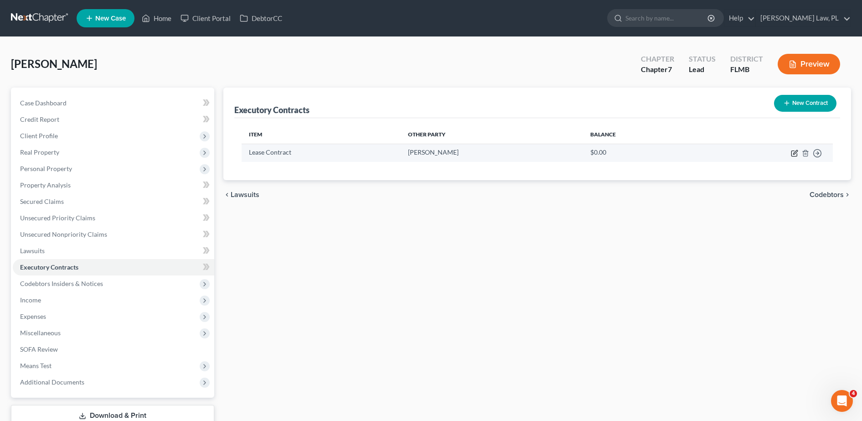
click at [795, 153] on icon "button" at bounding box center [794, 153] width 7 height 7
select select "3"
select select "35"
select select "3"
select select "0"
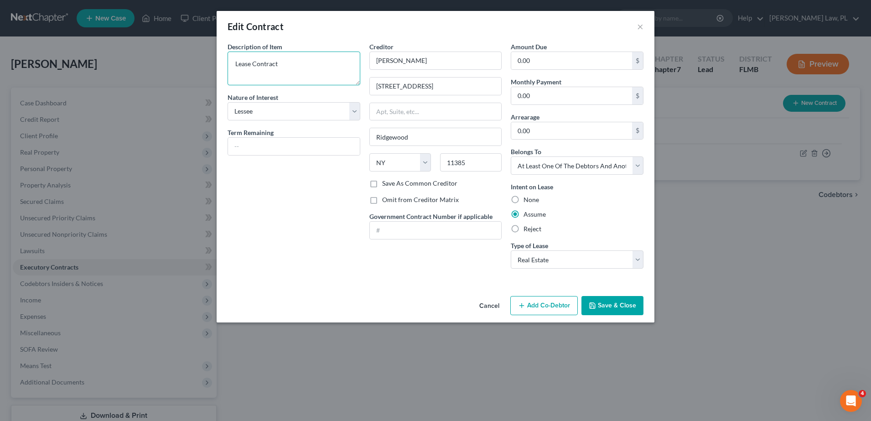
drag, startPoint x: 306, startPoint y: 69, endPoint x: 205, endPoint y: 58, distance: 101.8
click at [205, 58] on div "Edit Contract × Description of non-residential real property * Description of I…" at bounding box center [435, 210] width 871 height 421
click at [328, 259] on div "Description of non-residential real property * Description of Item * Residentia…" at bounding box center [294, 159] width 142 height 234
click at [322, 67] on textarea "Residential" at bounding box center [294, 69] width 133 height 34
click at [315, 213] on div "Description of non-residential real property * Description of Item * Residentia…" at bounding box center [294, 159] width 142 height 234
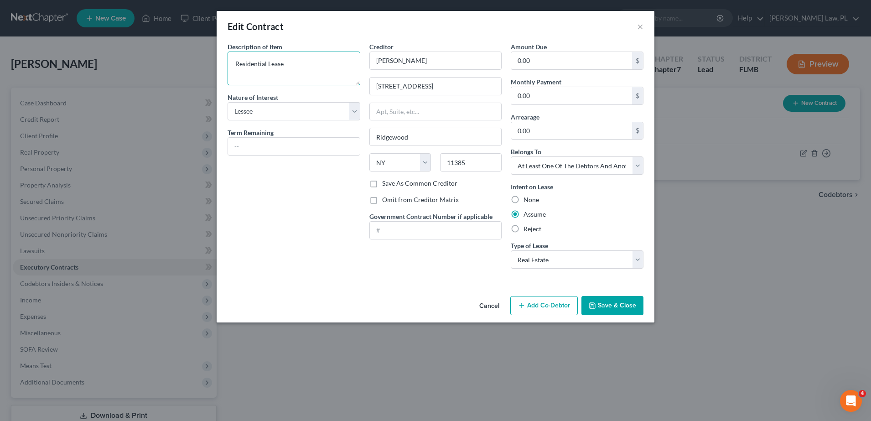
type textarea "Residential Lease"
click at [281, 248] on div "Description of non-residential real property * Description of Item * Residentia…" at bounding box center [294, 159] width 142 height 234
click at [611, 309] on button "Save & Close" at bounding box center [612, 305] width 62 height 19
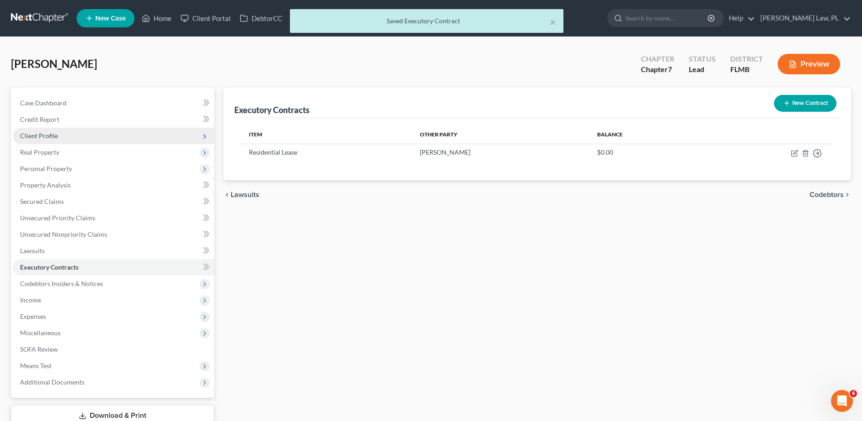
click at [75, 134] on span "Client Profile" at bounding box center [114, 136] width 202 height 16
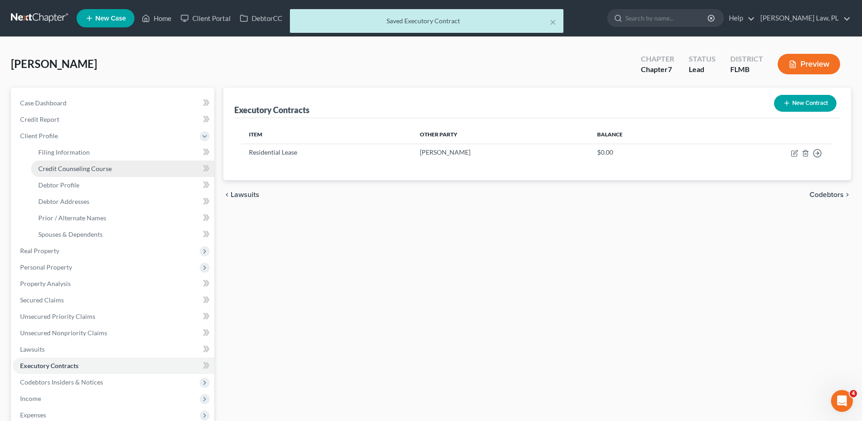
click at [79, 171] on span "Credit Counseling Course" at bounding box center [74, 169] width 73 height 8
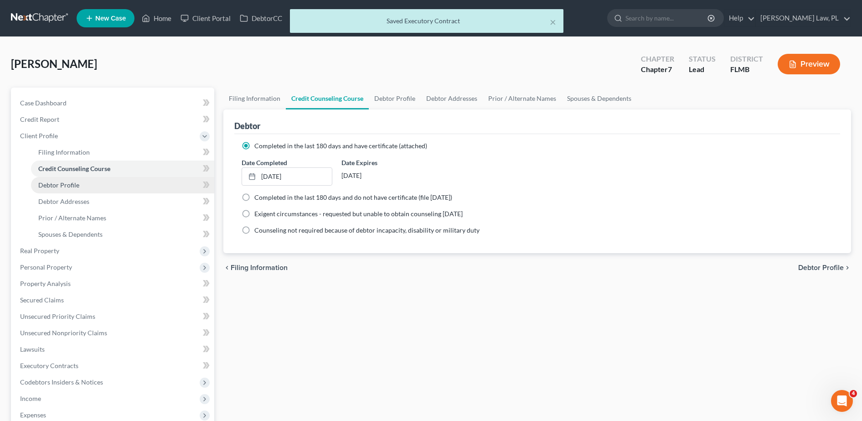
click at [80, 181] on link "Debtor Profile" at bounding box center [122, 185] width 183 height 16
select select "0"
select select "1"
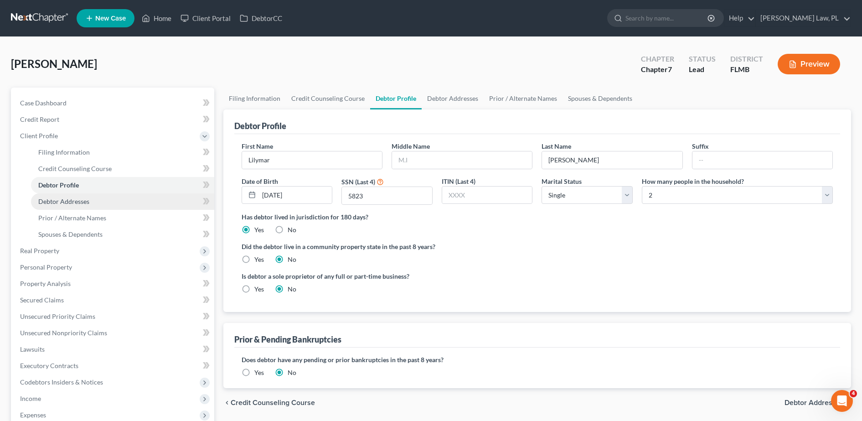
click at [80, 198] on span "Debtor Addresses" at bounding box center [63, 201] width 51 height 8
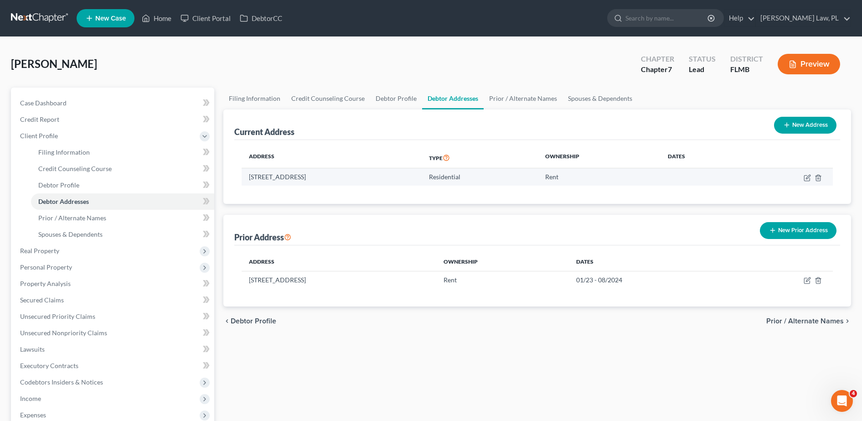
drag, startPoint x: 244, startPoint y: 178, endPoint x: 380, endPoint y: 175, distance: 135.9
click at [380, 175] on td "[STREET_ADDRESS]" at bounding box center [332, 176] width 180 height 17
copy td "[STREET_ADDRESS]"
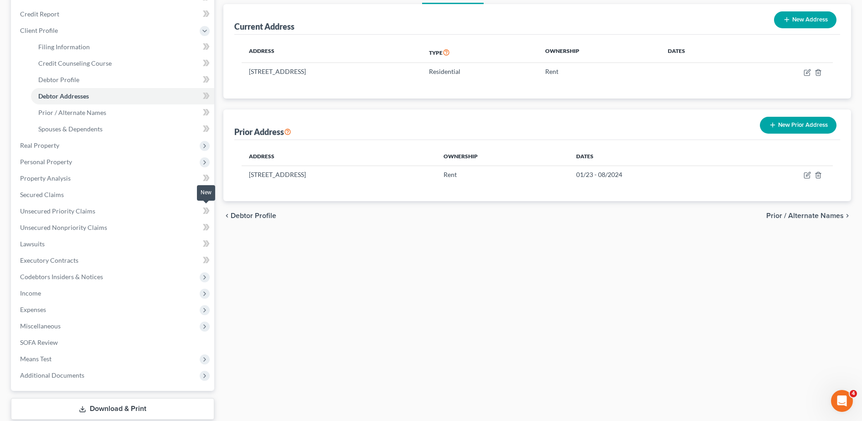
scroll to position [106, 0]
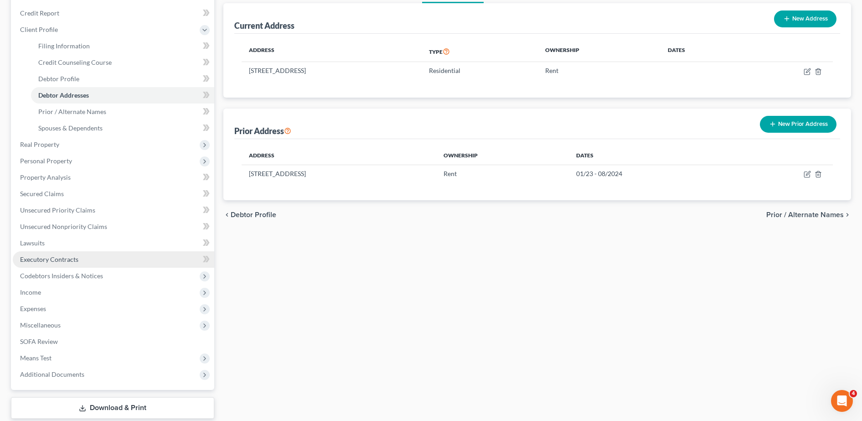
click at [77, 259] on span "Executory Contracts" at bounding box center [49, 259] width 58 height 8
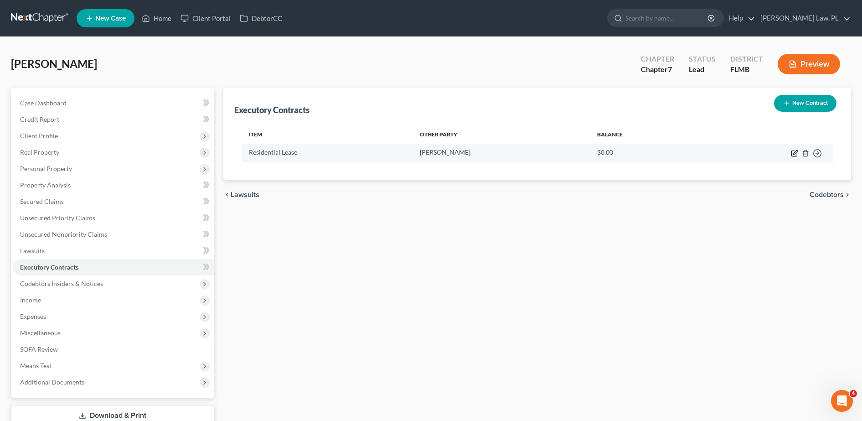
click at [792, 154] on icon "button" at bounding box center [794, 153] width 5 height 5
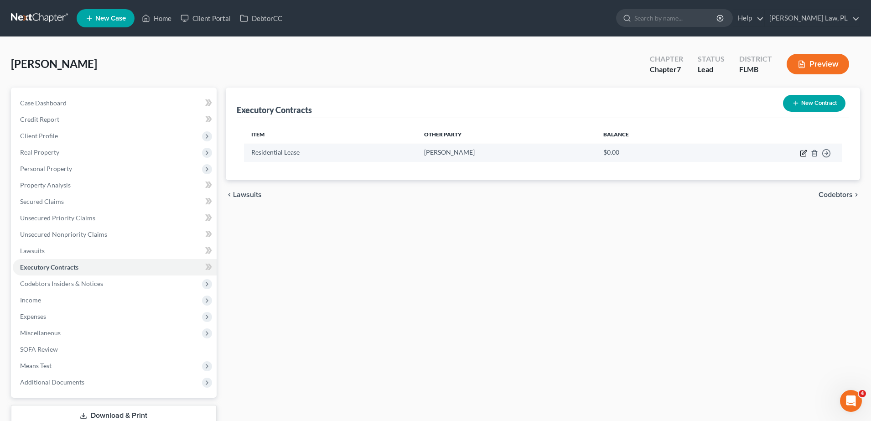
select select "3"
select select "35"
select select "3"
select select "0"
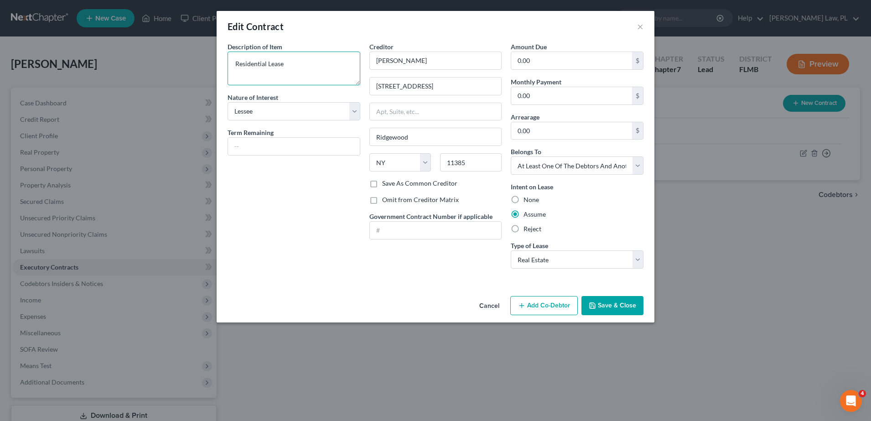
drag, startPoint x: 330, startPoint y: 73, endPoint x: 153, endPoint y: 64, distance: 177.6
click at [153, 64] on div "Edit Contract × Description of non-residential real property * Description of I…" at bounding box center [435, 210] width 871 height 421
click at [294, 72] on textarea "Residential Lease" at bounding box center [294, 69] width 133 height 34
paste textarea "[STREET_ADDRESS]"
type textarea "Residential Lease for [STREET_ADDRESS]"
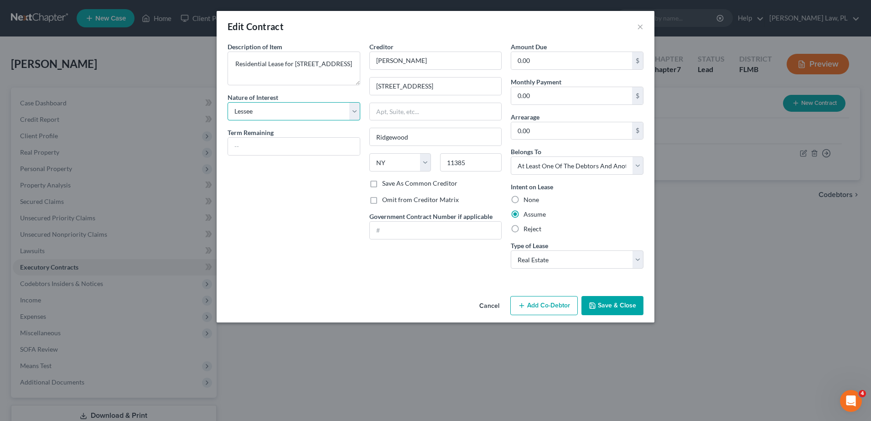
click at [316, 118] on select "Select Purchaser Agent Lessor Lessee" at bounding box center [294, 111] width 133 height 18
click at [317, 111] on select "Select Purchaser Agent Lessor Lessee" at bounding box center [294, 111] width 133 height 18
click at [596, 307] on icon "button" at bounding box center [592, 305] width 7 height 7
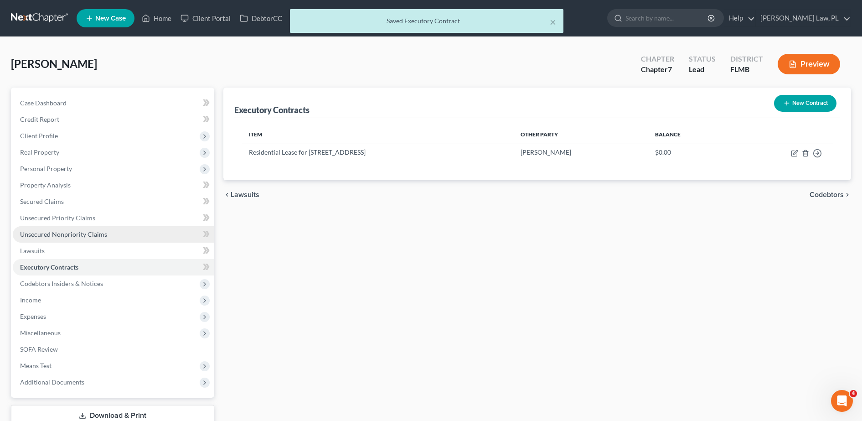
click at [72, 231] on span "Unsecured Nonpriority Claims" at bounding box center [63, 234] width 87 height 8
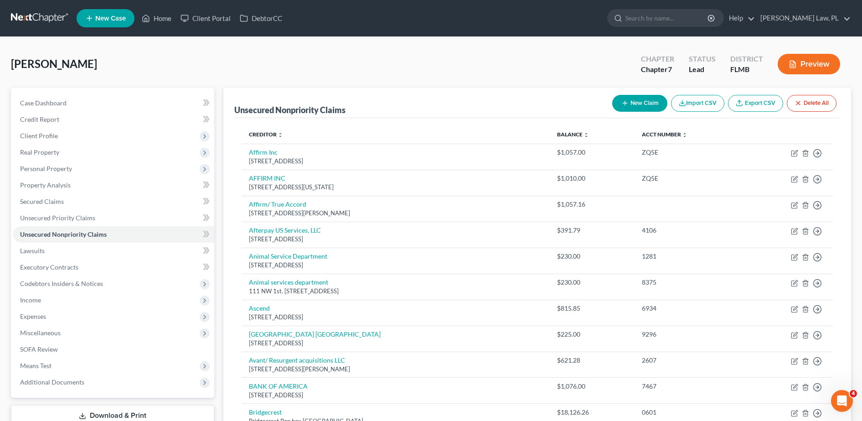
click at [660, 96] on button "New Claim" at bounding box center [639, 103] width 55 height 17
select select "0"
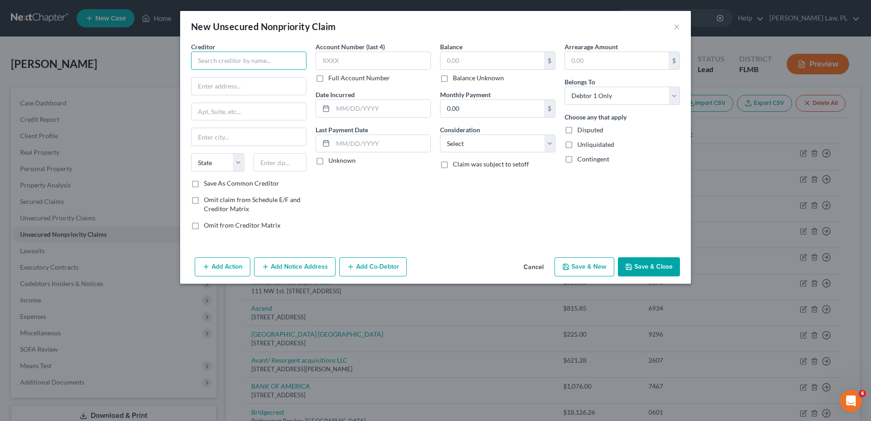
click at [286, 57] on input "text" at bounding box center [248, 61] width 115 height 18
click at [250, 63] on input "Air Garage, Inc." at bounding box center [248, 61] width 115 height 18
type input "Air Garage, Inc."
click at [254, 87] on input "text" at bounding box center [249, 86] width 114 height 17
type input "[STREET_ADDRESS][PERSON_NAME]"
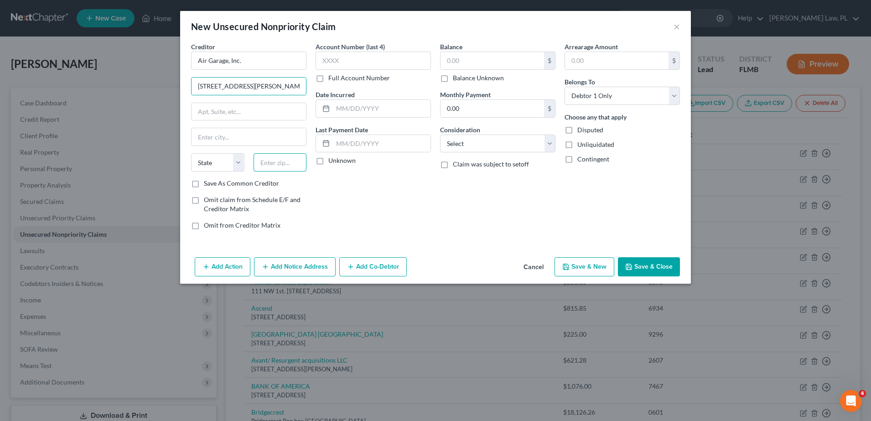
click at [287, 166] on input "text" at bounding box center [280, 162] width 53 height 18
type input "94103"
click at [366, 189] on div "Account Number (last 4) Full Account Number Date Incurred Last Payment Date Unk…" at bounding box center [373, 139] width 124 height 195
type input "[GEOGRAPHIC_DATA]"
select select "4"
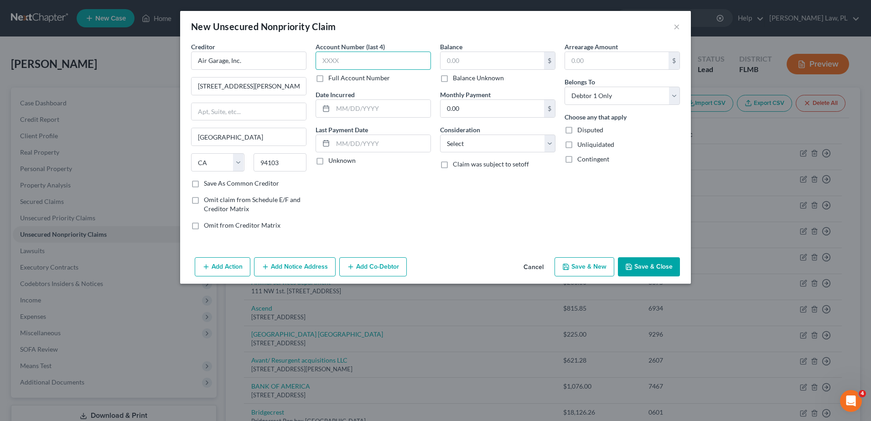
click at [354, 60] on input "text" at bounding box center [373, 61] width 115 height 18
click at [624, 266] on button "Save & Close" at bounding box center [649, 266] width 62 height 19
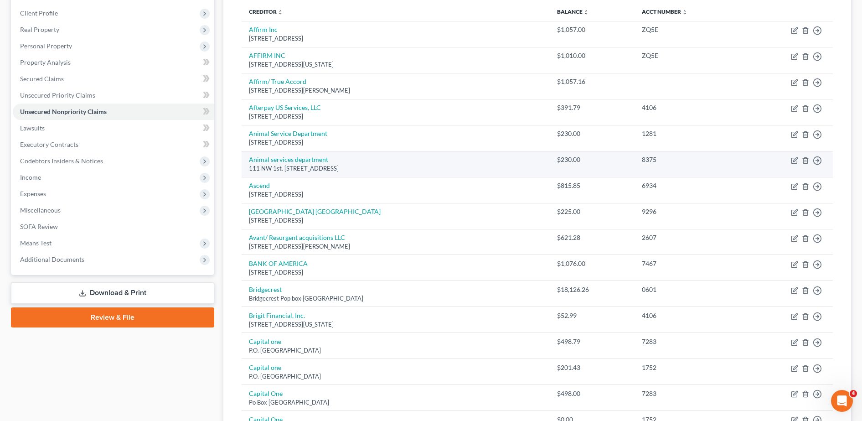
scroll to position [128, 0]
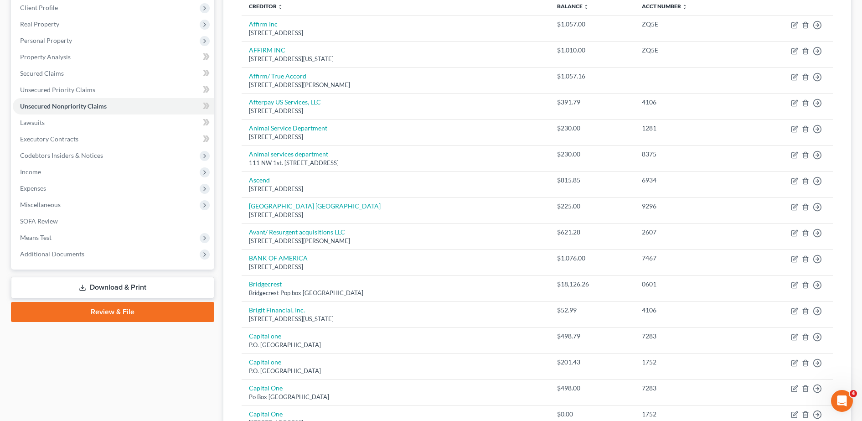
click at [109, 307] on link "Review & File" at bounding box center [112, 312] width 203 height 20
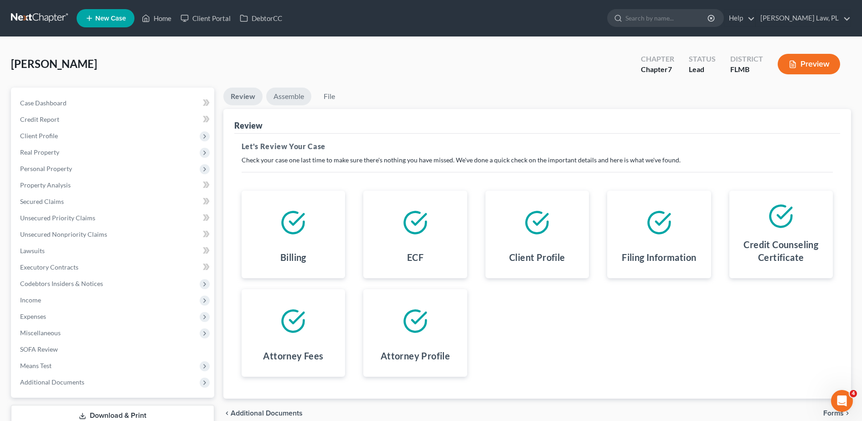
click at [290, 99] on link "Assemble" at bounding box center [288, 97] width 45 height 18
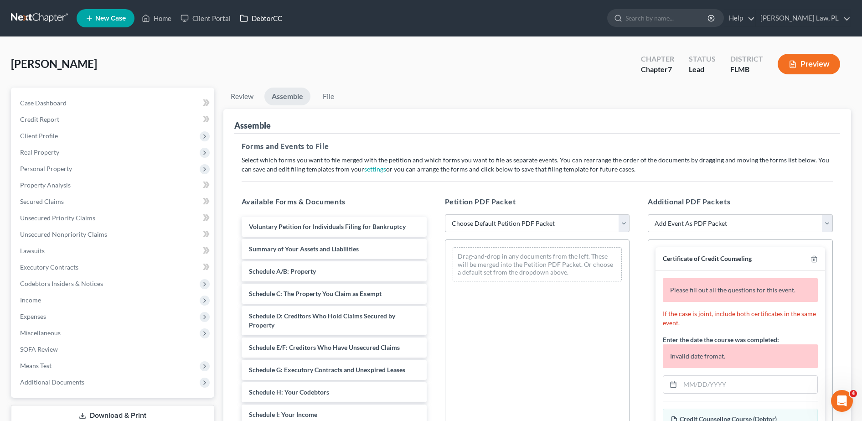
click at [268, 13] on link "DebtorCC" at bounding box center [261, 18] width 52 height 16
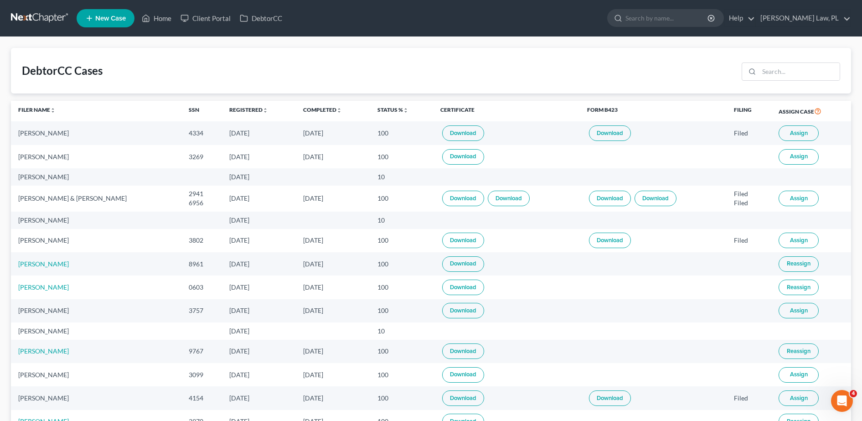
click at [809, 81] on div at bounding box center [789, 71] width 102 height 24
click at [799, 75] on input "search" at bounding box center [799, 71] width 81 height 17
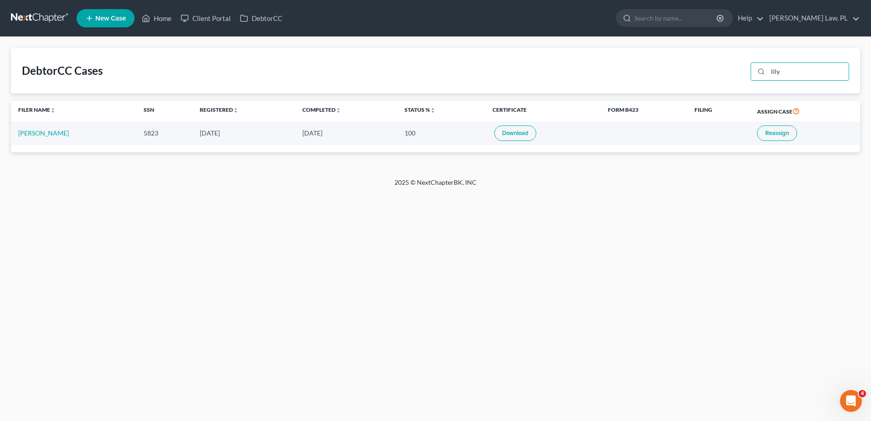
type input "lily"
click at [500, 135] on link "Download" at bounding box center [515, 133] width 42 height 16
click at [153, 23] on link "Home" at bounding box center [156, 18] width 39 height 16
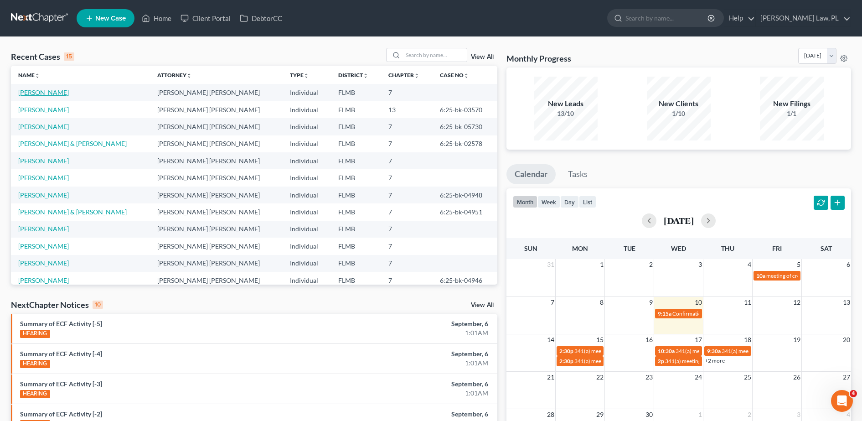
click at [45, 92] on link "[PERSON_NAME]" at bounding box center [43, 92] width 51 height 8
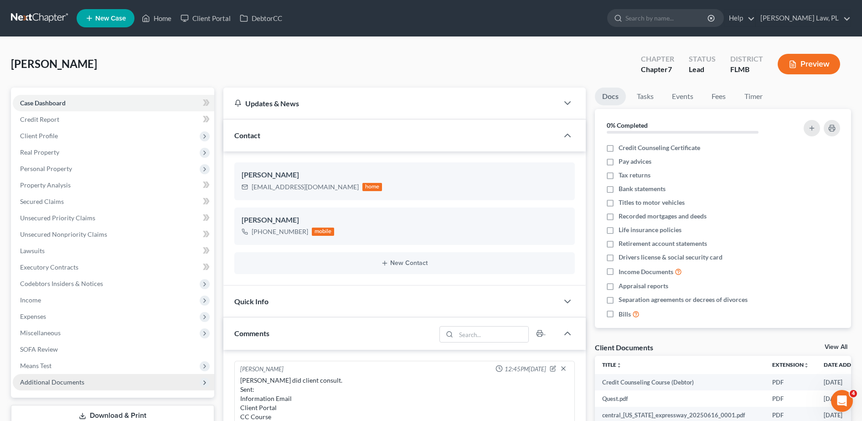
scroll to position [228, 0]
click at [62, 383] on span "Additional Documents" at bounding box center [52, 382] width 64 height 8
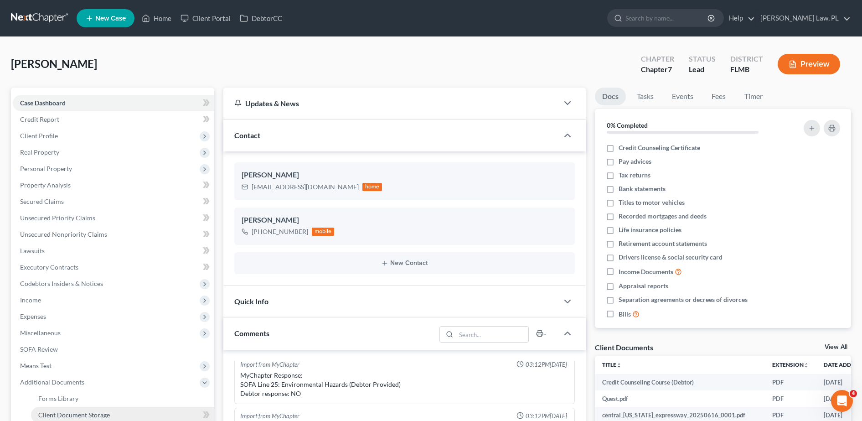
scroll to position [23, 0]
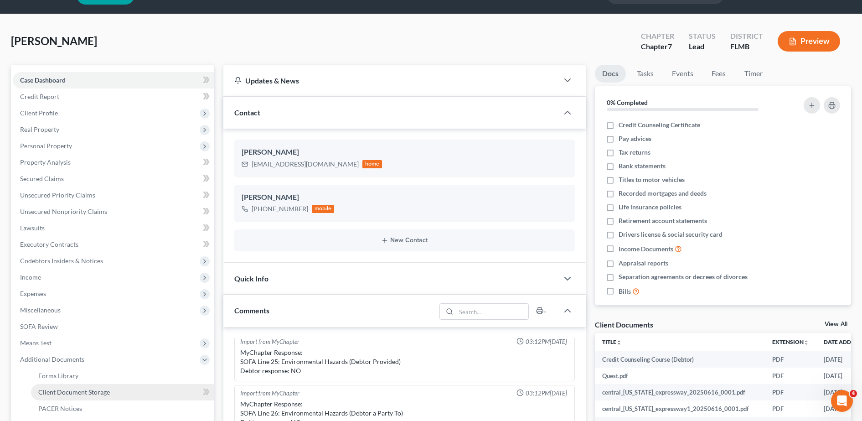
click at [95, 392] on span "Client Document Storage" at bounding box center [74, 392] width 72 height 8
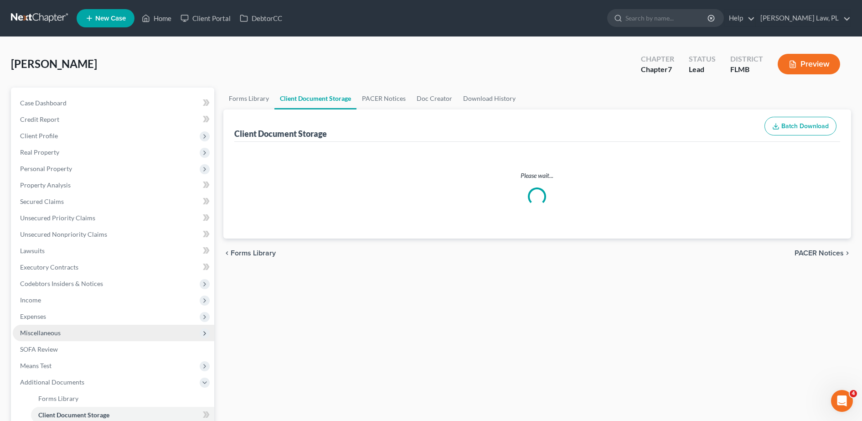
select select "9"
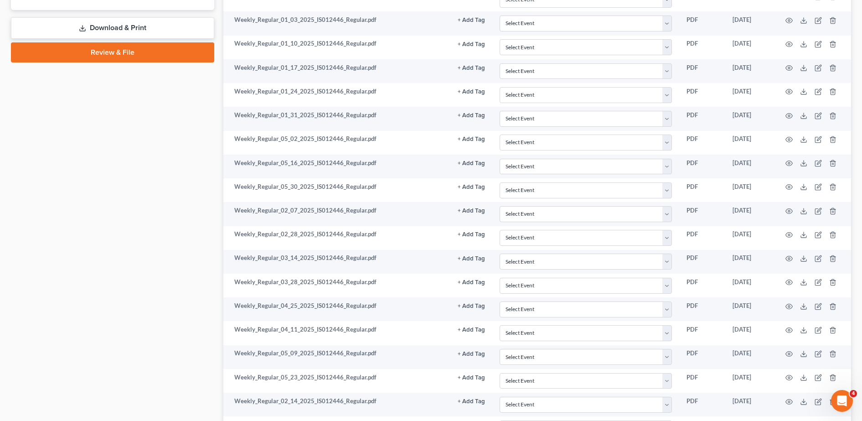
scroll to position [469, 0]
click at [152, 59] on link "Review & File" at bounding box center [112, 53] width 203 height 20
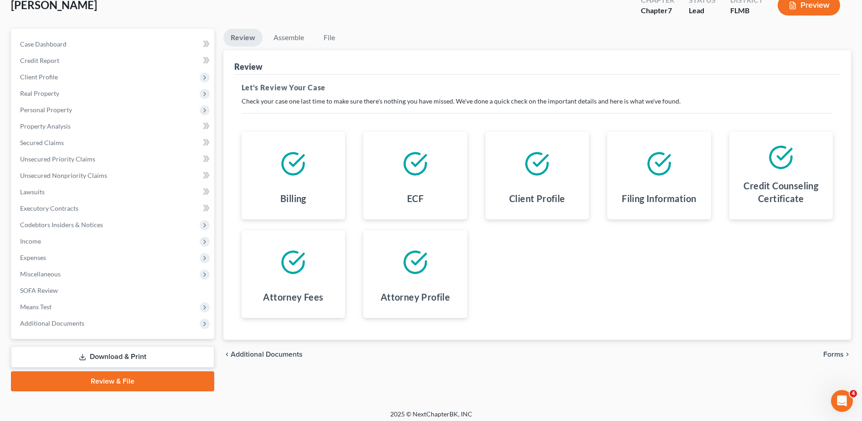
scroll to position [60, 0]
click at [285, 45] on link "Assemble" at bounding box center [288, 37] width 45 height 18
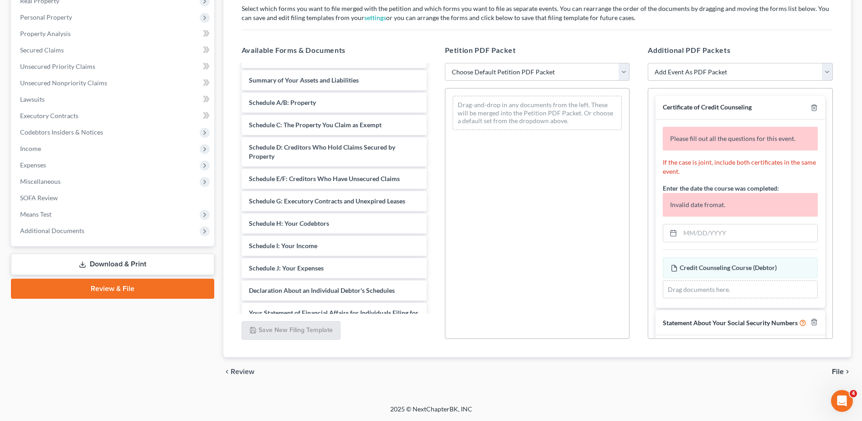
scroll to position [14, 0]
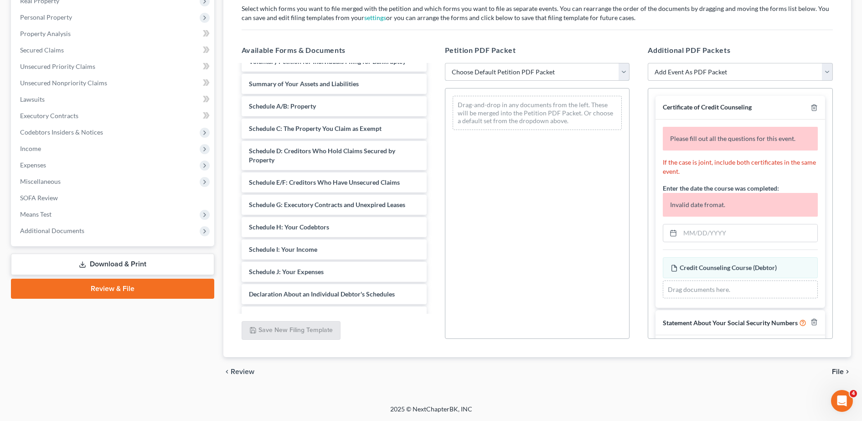
click at [480, 78] on select "Choose Default Petition PDF Packet Complete Bankruptcy Petition (all forms and …" at bounding box center [537, 72] width 185 height 18
select select "0"
click at [445, 63] on select "Choose Default Petition PDF Packet Complete Bankruptcy Petition (all forms and …" at bounding box center [537, 72] width 185 height 18
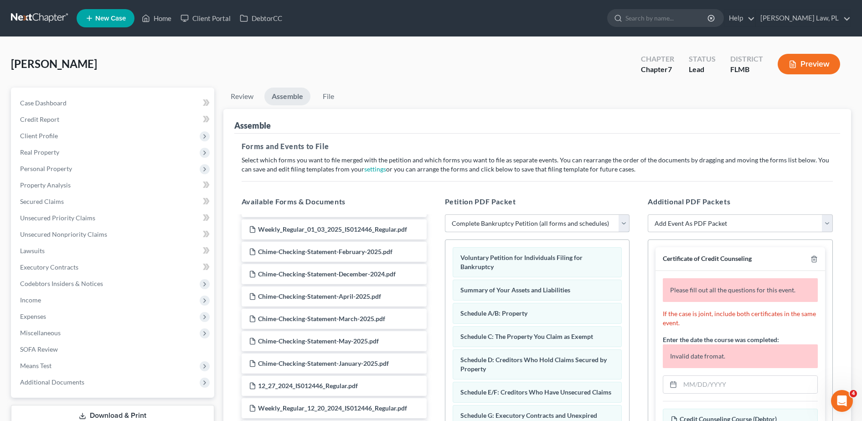
scroll to position [151, 0]
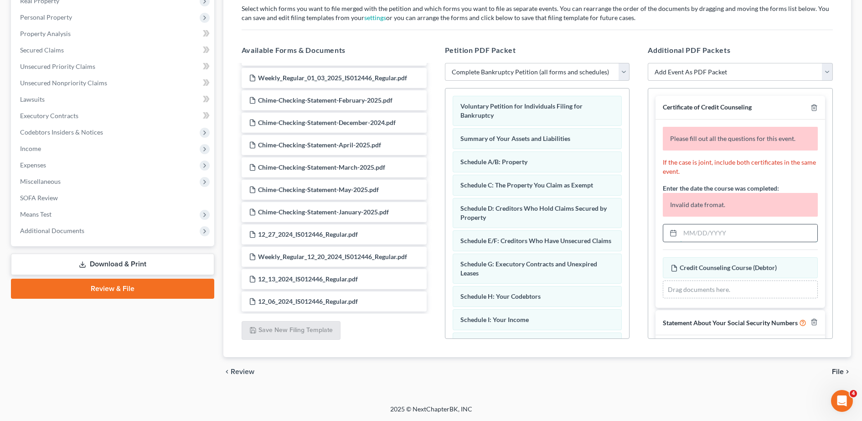
click at [733, 227] on input "text" at bounding box center [748, 232] width 137 height 17
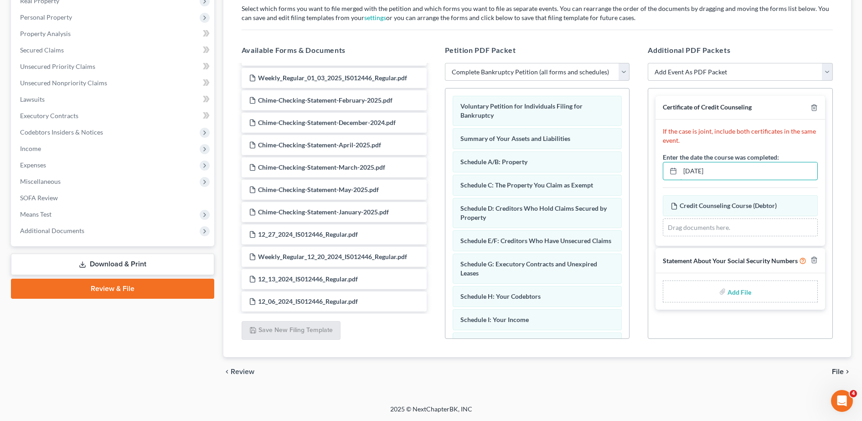
type input "[DATE]"
click at [728, 291] on label "Add File" at bounding box center [741, 293] width 26 height 16
click at [740, 292] on input "file" at bounding box center [739, 291] width 22 height 16
type input "C:\fakepath\Signed SSSN.pdf"
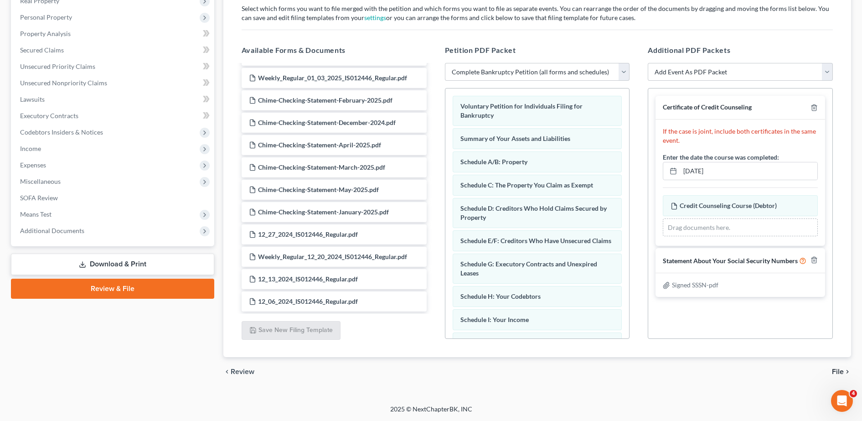
click at [831, 372] on div "chevron_left Review File chevron_right" at bounding box center [537, 371] width 628 height 29
click at [837, 373] on span "File" at bounding box center [838, 371] width 12 height 7
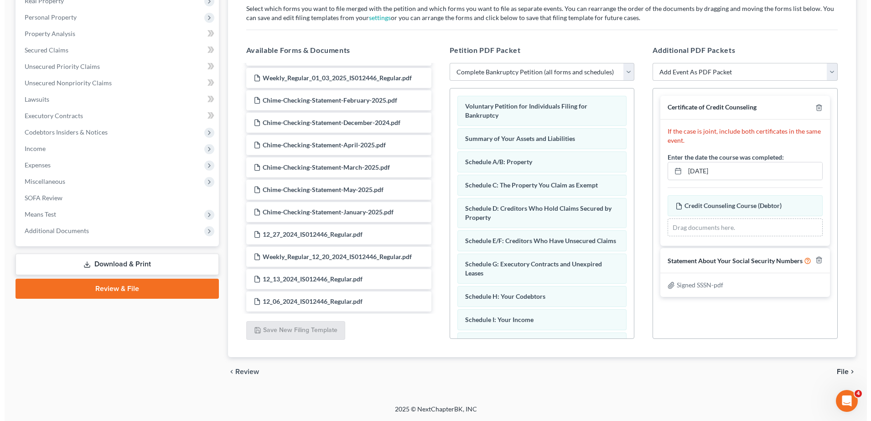
scroll to position [64, 0]
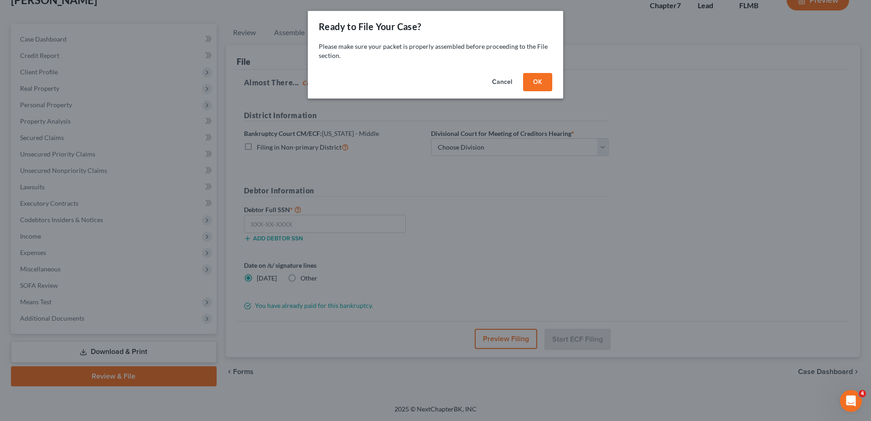
click at [541, 85] on button "OK" at bounding box center [537, 82] width 29 height 18
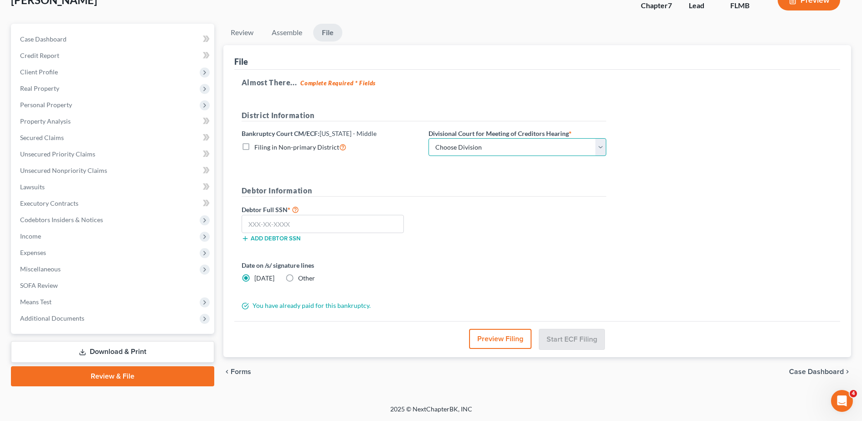
click at [499, 147] on select "Choose Division [GEOGRAPHIC_DATA][PERSON_NAME] [GEOGRAPHIC_DATA] [GEOGRAPHIC_DA…" at bounding box center [518, 147] width 178 height 18
select select "2"
click at [429, 138] on select "Choose Division [GEOGRAPHIC_DATA][PERSON_NAME] [GEOGRAPHIC_DATA] [GEOGRAPHIC_DA…" at bounding box center [518, 147] width 178 height 18
click at [495, 339] on button "Preview Filing" at bounding box center [500, 339] width 62 height 20
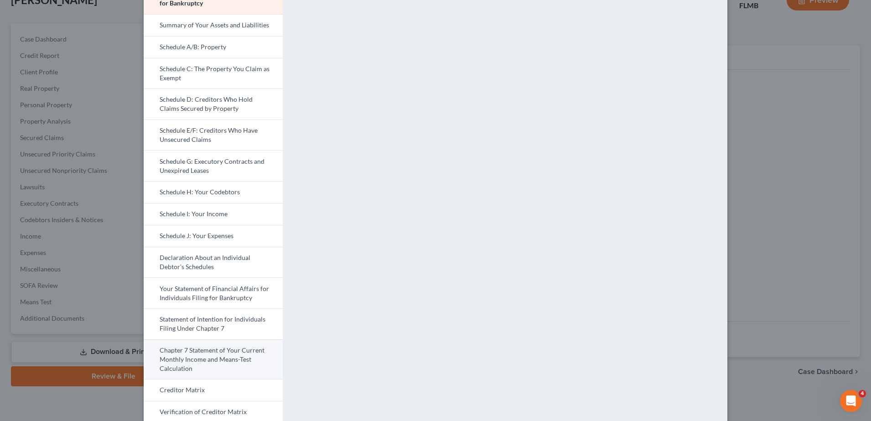
scroll to position [81, 0]
click at [238, 333] on link "Statement of Intention for Individuals Filing Under Chapter 7" at bounding box center [213, 322] width 139 height 31
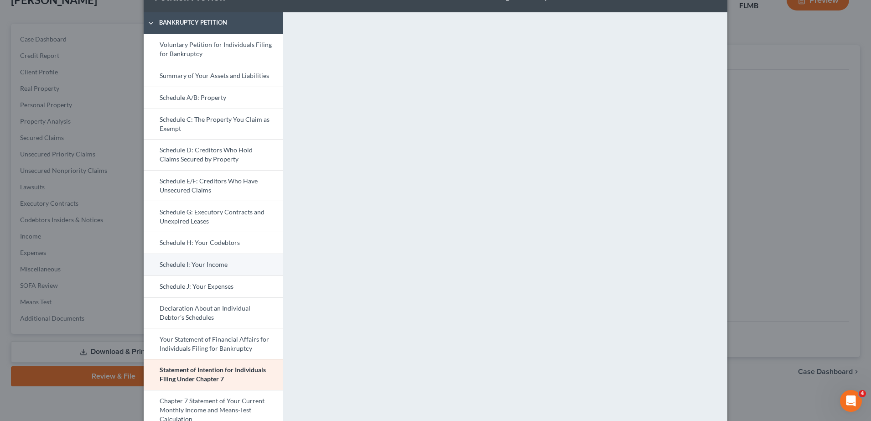
scroll to position [241, 0]
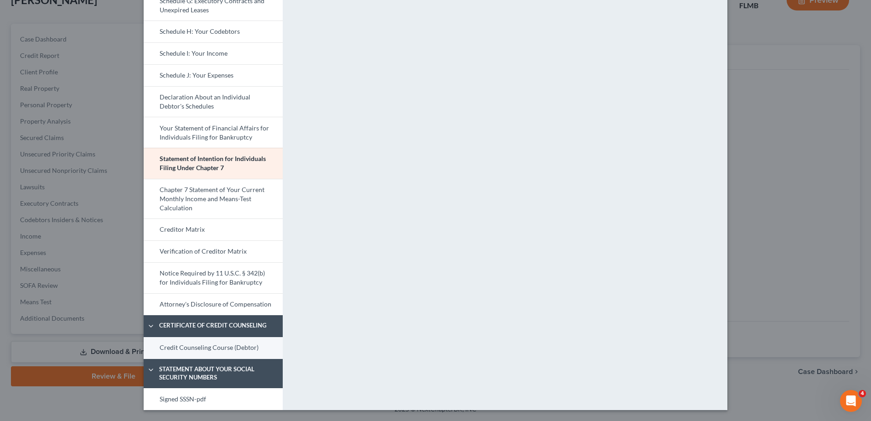
click at [228, 342] on link "Credit Counseling Course (Debtor)" at bounding box center [213, 348] width 139 height 22
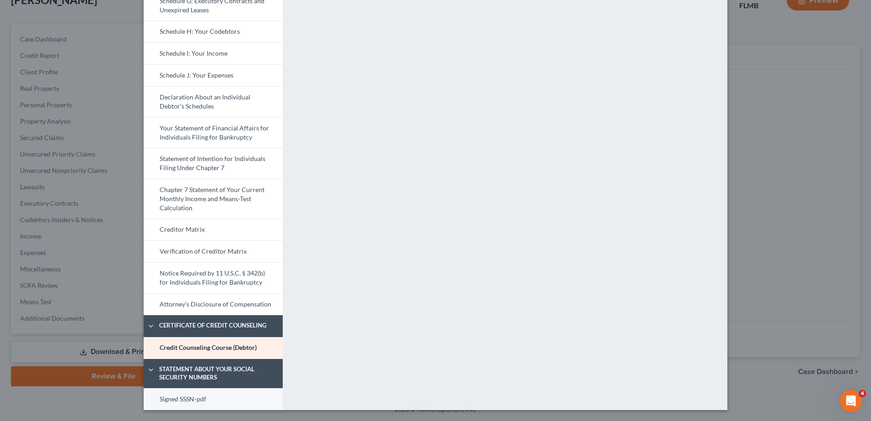
click at [201, 395] on link "Signed SSSN-pdf" at bounding box center [213, 399] width 139 height 22
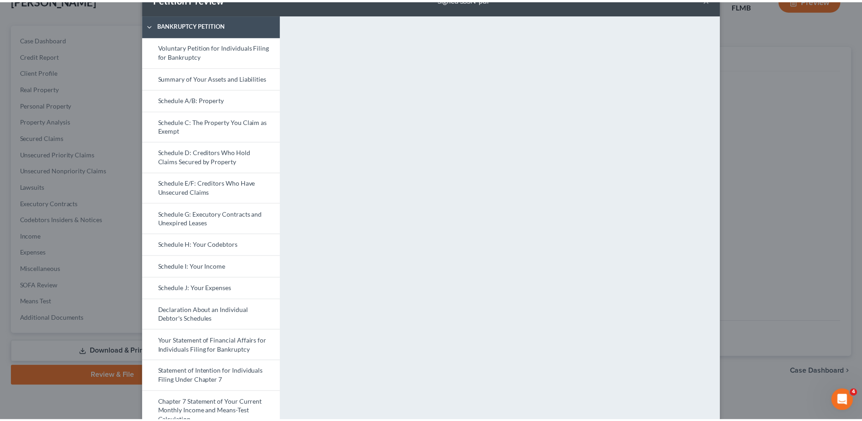
scroll to position [0, 0]
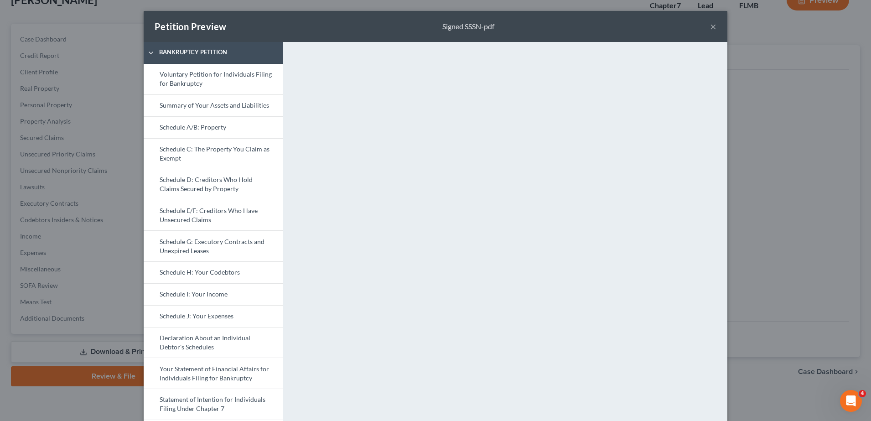
click at [710, 25] on button "×" at bounding box center [713, 26] width 6 height 11
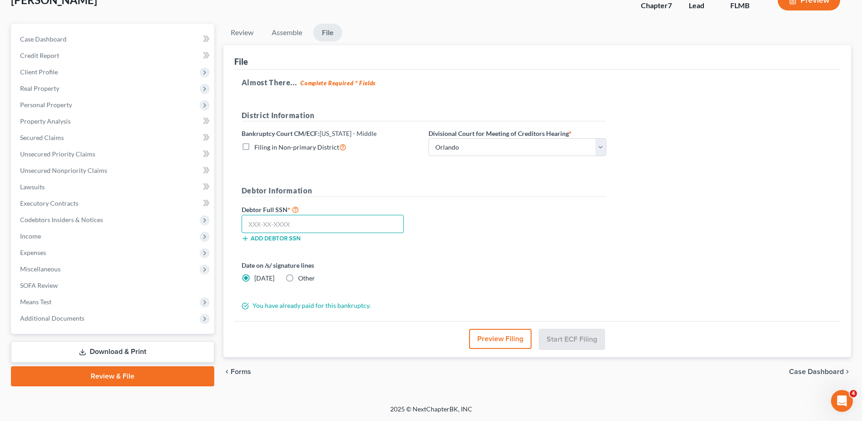
click at [356, 223] on input "text" at bounding box center [323, 224] width 162 height 18
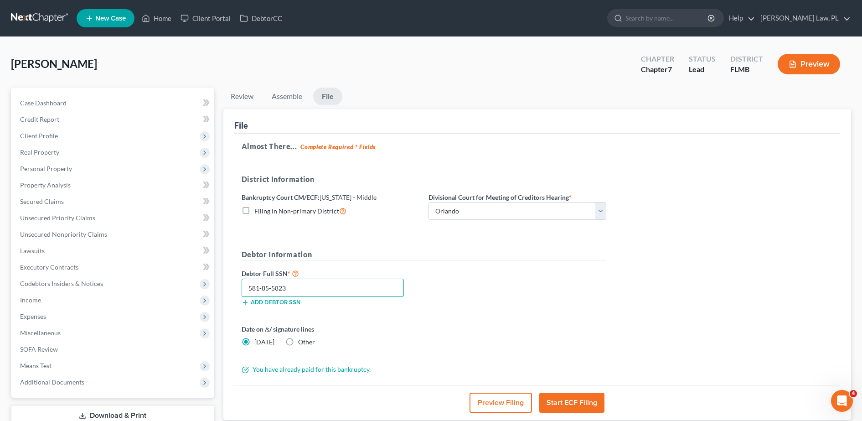
type input "581-85-5823"
click at [574, 407] on button "Start ECF Filing" at bounding box center [571, 403] width 65 height 20
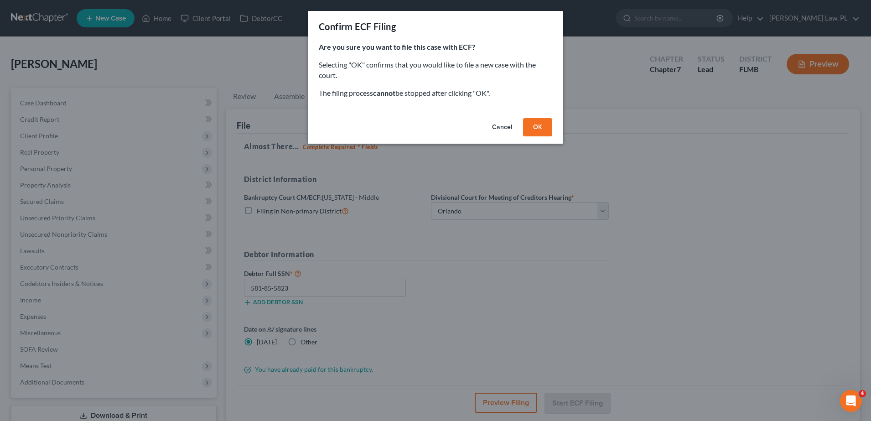
click at [536, 127] on button "OK" at bounding box center [537, 127] width 29 height 18
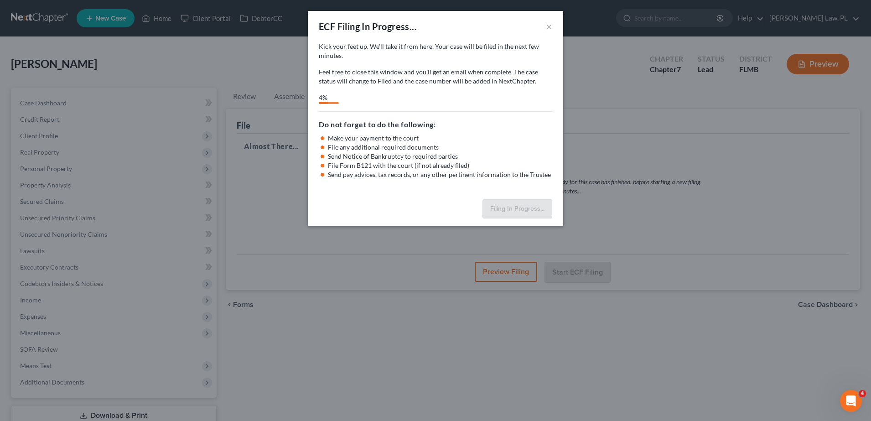
select select "2"
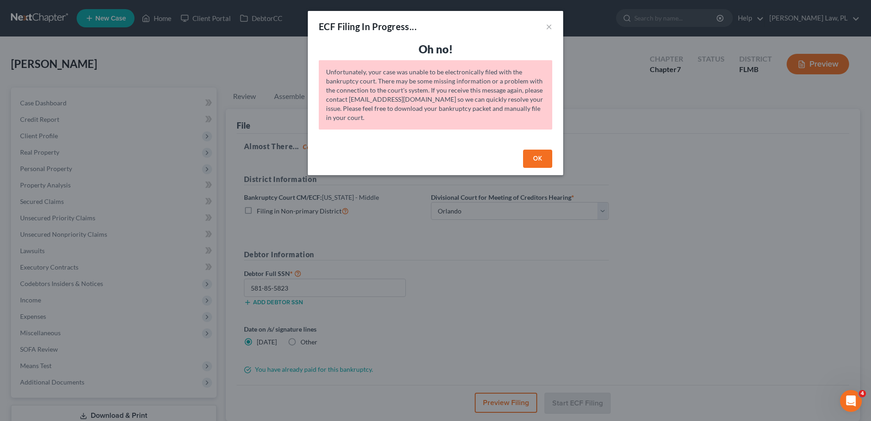
click at [534, 153] on button "OK" at bounding box center [537, 159] width 29 height 18
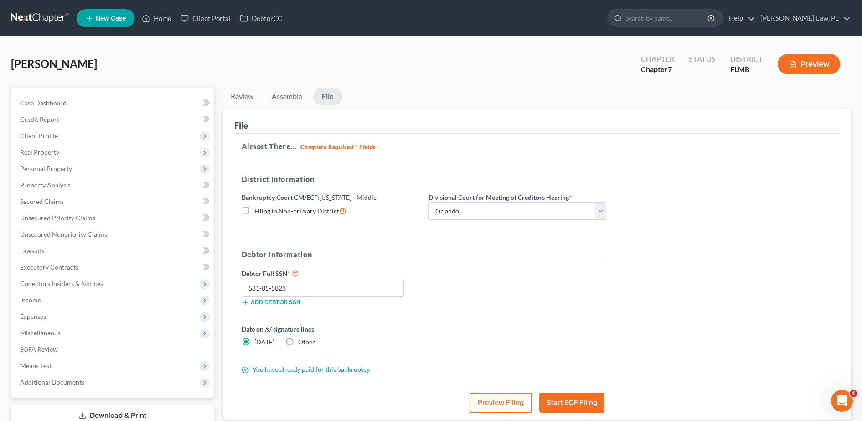
click at [513, 406] on button "Preview Filing" at bounding box center [501, 403] width 62 height 20
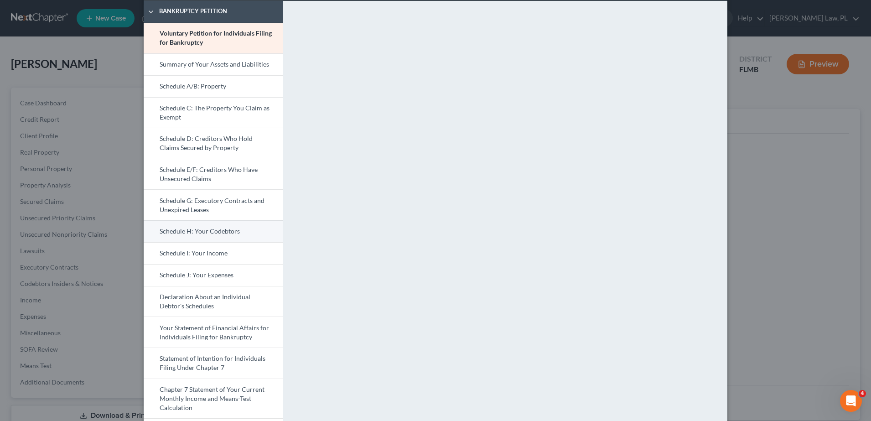
scroll to position [261, 0]
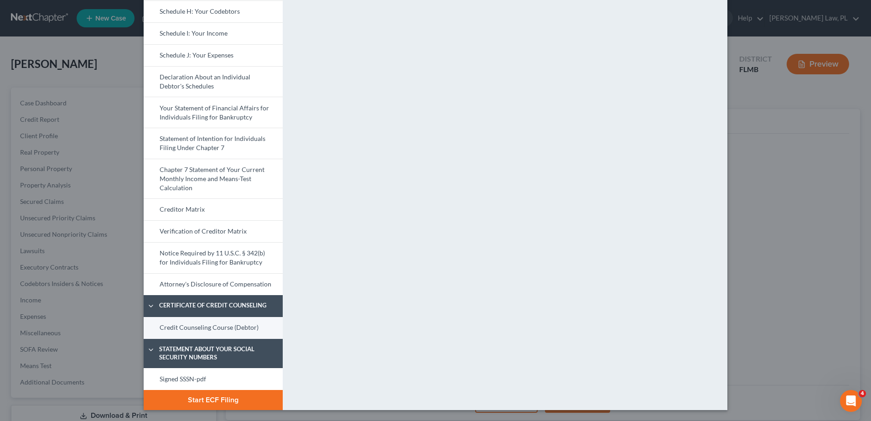
click at [235, 322] on link "Credit Counseling Course (Debtor)" at bounding box center [213, 328] width 139 height 22
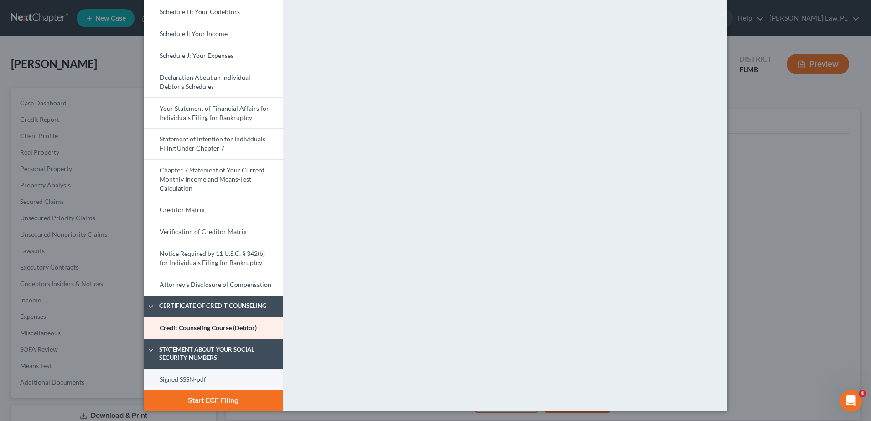
click at [200, 378] on link "Signed SSSN-pdf" at bounding box center [213, 379] width 139 height 22
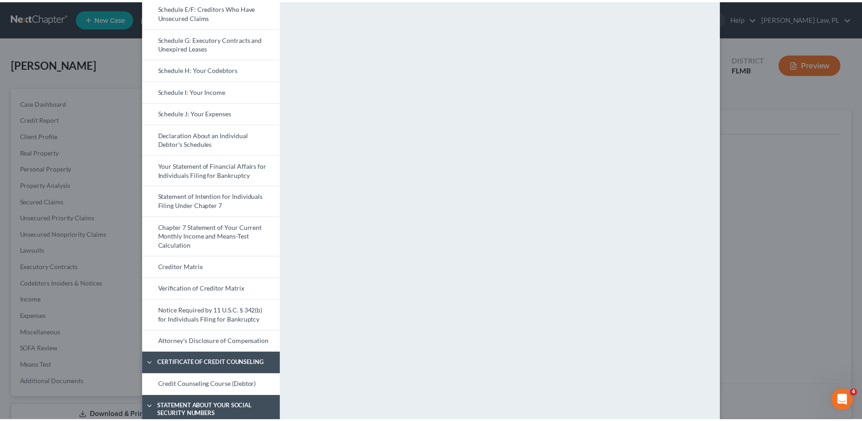
scroll to position [0, 0]
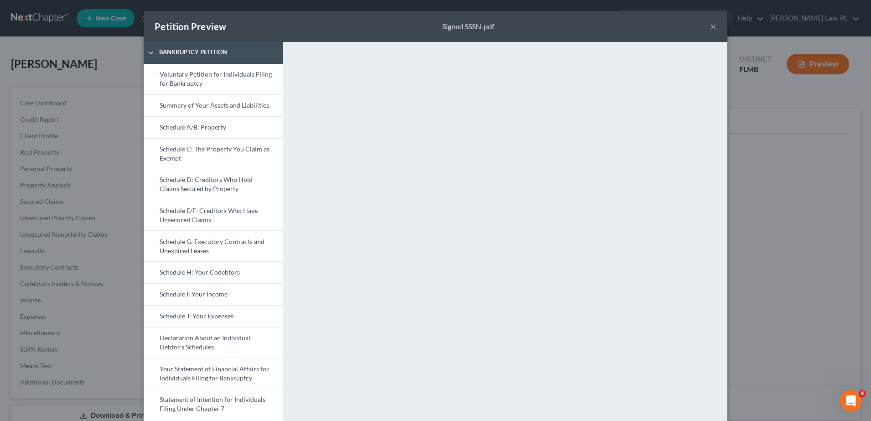
click at [710, 27] on button "×" at bounding box center [713, 26] width 6 height 11
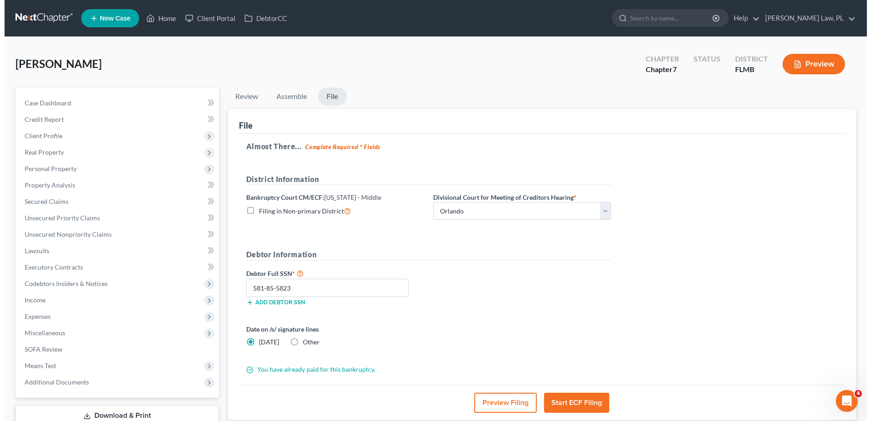
scroll to position [64, 0]
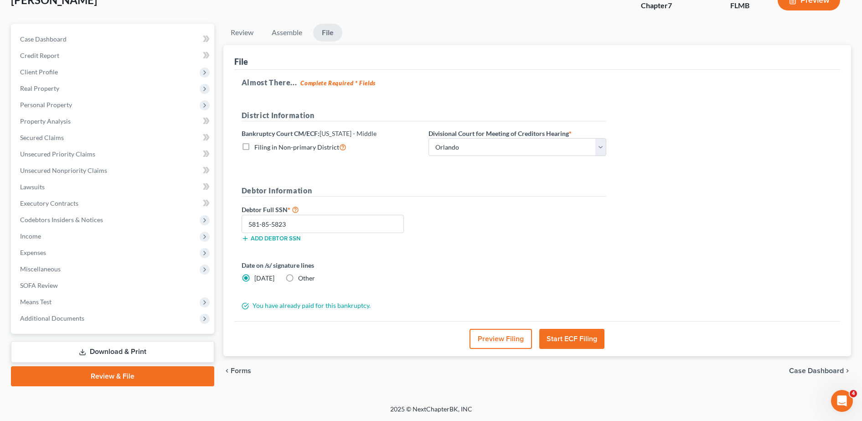
click at [493, 336] on button "Preview Filing" at bounding box center [501, 339] width 62 height 20
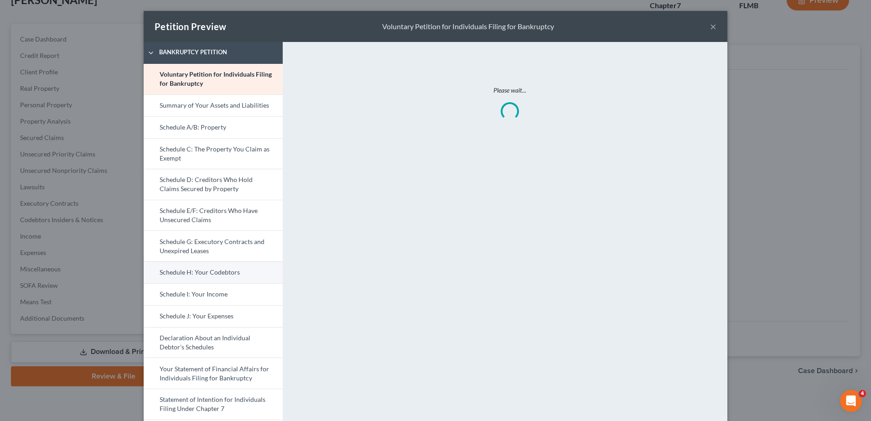
scroll to position [261, 0]
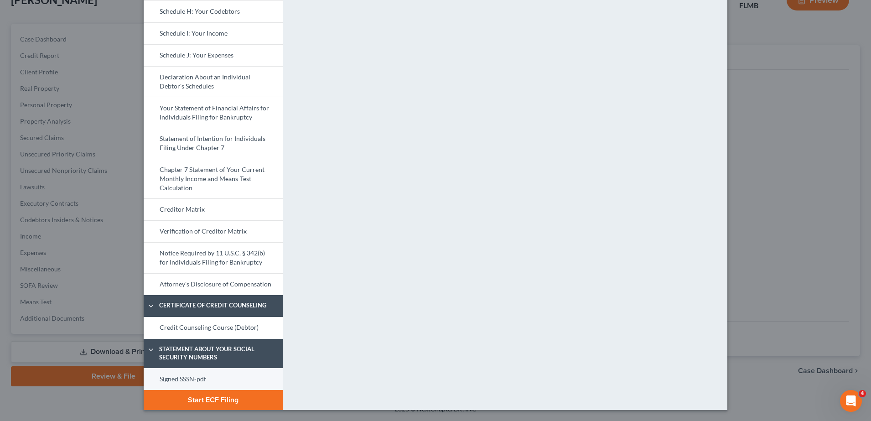
click at [207, 372] on link "Signed SSSN-pdf" at bounding box center [213, 379] width 139 height 22
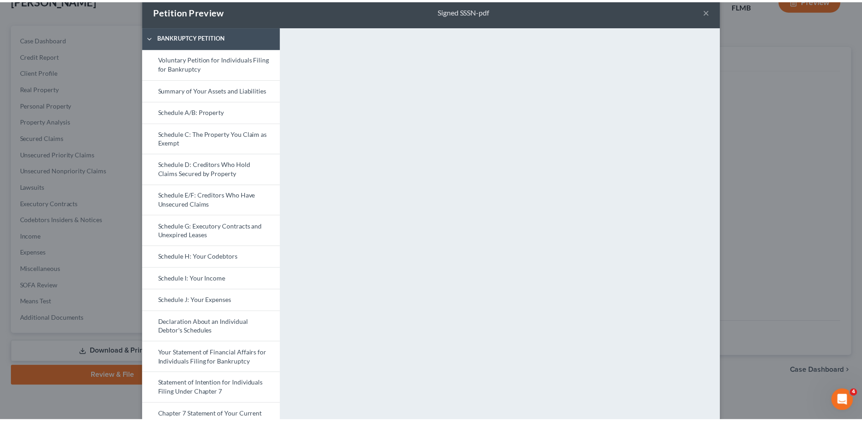
scroll to position [0, 0]
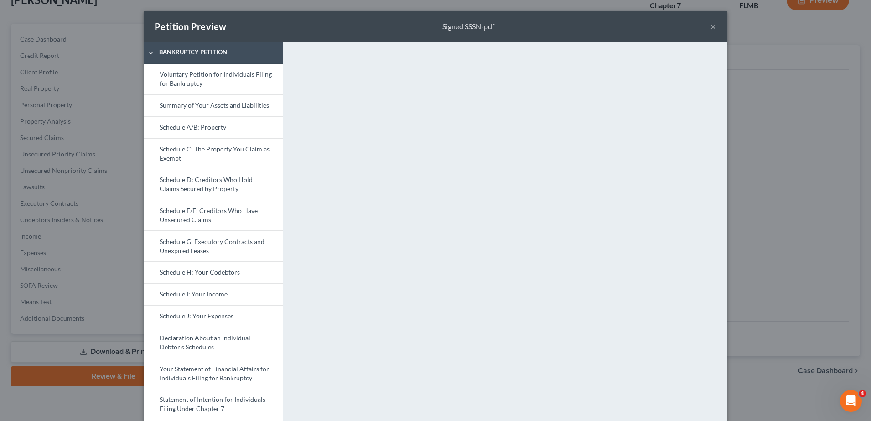
click at [710, 32] on button "×" at bounding box center [713, 26] width 6 height 11
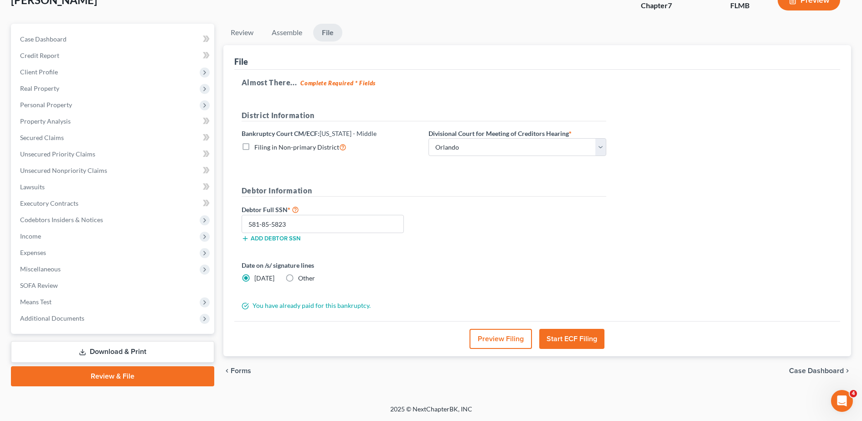
click at [575, 333] on button "Start ECF Filing" at bounding box center [571, 339] width 65 height 20
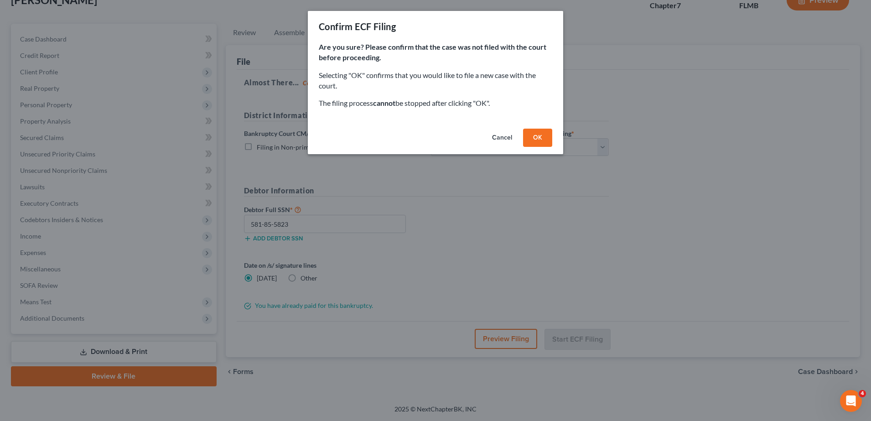
click at [548, 140] on button "OK" at bounding box center [537, 138] width 29 height 18
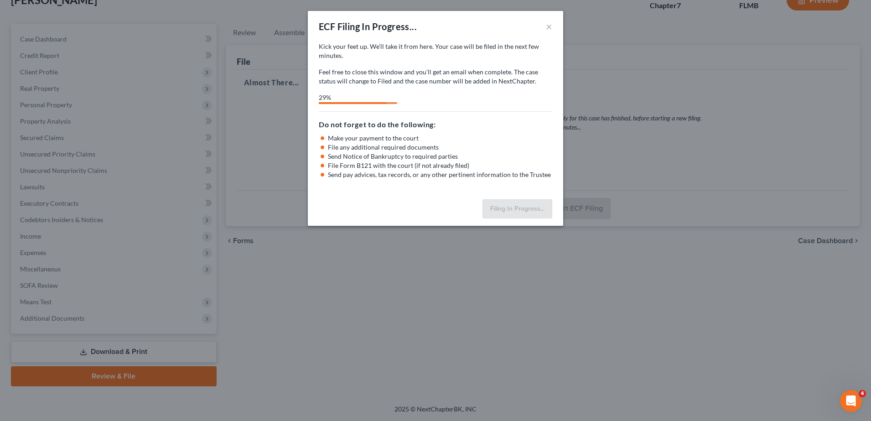
select select "2"
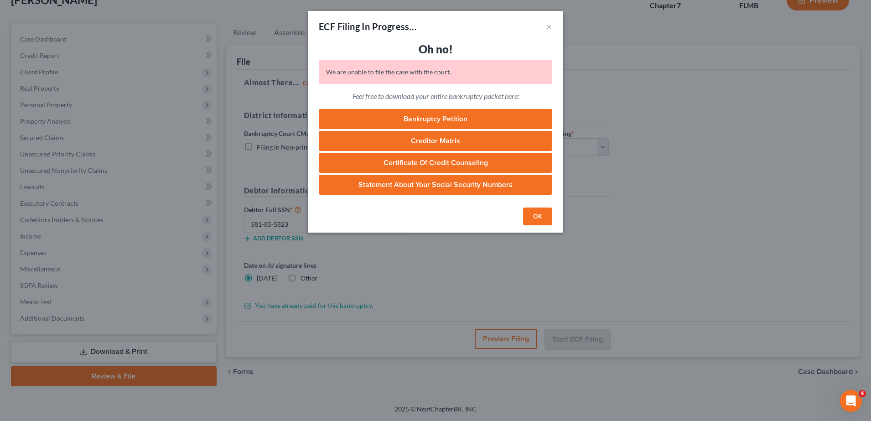
click at [541, 215] on button "OK" at bounding box center [537, 216] width 29 height 18
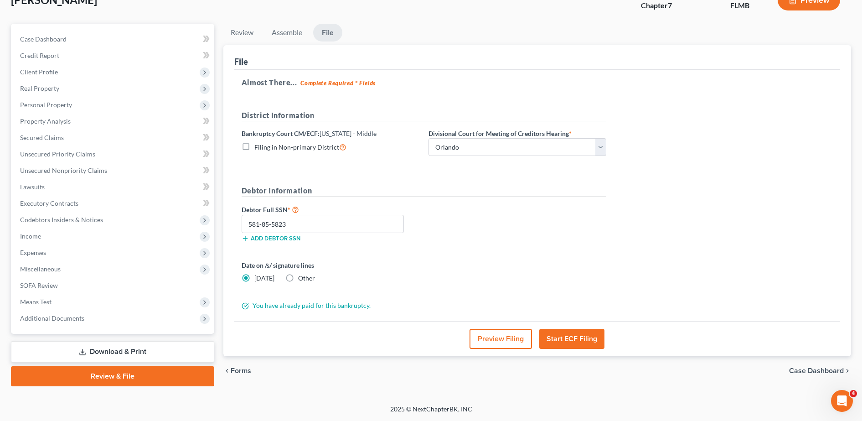
click at [580, 339] on button "Start ECF Filing" at bounding box center [571, 339] width 65 height 20
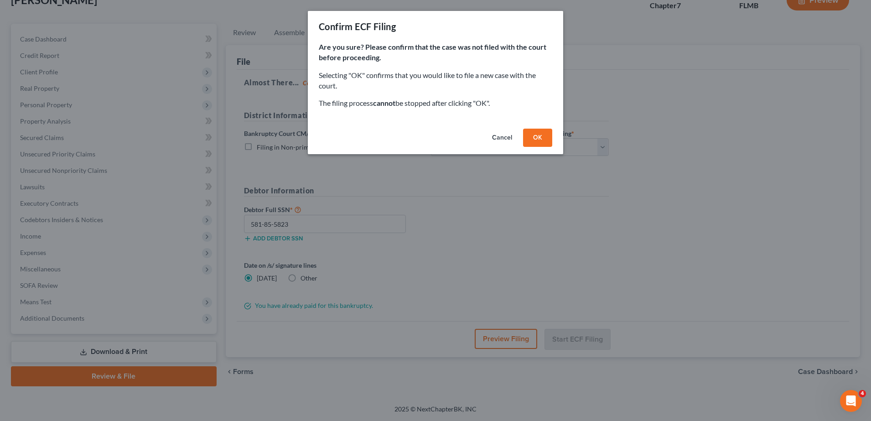
click at [545, 134] on button "OK" at bounding box center [537, 138] width 29 height 18
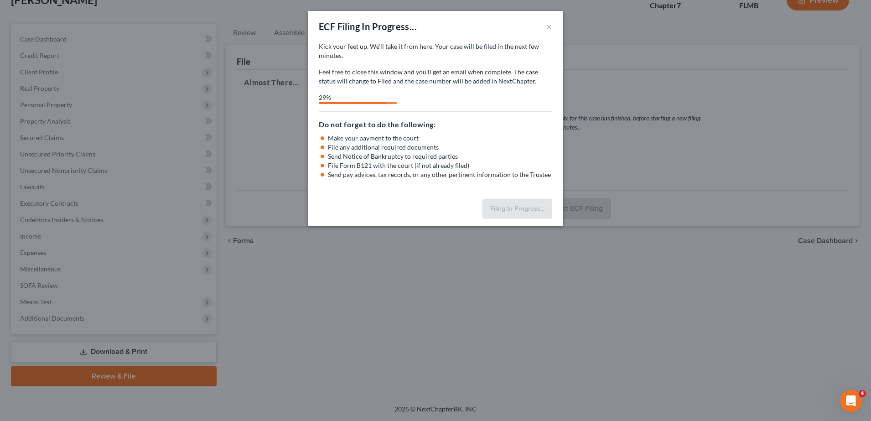
select select "2"
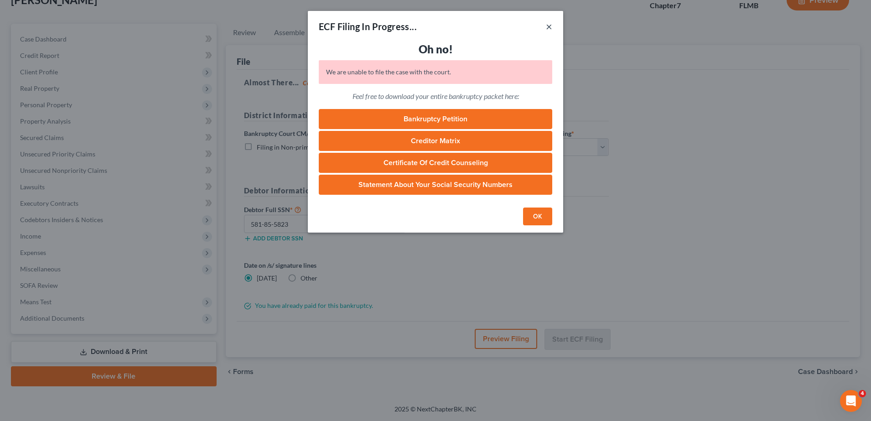
click at [547, 28] on button "×" at bounding box center [549, 26] width 6 height 11
